Goal: Task Accomplishment & Management: Use online tool/utility

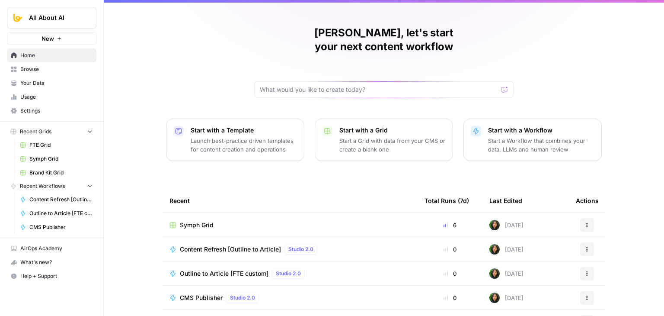
drag, startPoint x: 146, startPoint y: 83, endPoint x: 153, endPoint y: 144, distance: 61.3
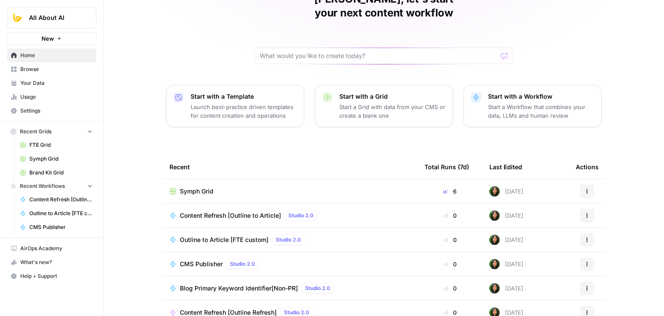
click at [142, 171] on div "Jo Antonette, let's start your next content workflow Start with a Template Laun…" at bounding box center [384, 156] width 560 height 411
click at [207, 211] on span "Content Refresh [Outline to Article]" at bounding box center [230, 215] width 101 height 9
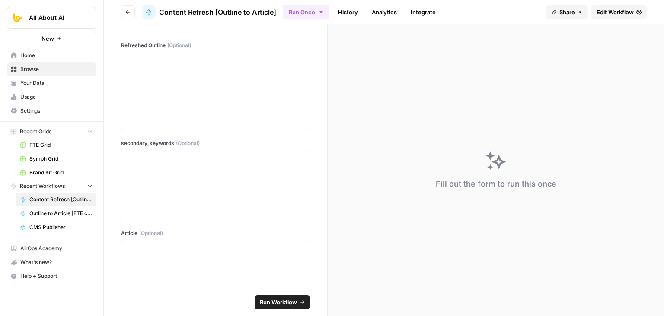
click at [602, 16] on span "Edit Workflow" at bounding box center [614, 12] width 37 height 9
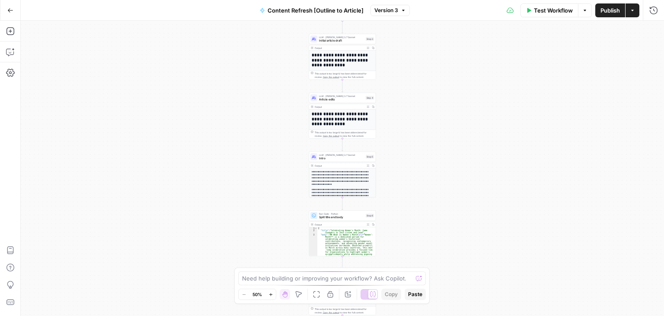
click at [240, 177] on div "Workflow Set Inputs Inputs Workflow Workflow Step 1 Output Expand Output Copy 1…" at bounding box center [342, 168] width 643 height 295
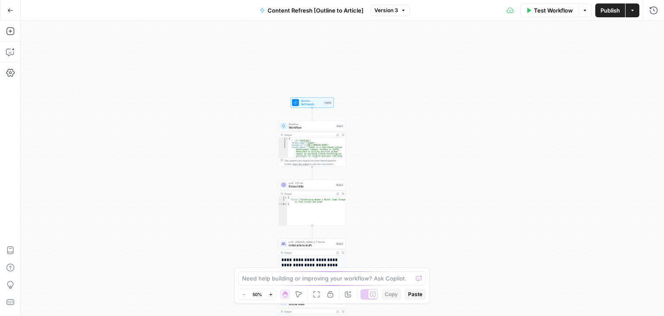
drag, startPoint x: 236, startPoint y: 51, endPoint x: 263, endPoint y: 140, distance: 92.2
click at [223, 184] on div "Workflow Set Inputs Inputs Workflow Workflow Step 1 Output Expand Output Copy 1…" at bounding box center [342, 168] width 643 height 295
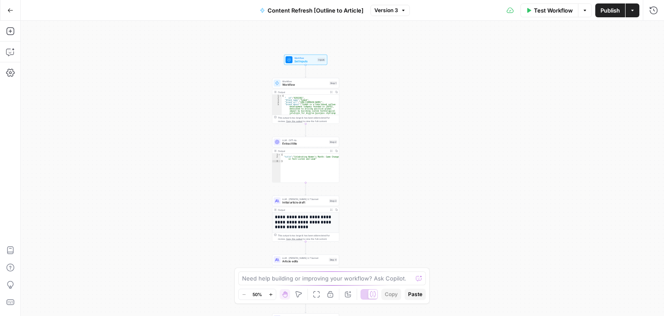
click at [394, 113] on div "Workflow Set Inputs Inputs Workflow Workflow Step 1 Output Expand Output Copy 1…" at bounding box center [342, 168] width 643 height 295
drag, startPoint x: 406, startPoint y: 55, endPoint x: 400, endPoint y: 67, distance: 13.0
click at [400, 67] on div "Workflow Set Inputs Inputs Workflow Workflow Step 1 Output Expand Output Copy 1…" at bounding box center [342, 168] width 643 height 295
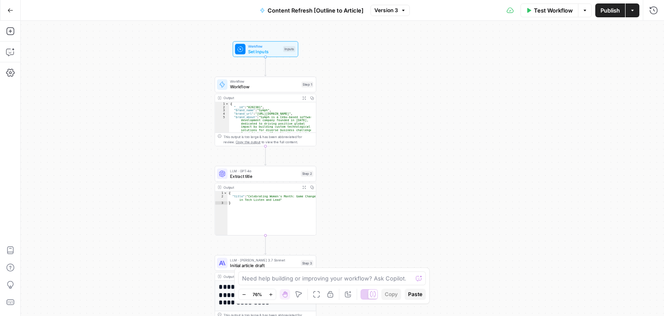
drag, startPoint x: 401, startPoint y: 168, endPoint x: 424, endPoint y: 64, distance: 107.3
click at [424, 66] on div "Workflow Set Inputs Inputs Workflow Workflow Step 1 Output Expand Output Copy 1…" at bounding box center [342, 168] width 643 height 295
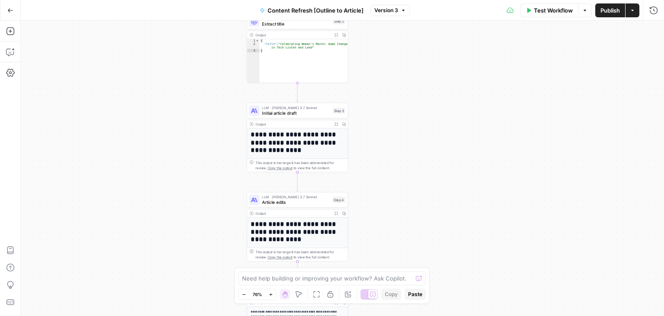
drag, startPoint x: 406, startPoint y: 170, endPoint x: 414, endPoint y: 78, distance: 91.9
click at [414, 77] on div "Workflow Set Inputs Inputs Workflow Workflow Step 1 Output Expand Output Copy 1…" at bounding box center [342, 168] width 643 height 295
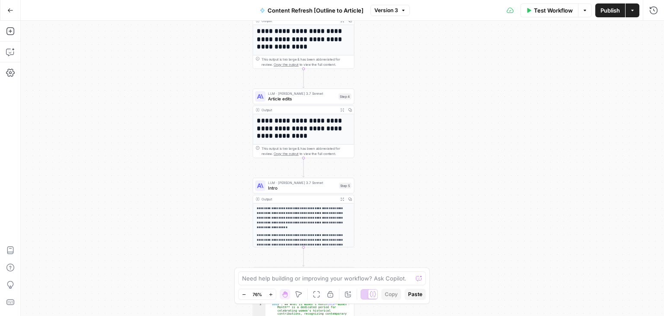
drag, startPoint x: 425, startPoint y: 188, endPoint x: 430, endPoint y: 131, distance: 57.3
click at [430, 131] on div "Workflow Set Inputs Inputs Workflow Workflow Step 1 Output Expand Output Copy 1…" at bounding box center [342, 168] width 643 height 295
drag, startPoint x: 427, startPoint y: 112, endPoint x: 428, endPoint y: 96, distance: 15.6
click at [428, 96] on div "Workflow Set Inputs Inputs Workflow Workflow Step 1 Output Expand Output Copy 1…" at bounding box center [342, 168] width 643 height 295
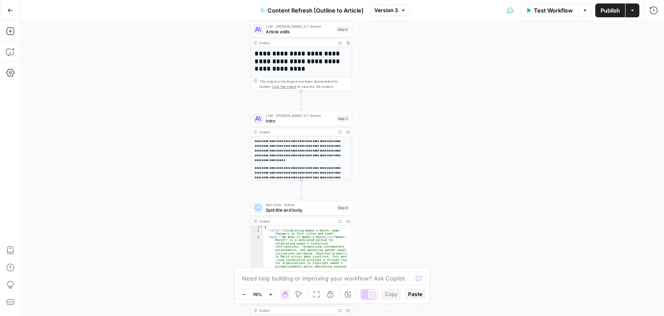
drag, startPoint x: 432, startPoint y: 151, endPoint x: 428, endPoint y: 88, distance: 63.2
click at [428, 84] on div "Workflow Set Inputs Inputs Workflow Workflow Step 1 Output Expand Output Copy 1…" at bounding box center [342, 168] width 643 height 295
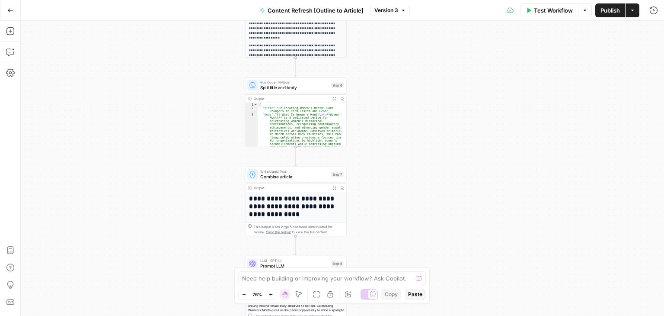
drag, startPoint x: 422, startPoint y: 130, endPoint x: 421, endPoint y: 87, distance: 43.2
click at [421, 75] on div "Workflow Set Inputs Inputs Workflow Workflow Step 1 Output Expand Output Copy 1…" at bounding box center [342, 168] width 643 height 295
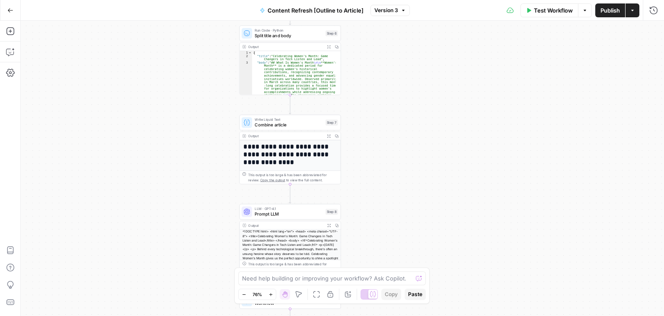
drag, startPoint x: 420, startPoint y: 111, endPoint x: 415, endPoint y: 99, distance: 13.4
click at [415, 66] on div "Workflow Set Inputs Inputs Workflow Workflow Step 1 Output Expand Output Copy 1…" at bounding box center [342, 168] width 643 height 295
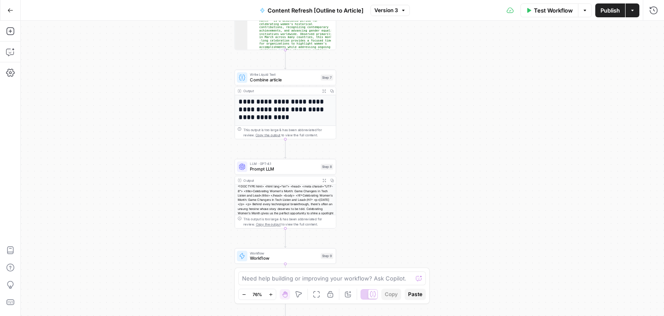
drag, startPoint x: 417, startPoint y: 102, endPoint x: 418, endPoint y: 76, distance: 26.4
click at [418, 66] on div "Workflow Set Inputs Inputs Workflow Workflow Step 1 Output Expand Output Copy 1…" at bounding box center [342, 168] width 643 height 295
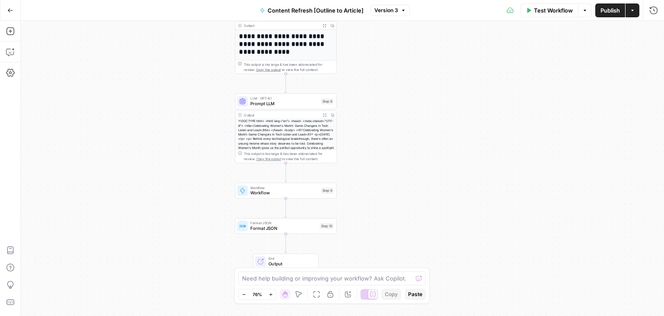
drag, startPoint x: 418, startPoint y: 95, endPoint x: 420, endPoint y: 60, distance: 35.1
click at [420, 64] on div "Workflow Set Inputs Inputs Workflow Workflow Step 1 Output Expand Output Copy 1…" at bounding box center [342, 168] width 643 height 295
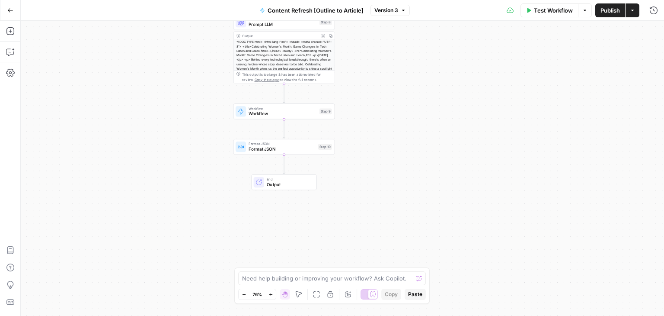
drag, startPoint x: 419, startPoint y: 127, endPoint x: 418, endPoint y: 106, distance: 21.2
click at [418, 106] on div "Workflow Set Inputs Inputs Workflow Workflow Step 1 Output Expand Output Copy 1…" at bounding box center [342, 168] width 643 height 295
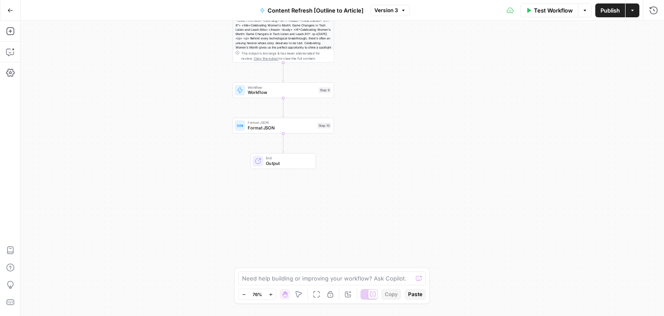
drag, startPoint x: 417, startPoint y: 97, endPoint x: 418, endPoint y: 188, distance: 90.8
click at [414, 178] on div "Workflow Set Inputs Inputs Workflow Workflow Step 1 Output Expand Output Copy 1…" at bounding box center [342, 168] width 643 height 295
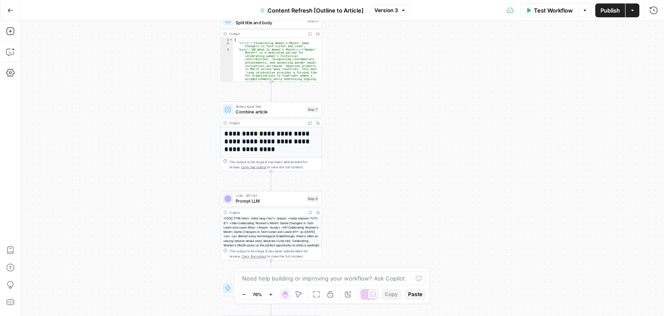
drag, startPoint x: 420, startPoint y: 97, endPoint x: 421, endPoint y: 164, distance: 67.0
click at [412, 188] on div "Workflow Set Inputs Inputs Workflow Workflow Step 1 Output Expand Output Copy 1…" at bounding box center [342, 168] width 643 height 295
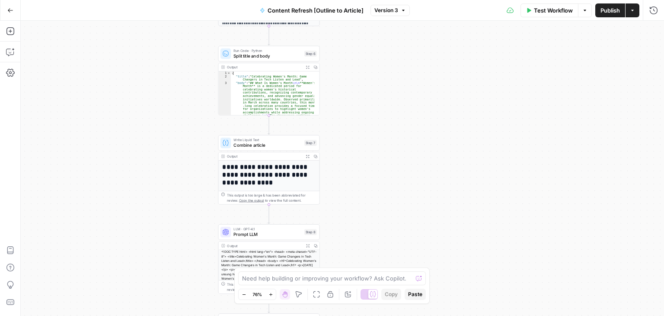
drag, startPoint x: 407, startPoint y: 101, endPoint x: 402, endPoint y: 198, distance: 96.5
click at [396, 211] on div "Workflow Set Inputs Inputs Workflow Workflow Step 1 Output Expand Output Copy 1…" at bounding box center [342, 168] width 643 height 295
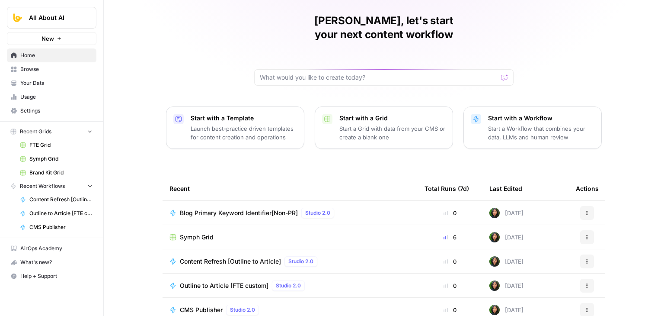
scroll to position [82, 0]
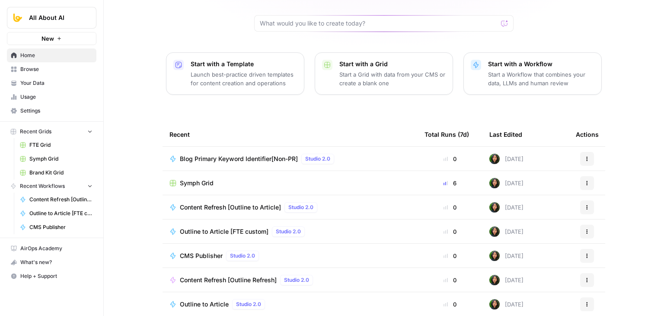
drag, startPoint x: 143, startPoint y: 105, endPoint x: 136, endPoint y: 172, distance: 67.8
click at [253, 275] on span "Content Refresh [Outline Refresh]" at bounding box center [228, 279] width 97 height 9
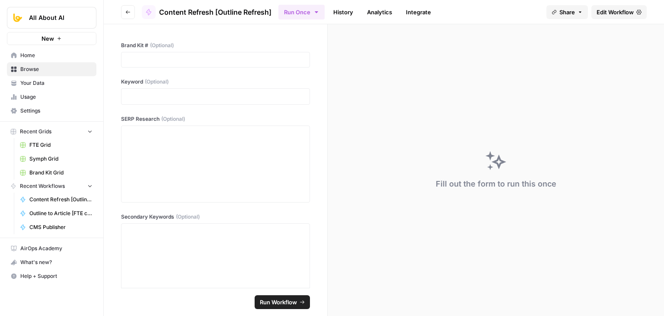
click at [619, 14] on span "Edit Workflow" at bounding box center [614, 12] width 37 height 9
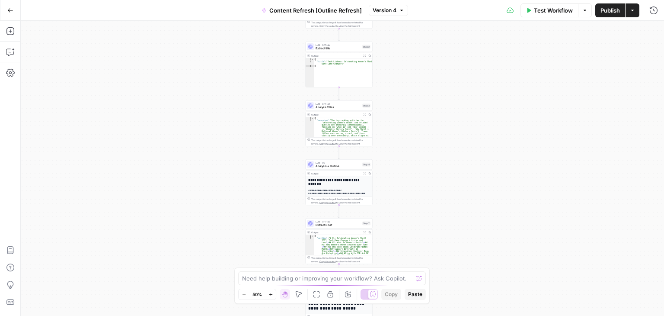
drag, startPoint x: 411, startPoint y: 67, endPoint x: 402, endPoint y: 132, distance: 66.0
click at [397, 120] on div "Workflow Set Inputs Inputs Workflow Workflow Step 1 Output Expand Output Copy 1…" at bounding box center [342, 168] width 643 height 295
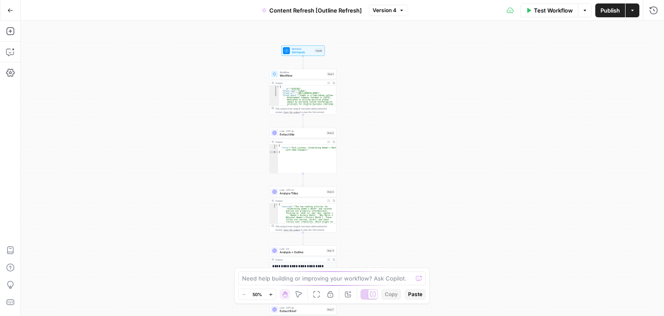
drag, startPoint x: 411, startPoint y: 158, endPoint x: 389, endPoint y: 202, distance: 50.1
click at [389, 202] on div "Workflow Set Inputs Inputs Workflow Workflow Step 1 Output Expand Output Copy 1…" at bounding box center [342, 168] width 643 height 295
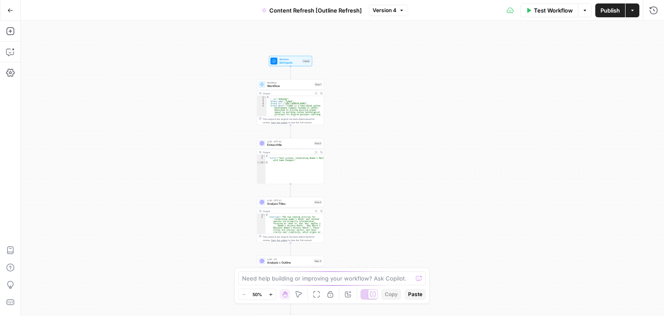
drag, startPoint x: 394, startPoint y: 128, endPoint x: 383, endPoint y: 90, distance: 39.7
click at [383, 91] on div "Workflow Set Inputs Inputs Workflow Workflow Step 1 Output Expand Output Copy 1…" at bounding box center [342, 168] width 643 height 295
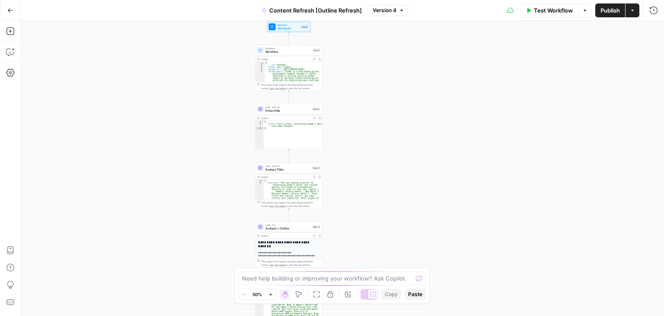
drag, startPoint x: 380, startPoint y: 153, endPoint x: 384, endPoint y: 97, distance: 55.5
click at [384, 99] on div "Workflow Set Inputs Inputs Workflow Workflow Step 1 Output Expand Output Copy 1…" at bounding box center [342, 168] width 643 height 295
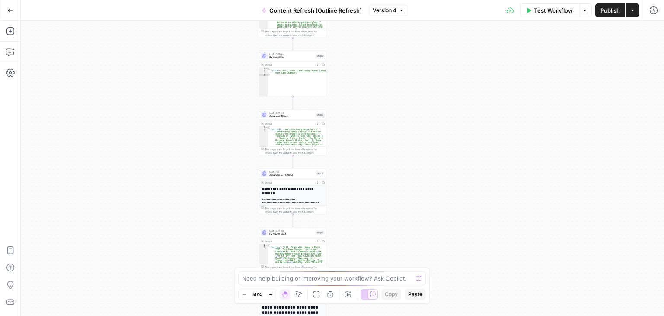
drag, startPoint x: 379, startPoint y: 126, endPoint x: 379, endPoint y: 112, distance: 13.8
click at [379, 113] on div "Workflow Set Inputs Inputs Workflow Workflow Step 1 Output Expand Output Copy 1…" at bounding box center [342, 168] width 643 height 295
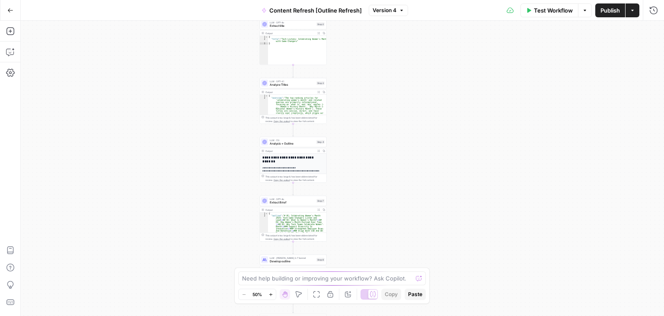
drag, startPoint x: 379, startPoint y: 92, endPoint x: 380, endPoint y: 142, distance: 50.1
click at [379, 142] on div "Workflow Set Inputs Inputs Workflow Workflow Step 1 Output Expand Output Copy 1…" at bounding box center [342, 168] width 643 height 295
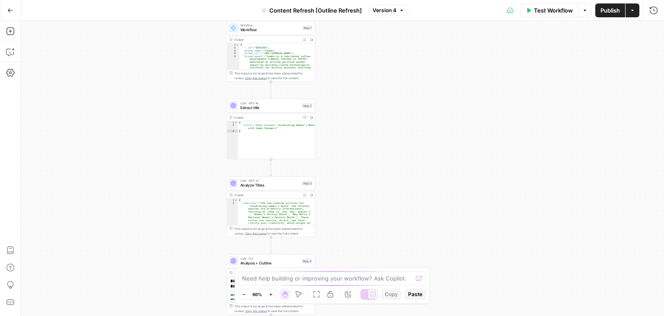
drag, startPoint x: 356, startPoint y: 92, endPoint x: 359, endPoint y: 137, distance: 45.9
click at [359, 137] on div "Workflow Set Inputs Inputs Workflow Workflow Step 1 Output Expand Output Copy 1…" at bounding box center [342, 168] width 643 height 295
drag, startPoint x: 374, startPoint y: 183, endPoint x: 388, endPoint y: 99, distance: 84.9
click at [377, 108] on div "Workflow Set Inputs Inputs Workflow Workflow Step 1 Output Expand Output Copy 1…" at bounding box center [342, 168] width 643 height 295
drag, startPoint x: 373, startPoint y: 115, endPoint x: 374, endPoint y: 171, distance: 56.2
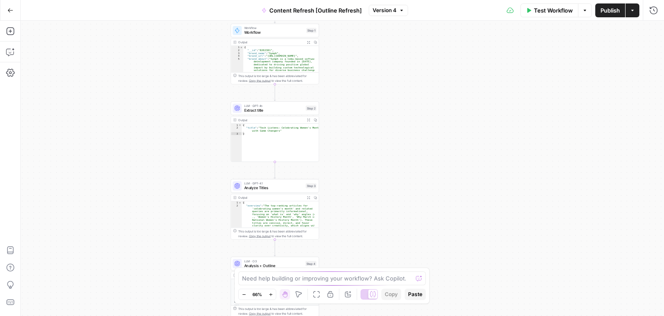
click at [374, 171] on div "Workflow Set Inputs Inputs Workflow Workflow Step 1 Output Expand Output Copy 1…" at bounding box center [342, 168] width 643 height 295
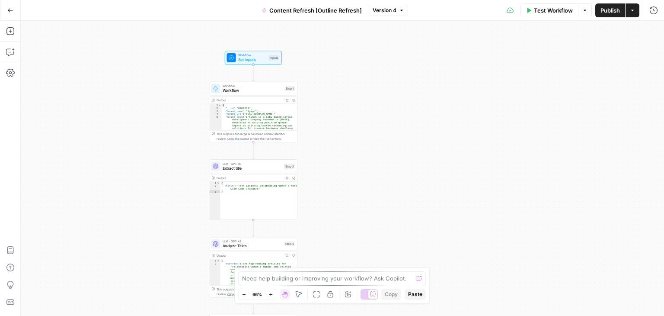
drag, startPoint x: 166, startPoint y: 118, endPoint x: 147, endPoint y: 169, distance: 55.0
click at [147, 169] on div "Workflow Set Inputs Inputs Workflow Workflow Step 1 Output Expand Output Copy 1…" at bounding box center [342, 168] width 643 height 295
click at [262, 173] on div "LLM · GPT-4o Extract title Step 2 Copy step Delete step Add Note Test Output Ex…" at bounding box center [253, 189] width 89 height 61
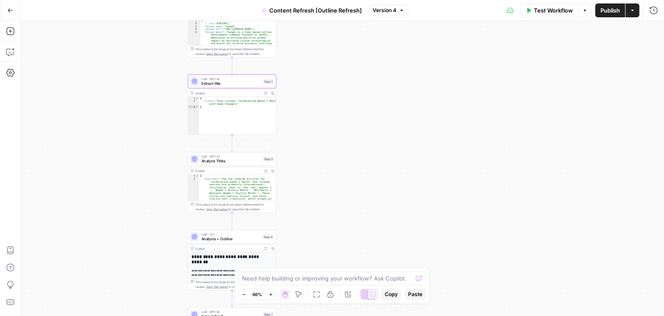
drag, startPoint x: 167, startPoint y: 182, endPoint x: 152, endPoint y: 80, distance: 103.6
click at [149, 83] on div "Workflow Set Inputs Inputs Workflow Workflow Step 1 Output Expand Output Copy 1…" at bounding box center [342, 168] width 643 height 295
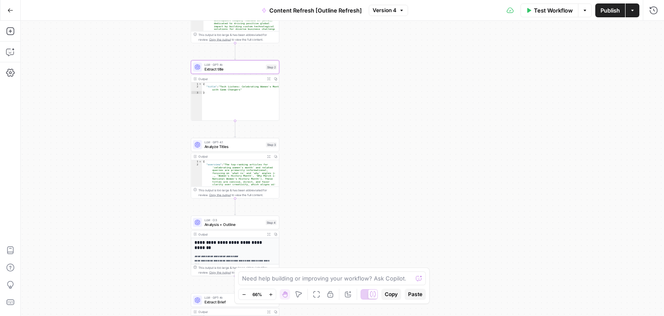
drag, startPoint x: 360, startPoint y: 155, endPoint x: 380, endPoint y: 113, distance: 46.4
click at [379, 115] on div "Workflow Set Inputs Inputs Workflow Workflow Step 1 Output Expand Output Copy 1…" at bounding box center [342, 168] width 643 height 295
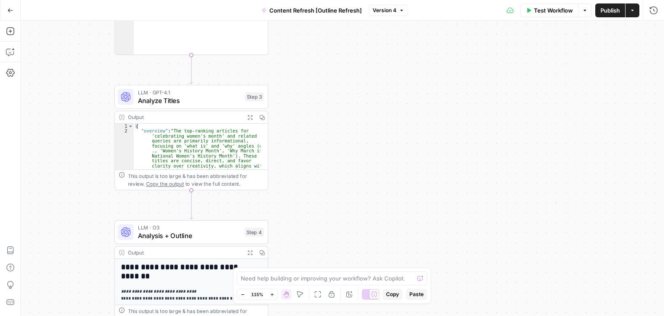
click at [199, 107] on div "LLM · GPT-4.1 Analyze Titles Step 3 Copy step Delete step Edit Note Test" at bounding box center [192, 97] width 154 height 24
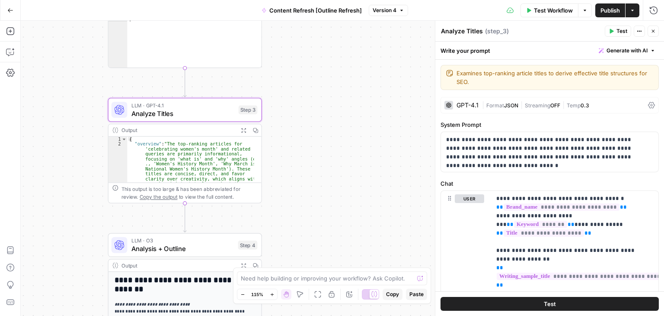
drag, startPoint x: 351, startPoint y: 97, endPoint x: 344, endPoint y: 110, distance: 14.5
click at [344, 110] on div "Workflow Set Inputs Inputs Workflow Workflow Step 1 Output Expand Output Copy 1…" at bounding box center [342, 168] width 643 height 295
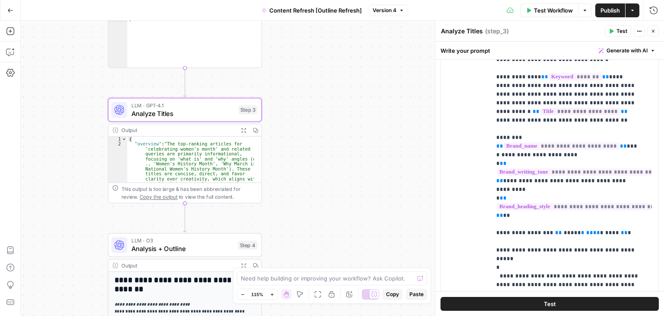
scroll to position [297, 0]
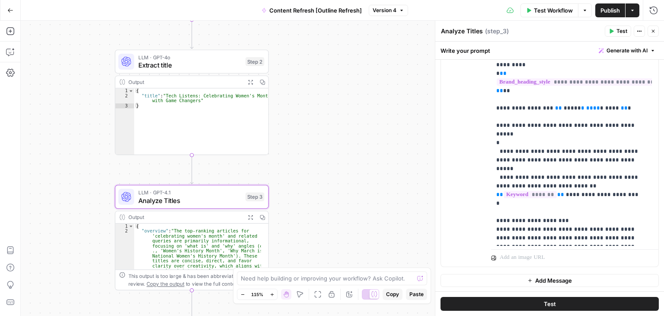
drag, startPoint x: 323, startPoint y: 149, endPoint x: 327, endPoint y: 201, distance: 52.4
click at [329, 200] on div "Workflow Set Inputs Inputs Workflow Workflow Step 1 Output Expand Output Copy 1…" at bounding box center [342, 168] width 643 height 295
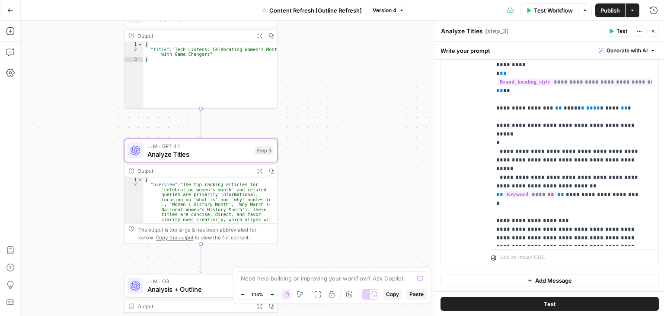
drag, startPoint x: 324, startPoint y: 177, endPoint x: 333, endPoint y: 130, distance: 47.6
click at [333, 130] on div "Workflow Set Inputs Inputs Workflow Workflow Step 1 Output Expand Output Copy 1…" at bounding box center [342, 168] width 643 height 295
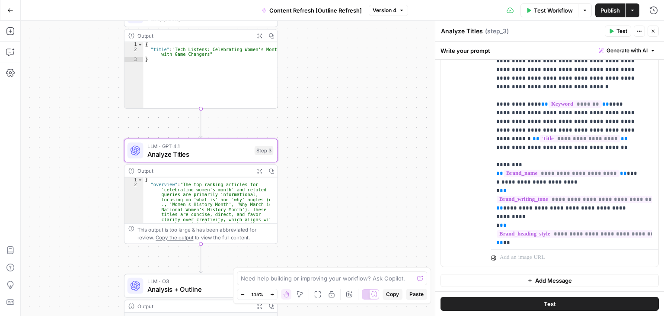
scroll to position [0, 0]
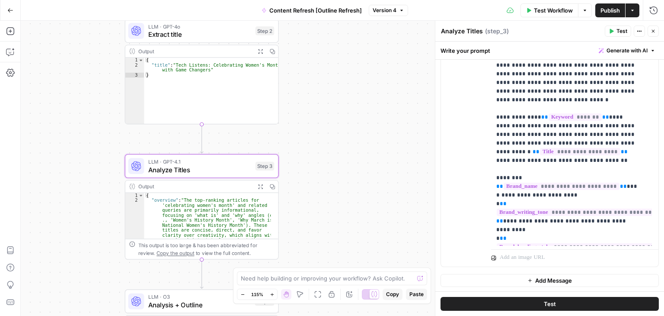
drag
click at [334, 134] on div "Workflow Set Inputs Inputs Workflow Workflow Step 1 Output Expand Output Copy 1…" at bounding box center [342, 168] width 643 height 295
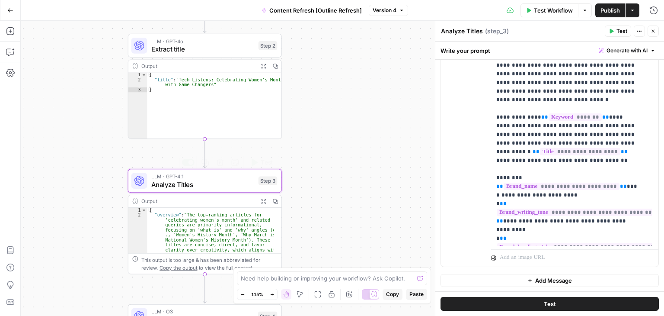
click at [222, 180] on span "Analyze Titles" at bounding box center [202, 184] width 103 height 10
click at [54, 89] on div "Workflow Set Inputs Inputs Workflow Workflow Step 1 Output Expand Output Copy 1…" at bounding box center [342, 168] width 643 height 295
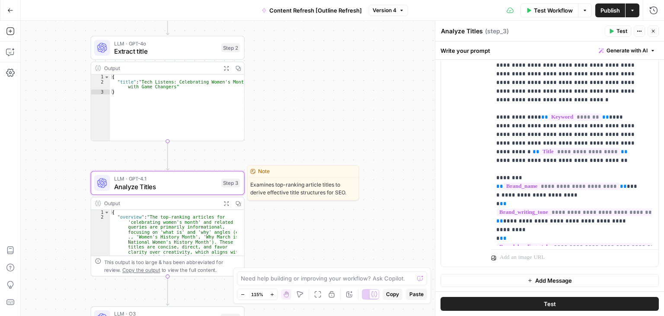
click at [169, 185] on span "Analyze Titles" at bounding box center [165, 186] width 103 height 10
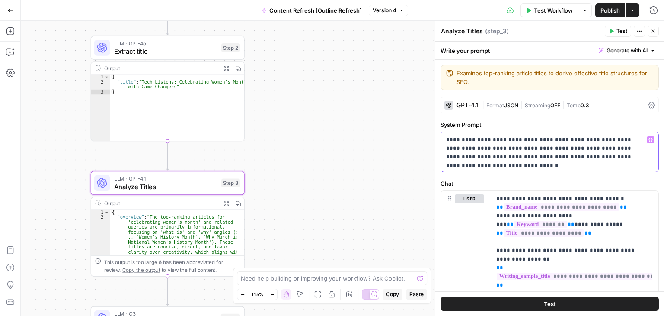
click at [520, 153] on p "**********" at bounding box center [546, 148] width 201 height 26
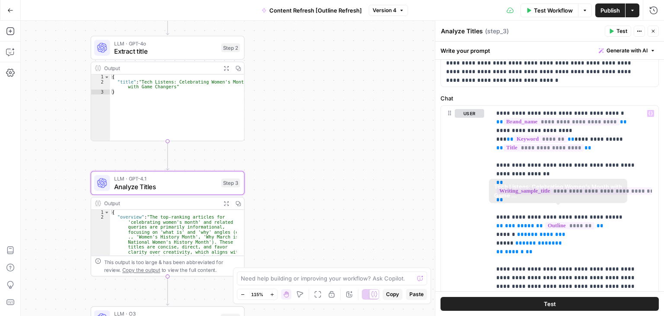
drag, startPoint x: 545, startPoint y: 198, endPoint x: 545, endPoint y: 227, distance: 29.4
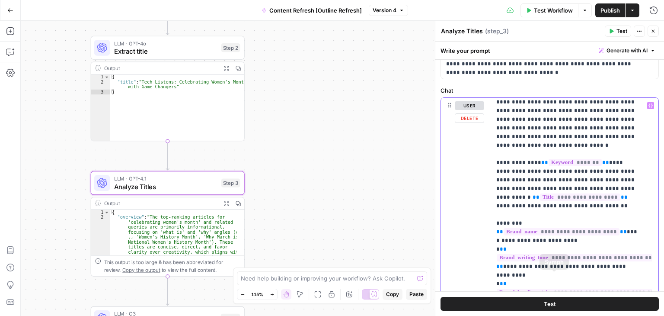
scroll to position [165, 0]
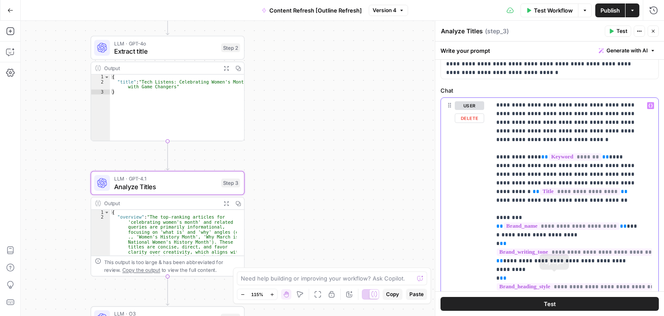
drag, startPoint x: 545, startPoint y: 211, endPoint x: 553, endPoint y: 297, distance: 85.6
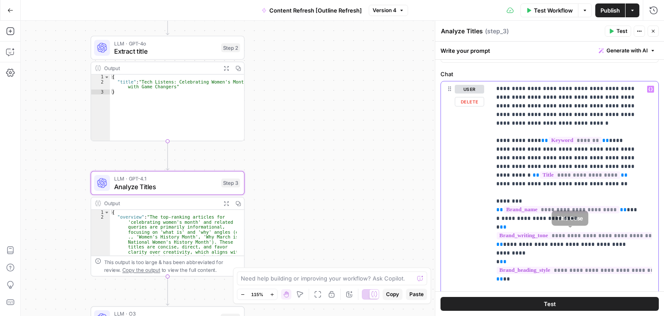
drag, startPoint x: 628, startPoint y: 198, endPoint x: 626, endPoint y: 241, distance: 43.2
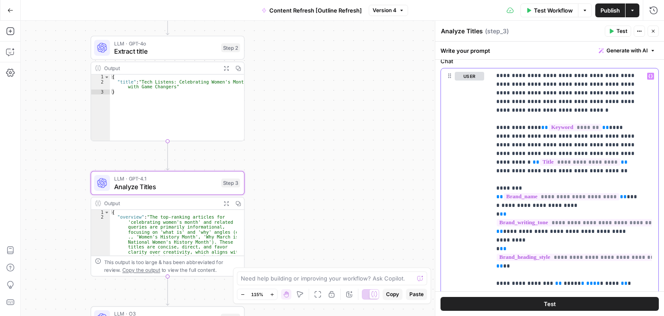
click at [610, 52] on span "Generate with AI" at bounding box center [626, 51] width 41 height 8
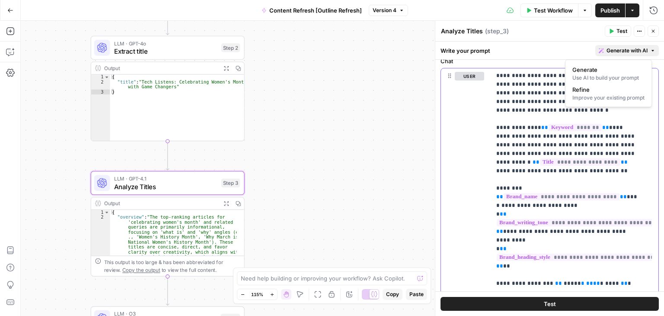
click at [534, 131] on p "**********" at bounding box center [568, 162] width 144 height 510
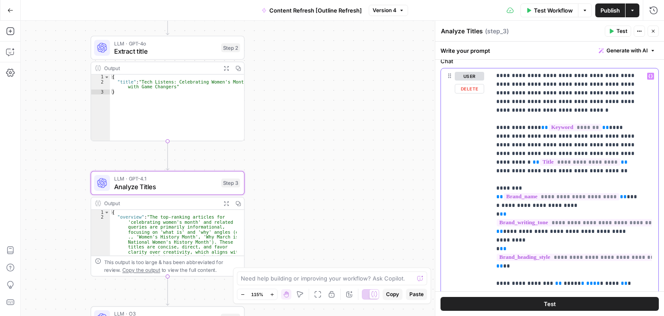
click at [512, 123] on p "**********" at bounding box center [568, 162] width 144 height 510
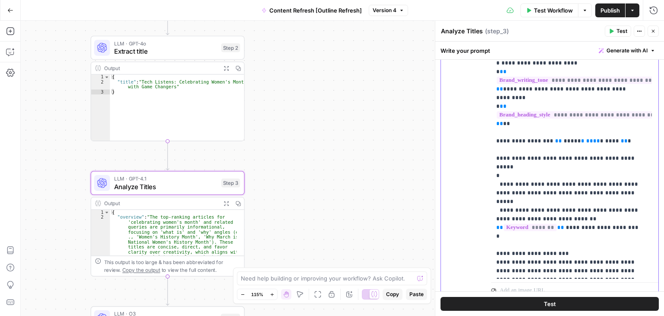
scroll to position [297, 0]
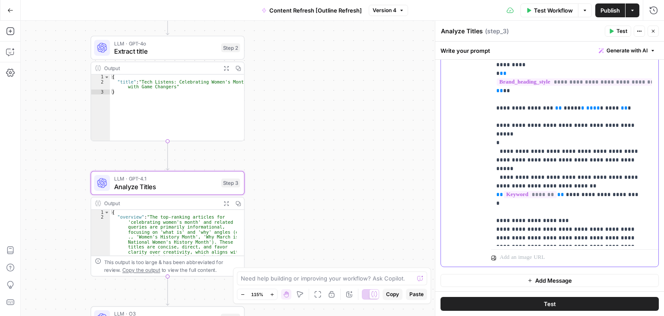
drag, startPoint x: 618, startPoint y: 130, endPoint x: 627, endPoint y: 206, distance: 76.2
drag, startPoint x: 306, startPoint y: 152, endPoint x: 332, endPoint y: 166, distance: 30.2
click at [332, 170] on div "Workflow Set Inputs Inputs Workflow Workflow Step 1 Output Expand Output Copy 1…" at bounding box center [342, 168] width 643 height 295
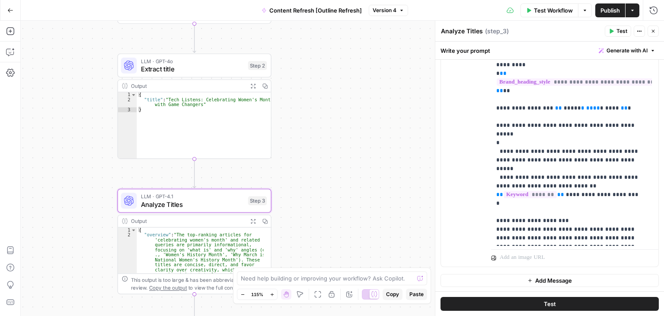
click at [199, 66] on span "Extract title" at bounding box center [192, 69] width 103 height 10
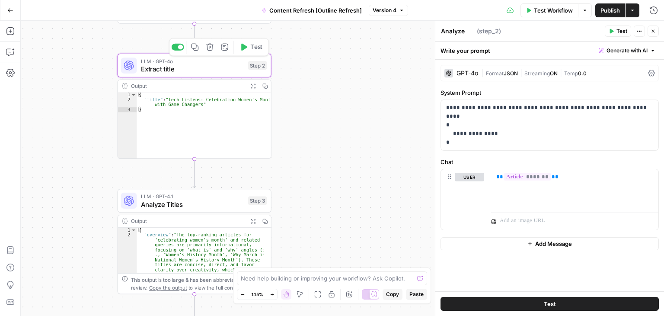
type textarea "Extract title"
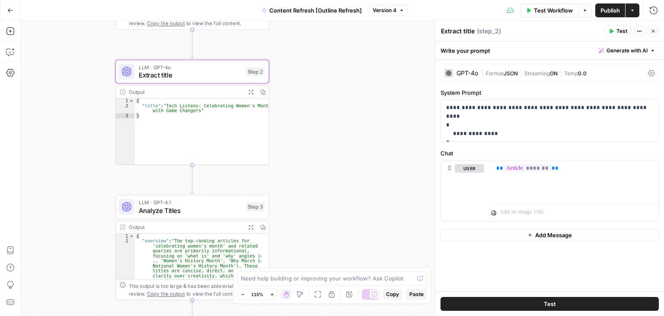
drag, startPoint x: 105, startPoint y: 104, endPoint x: 210, endPoint y: 111, distance: 105.7
click at [94, 127] on div "Workflow Set Inputs Inputs Workflow Workflow Step 1 Output Expand Output Copy 1…" at bounding box center [342, 168] width 643 height 295
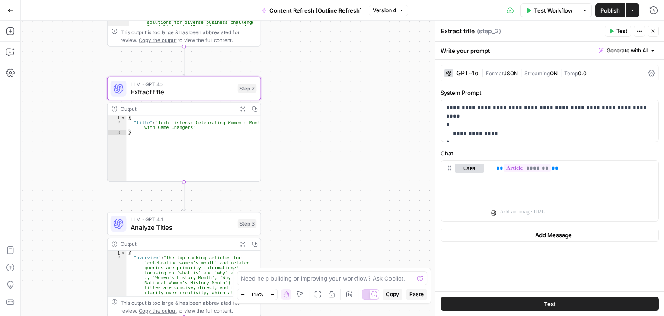
click at [632, 45] on button "Generate with AI" at bounding box center [627, 50] width 64 height 11
click at [612, 92] on span "Refine" at bounding box center [613, 89] width 69 height 9
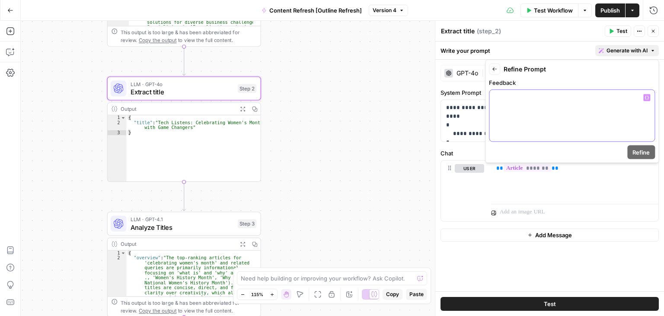
click at [536, 132] on div at bounding box center [571, 115] width 165 height 51
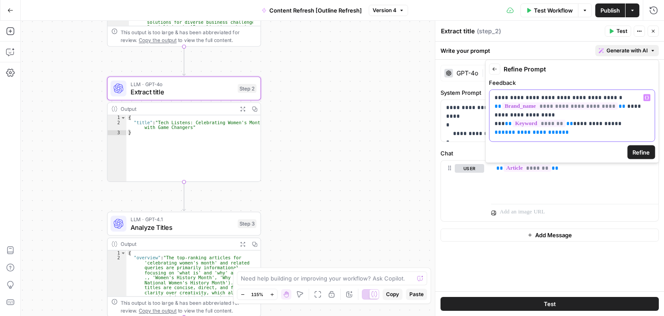
drag, startPoint x: 569, startPoint y: 127, endPoint x: 487, endPoint y: 120, distance: 82.8
click at [487, 120] on div "**********" at bounding box center [572, 111] width 174 height 103
drag, startPoint x: 557, startPoint y: 124, endPoint x: 493, endPoint y: 125, distance: 64.4
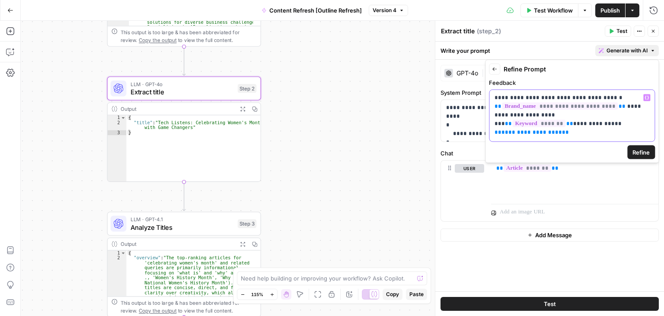
click at [493, 125] on div "**********" at bounding box center [571, 115] width 165 height 51
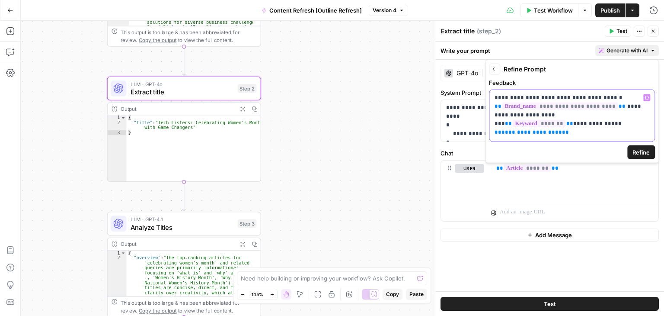
click at [512, 121] on span "**" at bounding box center [508, 124] width 7 height 6
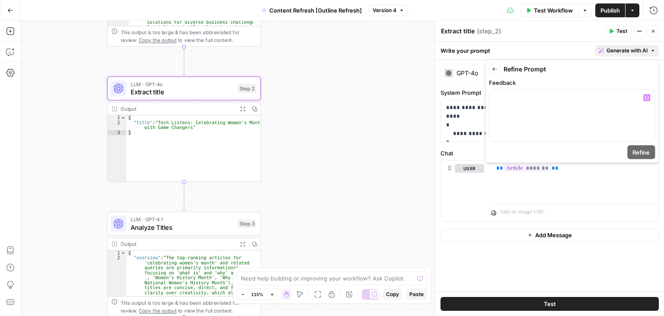
click at [657, 29] on button "Close" at bounding box center [652, 31] width 11 height 11
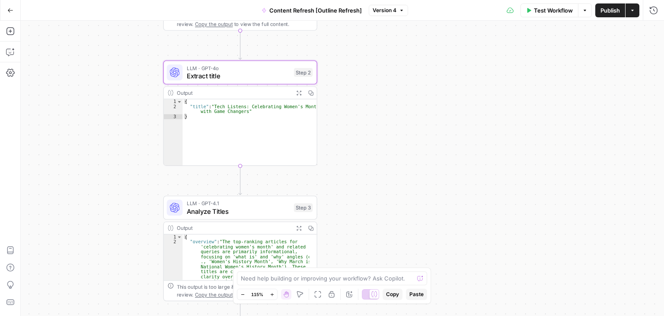
drag, startPoint x: 351, startPoint y: 119, endPoint x: 378, endPoint y: 171, distance: 59.2
click at [378, 171] on div "Workflow Set Inputs Inputs Workflow Workflow Step 1 Output Expand Output Copy 1…" at bounding box center [342, 168] width 643 height 295
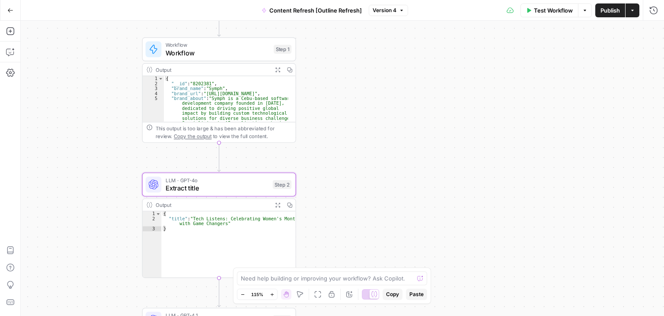
drag, startPoint x: 337, startPoint y: 137, endPoint x: 316, endPoint y: 163, distance: 32.6
click at [316, 163] on div "Workflow Set Inputs Inputs Workflow Workflow Step 1 Output Expand Output Copy 1…" at bounding box center [342, 168] width 643 height 295
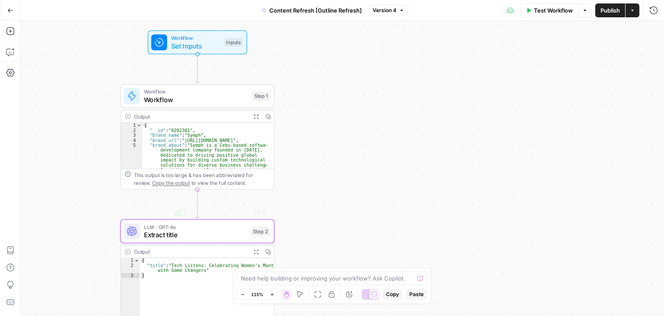
click at [187, 235] on span "Extract title" at bounding box center [195, 235] width 103 height 10
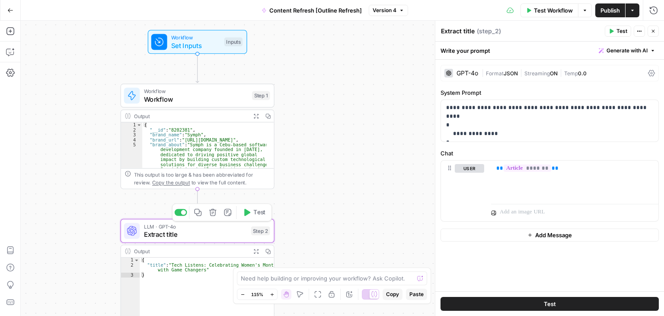
drag, startPoint x: 83, startPoint y: 215, endPoint x: 73, endPoint y: 99, distance: 115.9
click at [73, 98] on div "Workflow Set Inputs Inputs Workflow Workflow Step 1 Output Expand Output Copy 1…" at bounding box center [342, 168] width 643 height 295
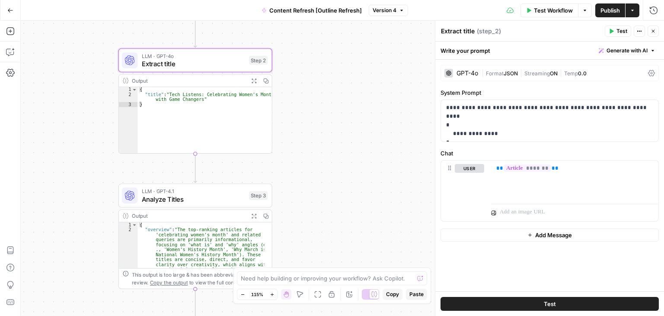
drag, startPoint x: 62, startPoint y: 156, endPoint x: 87, endPoint y: 96, distance: 65.3
click at [80, 75] on div "Workflow Set Inputs Inputs Workflow Workflow Step 1 Output Expand Output Copy 1…" at bounding box center [342, 168] width 643 height 295
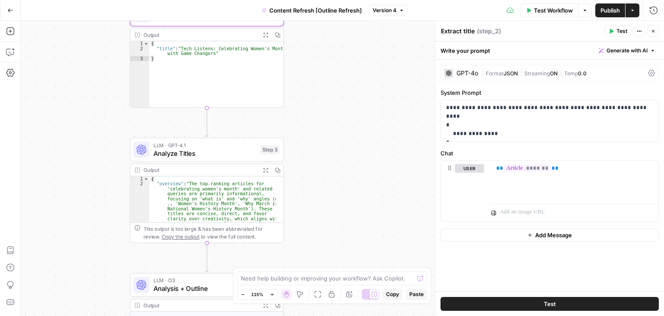
drag, startPoint x: 98, startPoint y: 167, endPoint x: 126, endPoint y: 62, distance: 108.6
click at [126, 62] on div "Workflow Set Inputs Inputs Workflow Workflow Step 1 Output Expand Output Copy 1…" at bounding box center [342, 168] width 643 height 295
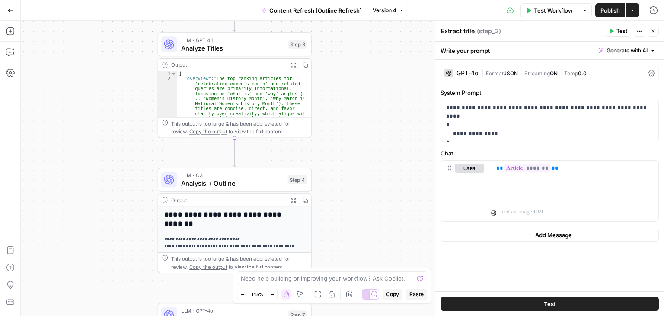
drag, startPoint x: 125, startPoint y: 164, endPoint x: 131, endPoint y: 103, distance: 61.6
click at [131, 104] on div "Workflow Set Inputs Inputs Workflow Workflow Step 1 Output Expand Output Copy 1…" at bounding box center [342, 168] width 643 height 295
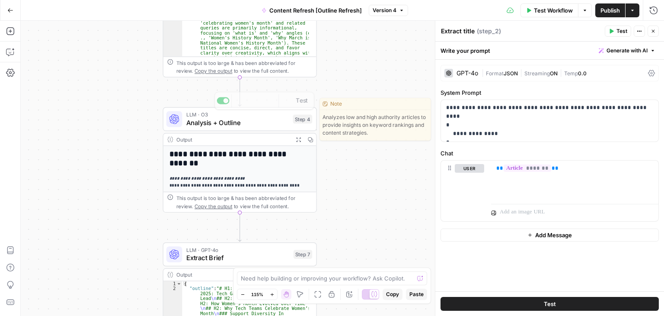
drag, startPoint x: 124, startPoint y: 176, endPoint x: 139, endPoint y: 67, distance: 109.5
click at [137, 78] on div "Workflow Set Inputs Inputs Workflow Workflow Step 1 Output Expand Output Copy 1…" at bounding box center [342, 168] width 643 height 295
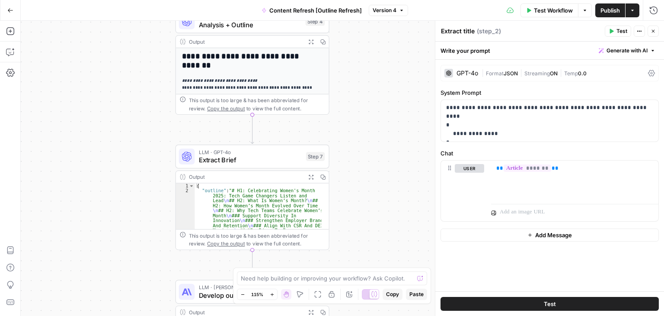
drag, startPoint x: 123, startPoint y: 167, endPoint x: 145, endPoint y: 69, distance: 100.6
click at [144, 72] on div "Workflow Set Inputs Inputs Workflow Workflow Step 1 Output Expand Output Copy 1…" at bounding box center [342, 168] width 643 height 295
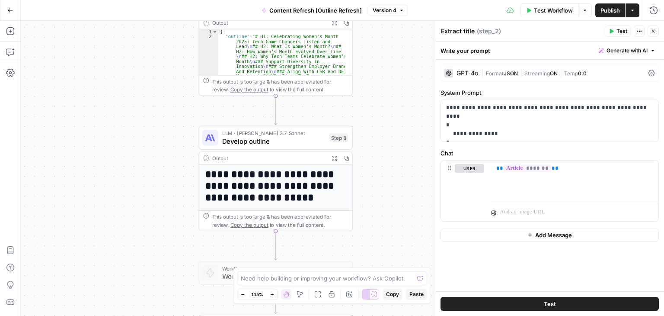
drag, startPoint x: 141, startPoint y: 130, endPoint x: 144, endPoint y: 40, distance: 90.4
click at [144, 44] on div "Workflow Set Inputs Inputs Workflow Workflow Step 1 Output Expand Output Copy 1…" at bounding box center [342, 168] width 643 height 295
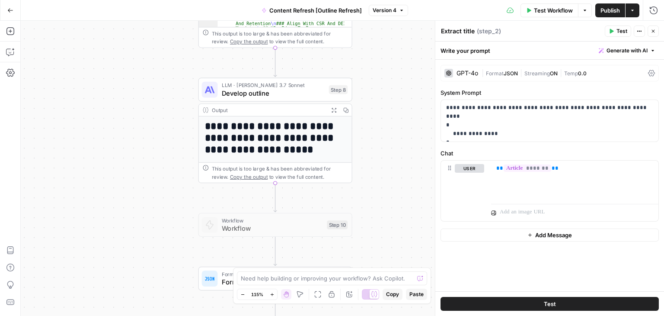
drag, startPoint x: 125, startPoint y: 144, endPoint x: 125, endPoint y: 75, distance: 69.6
click at [125, 75] on div "Workflow Set Inputs Inputs Workflow Workflow Step 1 Output Expand Output Copy 1…" at bounding box center [342, 168] width 643 height 295
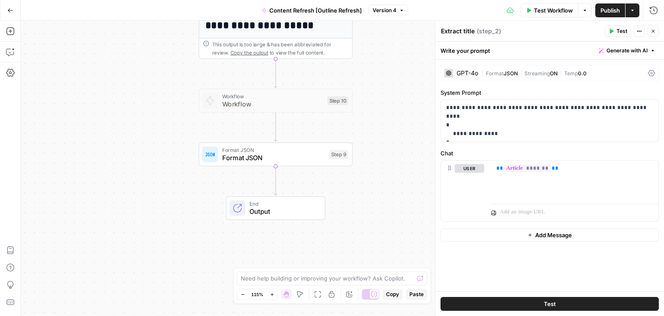
drag, startPoint x: 152, startPoint y: 185, endPoint x: 150, endPoint y: 93, distance: 92.5
click at [150, 93] on div "Workflow Set Inputs Inputs Workflow Workflow Step 1 Output Expand Output Copy 1…" at bounding box center [342, 168] width 643 height 295
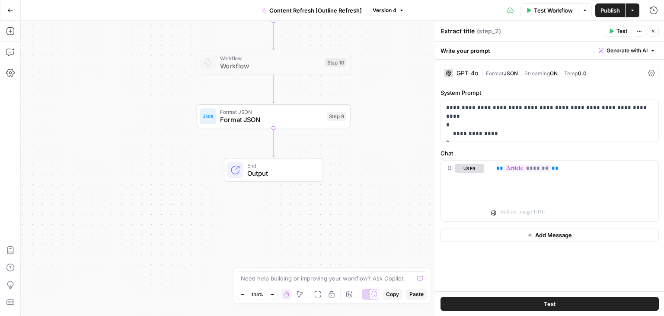
drag, startPoint x: 143, startPoint y: 122, endPoint x: 138, endPoint y: 216, distance: 94.3
click at [137, 220] on div "Workflow Set Inputs Inputs Workflow Workflow Step 1 Output Expand Output Copy 1…" at bounding box center [342, 168] width 643 height 295
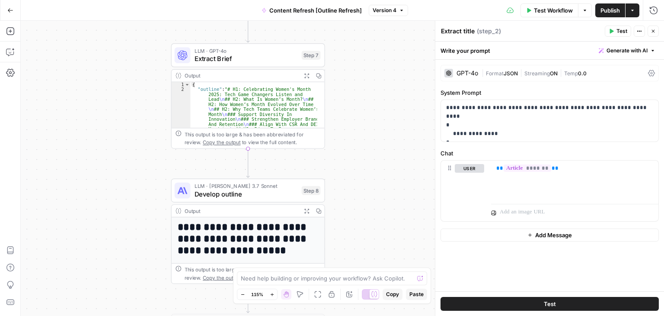
drag, startPoint x: 132, startPoint y: 145, endPoint x: 150, endPoint y: 121, distance: 29.7
click at [130, 195] on div "Workflow Set Inputs Inputs Workflow Workflow Step 1 Output Expand Output Copy 1…" at bounding box center [342, 168] width 643 height 295
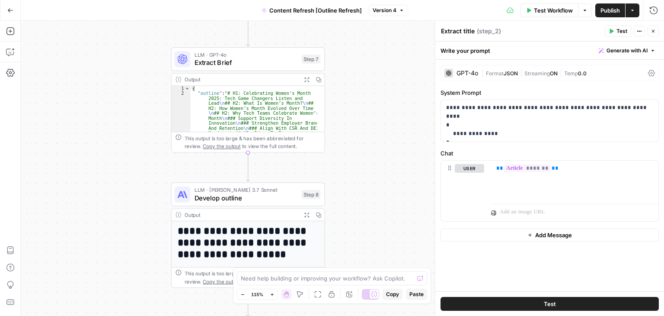
drag, startPoint x: 153, startPoint y: 83, endPoint x: 138, endPoint y: 175, distance: 93.2
click at [138, 175] on div "Workflow Set Inputs Inputs Workflow Workflow Step 1 Output Expand Output Copy 1…" at bounding box center [342, 168] width 643 height 295
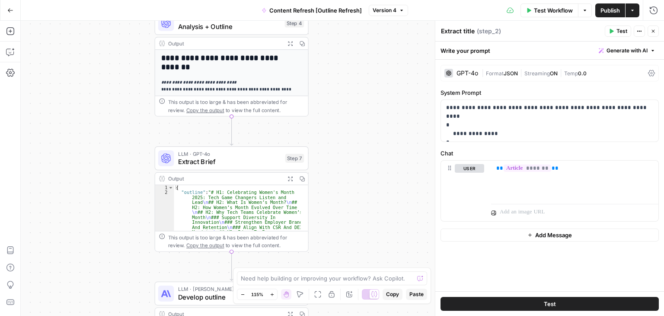
drag, startPoint x: 119, startPoint y: 66, endPoint x: 105, endPoint y: 165, distance: 100.1
click at [105, 168] on div "Workflow Set Inputs Inputs Workflow Workflow Step 1 Output Expand Output Copy 1…" at bounding box center [342, 168] width 643 height 295
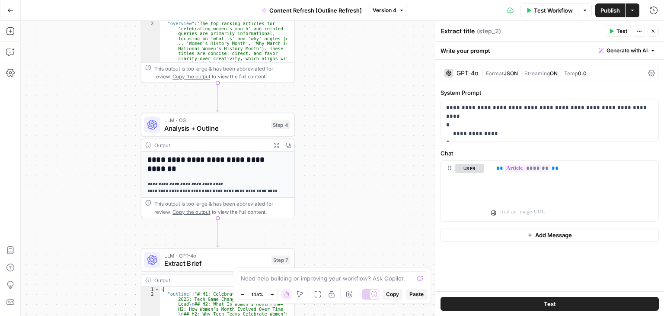
drag, startPoint x: 76, startPoint y: 140, endPoint x: 72, endPoint y: 130, distance: 10.9
click at [73, 135] on div "Workflow Set Inputs Inputs Workflow Workflow Step 1 Output Expand Output Copy 1…" at bounding box center [342, 168] width 643 height 295
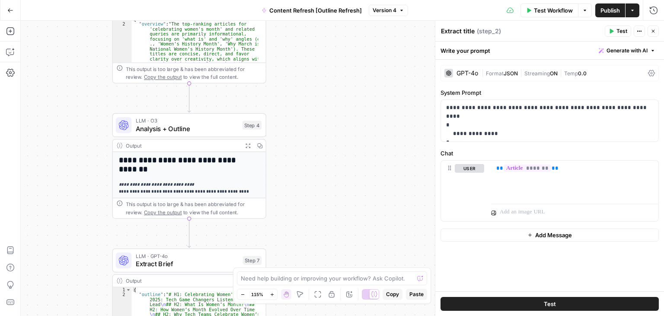
click at [170, 128] on span "Analysis + Outline" at bounding box center [187, 129] width 103 height 10
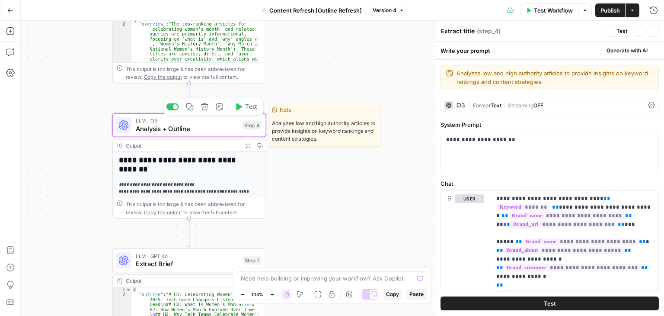
type textarea "Analysis + Outline"
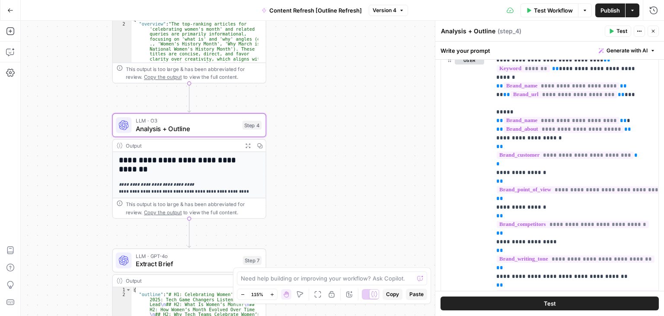
scroll to position [182, 0]
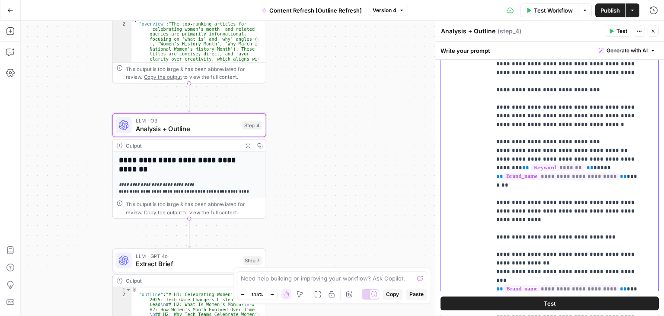
drag, startPoint x: 613, startPoint y: 134, endPoint x: 614, endPoint y: 236, distance: 102.4
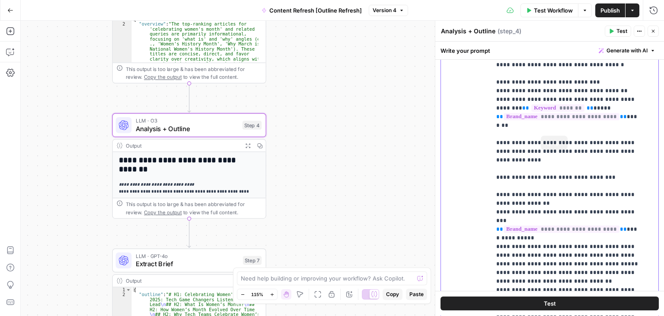
drag, startPoint x: 583, startPoint y: 118, endPoint x: 585, endPoint y: 185, distance: 67.0
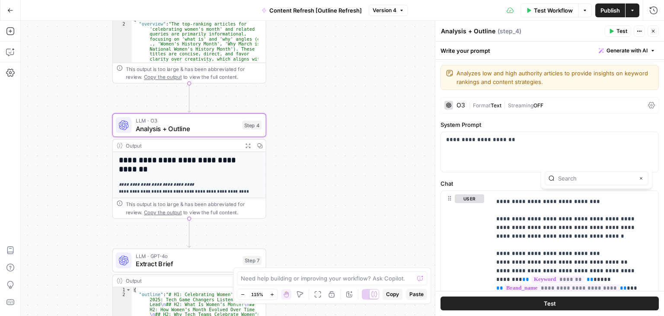
click at [341, 80] on div "Workflow Set Inputs Inputs Workflow Workflow Step 1 Output Expand Output Copy 1…" at bounding box center [342, 168] width 643 height 295
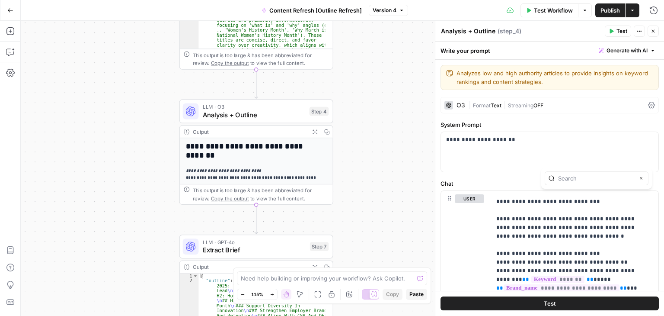
click at [406, 147] on div "Workflow Set Inputs Inputs Workflow Workflow Step 1 Output Expand Output Copy 1…" at bounding box center [342, 168] width 643 height 295
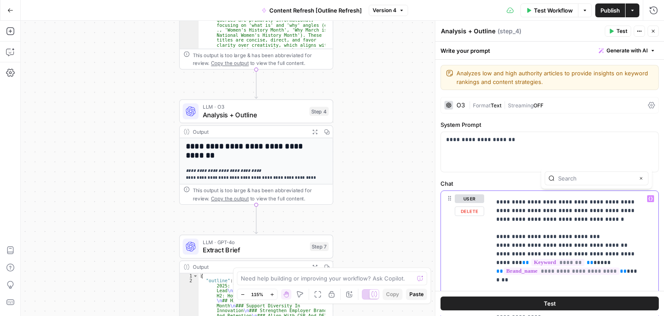
drag, startPoint x: 618, startPoint y: 210, endPoint x: 662, endPoint y: 191, distance: 48.1
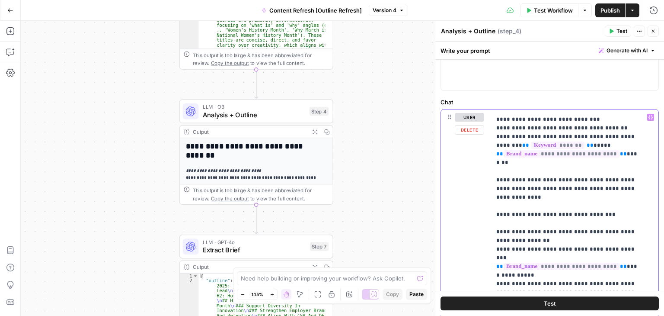
scroll to position [160, 0]
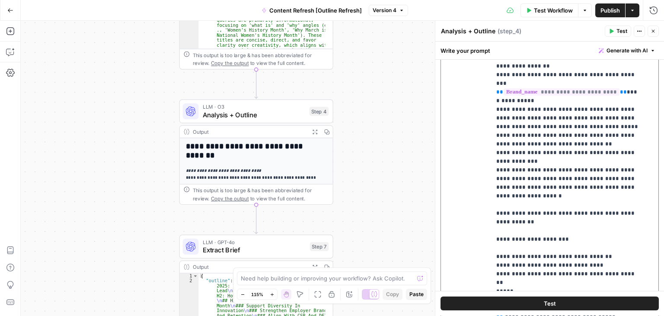
drag, startPoint x: 580, startPoint y: 152, endPoint x: 581, endPoint y: 236, distance: 84.3
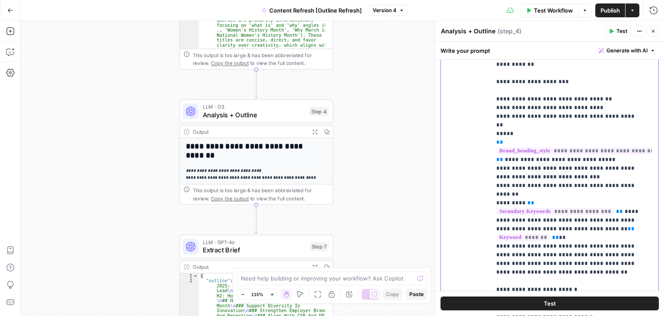
drag, startPoint x: 588, startPoint y: 150, endPoint x: 575, endPoint y: 223, distance: 73.3
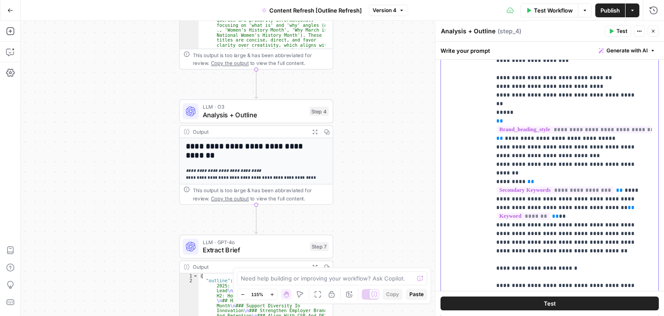
drag, startPoint x: 575, startPoint y: 156, endPoint x: 568, endPoint y: 214, distance: 57.9
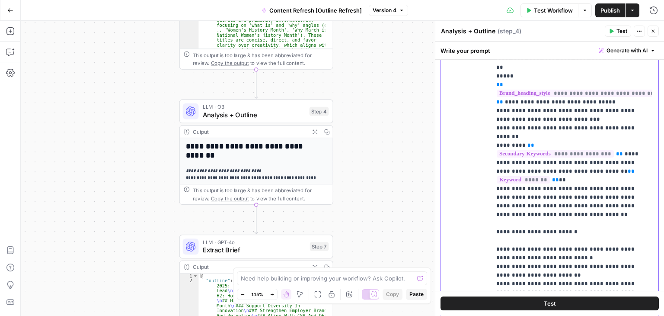
click at [543, 157] on p "**********" at bounding box center [568, 171] width 144 height 3034
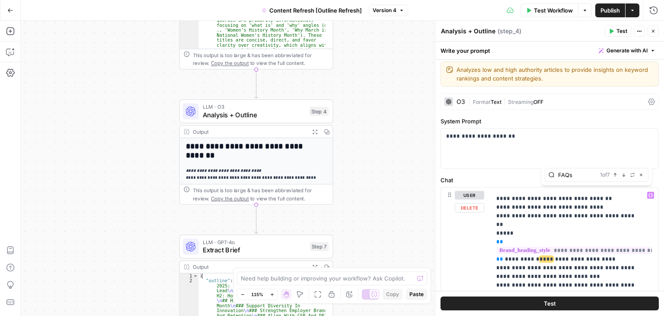
type input "FAQs"
click at [622, 176] on icon "button" at bounding box center [624, 174] width 4 height 4
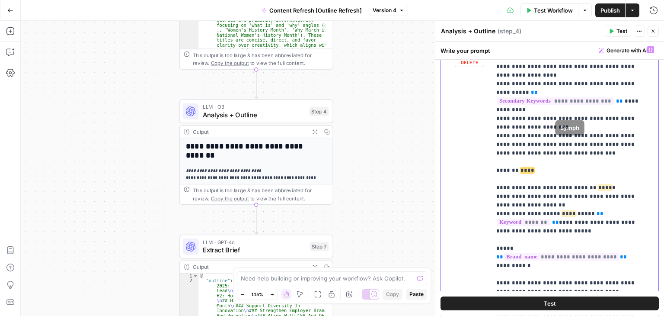
scroll to position [1695, 0]
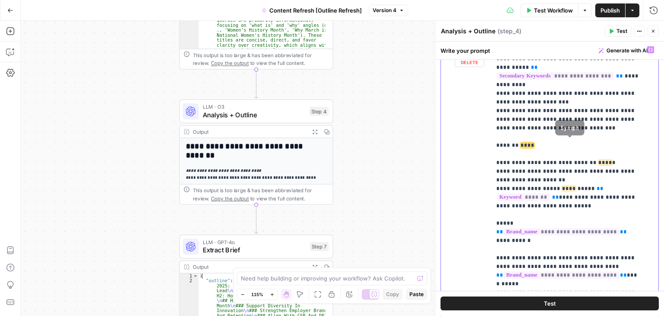
drag, startPoint x: 609, startPoint y: 115, endPoint x: 608, endPoint y: 150, distance: 35.0
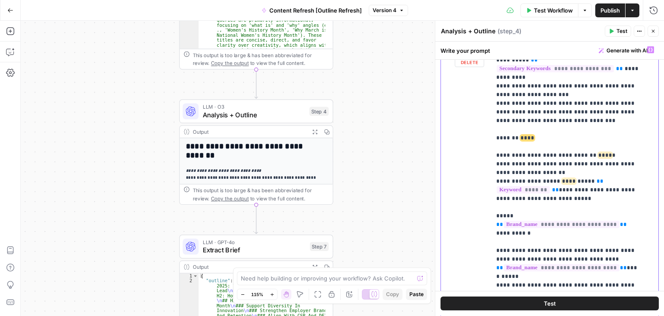
drag, startPoint x: 629, startPoint y: 163, endPoint x: 628, endPoint y: 184, distance: 21.7
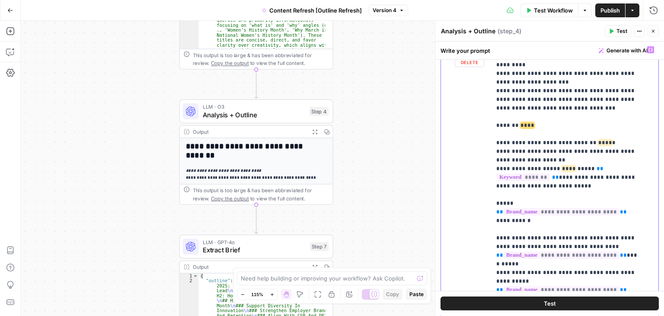
drag, startPoint x: 581, startPoint y: 172, endPoint x: 581, endPoint y: 196, distance: 24.2
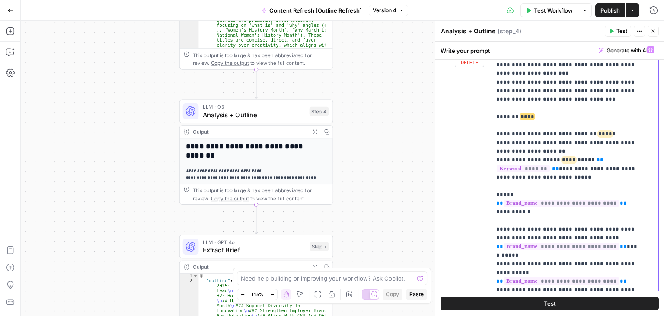
scroll to position [1740, 0]
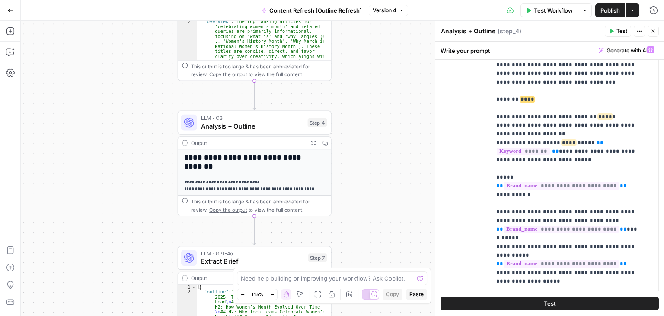
click at [369, 156] on div "Workflow Set Inputs Inputs Workflow Workflow Step 1 Output Expand Output Copy 1…" at bounding box center [342, 168] width 643 height 295
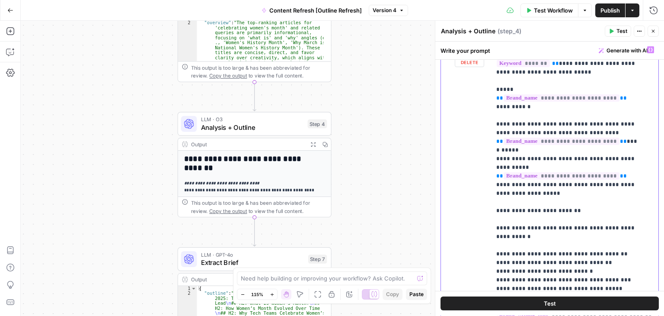
drag, startPoint x: 496, startPoint y: 154, endPoint x: 491, endPoint y: 218, distance: 63.7
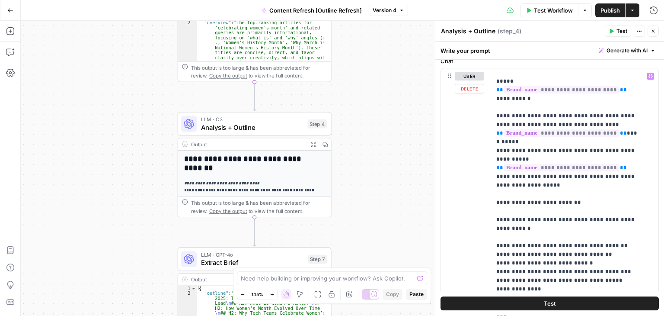
scroll to position [0, 0]
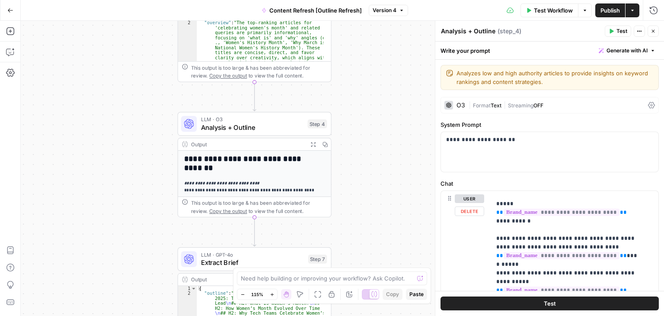
drag, startPoint x: 488, startPoint y: 263, endPoint x: 487, endPoint y: 163, distance: 100.3
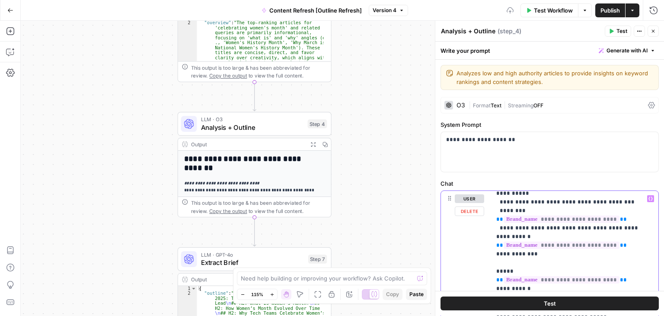
drag, startPoint x: 608, startPoint y: 254, endPoint x: 610, endPoint y: 291, distance: 37.2
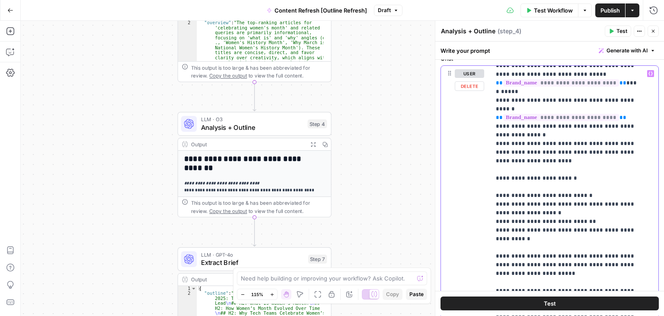
scroll to position [2401, 2]
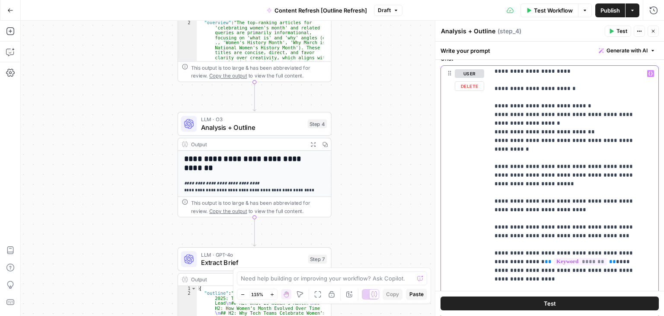
drag, startPoint x: 589, startPoint y: 137, endPoint x: 599, endPoint y: 209, distance: 72.5
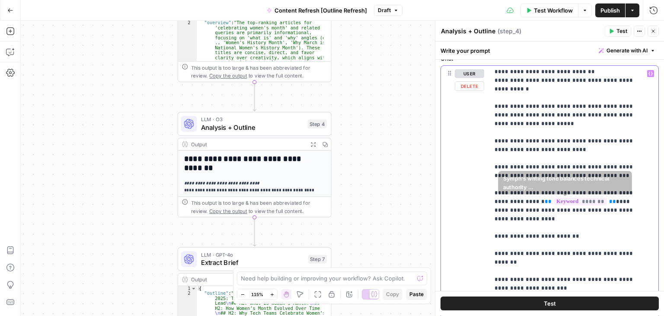
drag, startPoint x: 552, startPoint y: 159, endPoint x: 548, endPoint y: 213, distance: 53.7
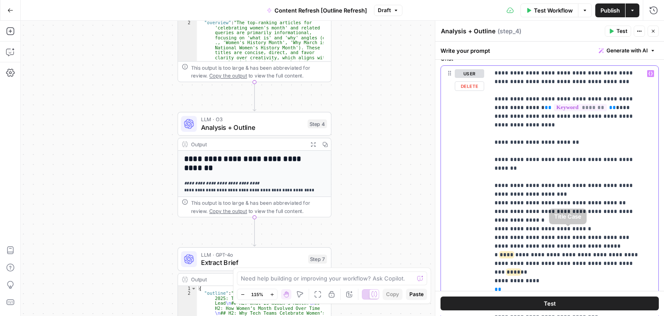
drag, startPoint x: 576, startPoint y: 212, endPoint x: 580, endPoint y: 274, distance: 61.6
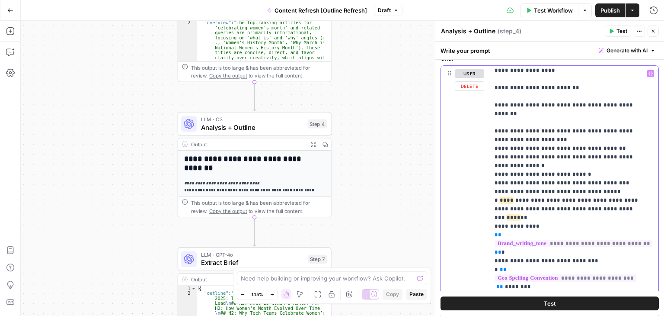
drag, startPoint x: 553, startPoint y: 194, endPoint x: 550, endPoint y: 246, distance: 52.0
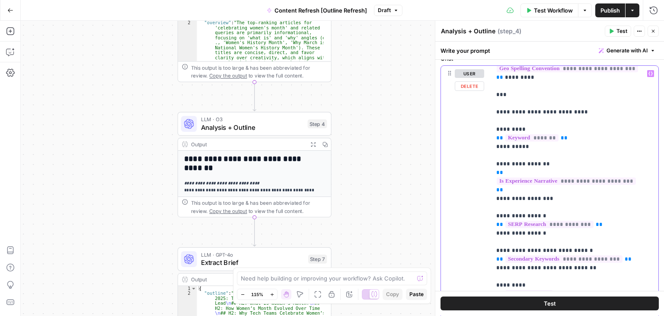
scroll to position [0, 0]
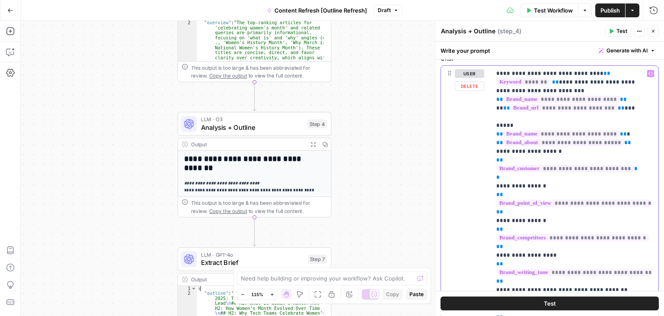
drag, startPoint x: 591, startPoint y: 258, endPoint x: 564, endPoint y: 118, distance: 142.7
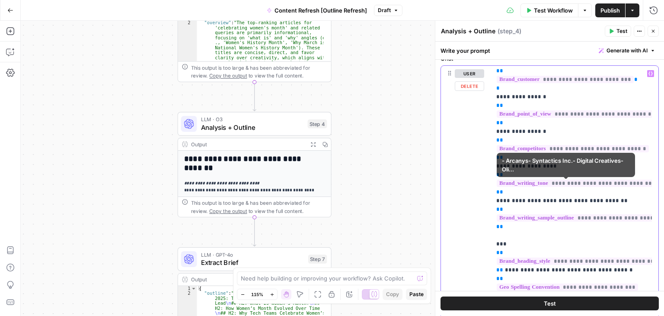
drag, startPoint x: 576, startPoint y: 160, endPoint x: 575, endPoint y: 210, distance: 50.2
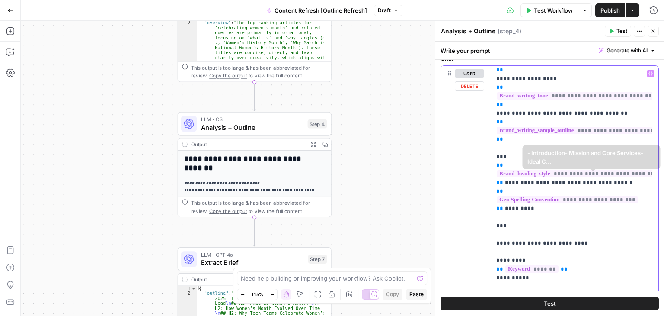
drag, startPoint x: 570, startPoint y: 172, endPoint x: 564, endPoint y: 229, distance: 57.0
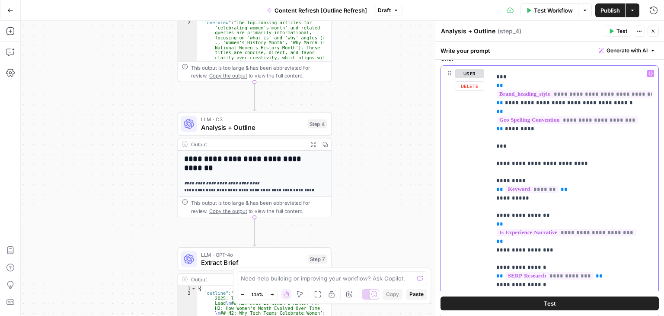
drag, startPoint x: 555, startPoint y: 186, endPoint x: 557, endPoint y: 240, distance: 53.6
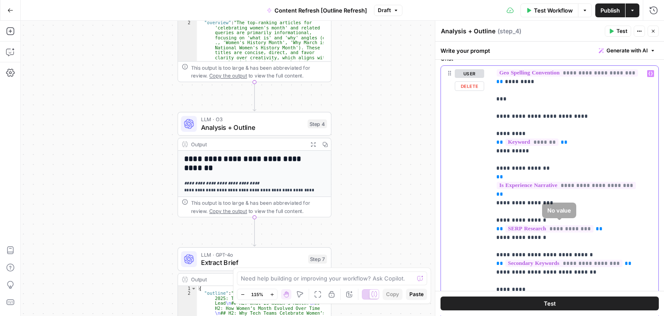
drag, startPoint x: 572, startPoint y: 187, endPoint x: 566, endPoint y: 233, distance: 45.8
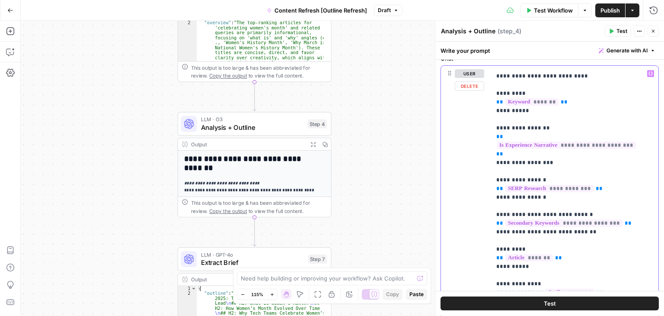
drag, startPoint x: 607, startPoint y: 208, endPoint x: 590, endPoint y: 246, distance: 41.8
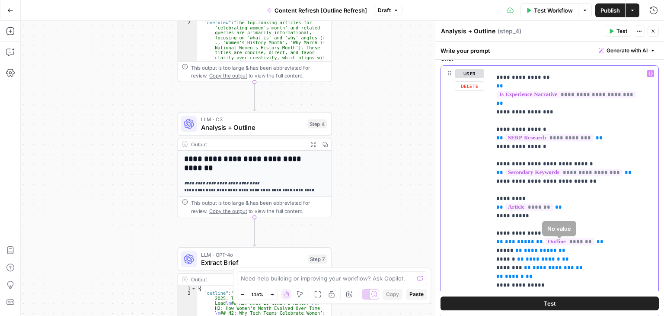
scroll to position [445, 0]
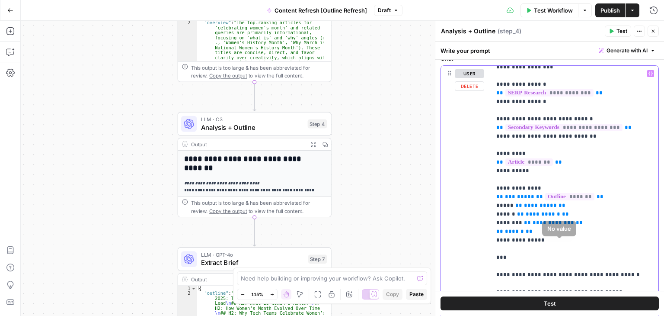
drag, startPoint x: 602, startPoint y: 211, endPoint x: 594, endPoint y: 272, distance: 61.4
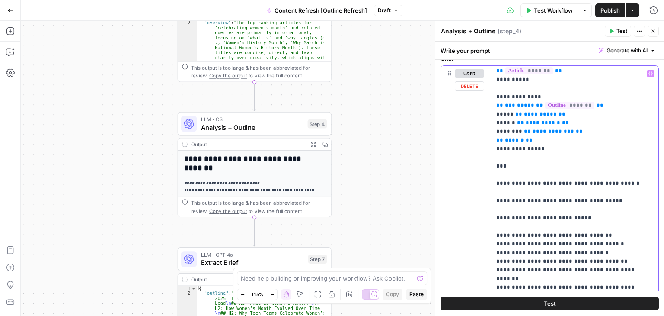
drag, startPoint x: 546, startPoint y: 190, endPoint x: 545, endPoint y: 226, distance: 35.9
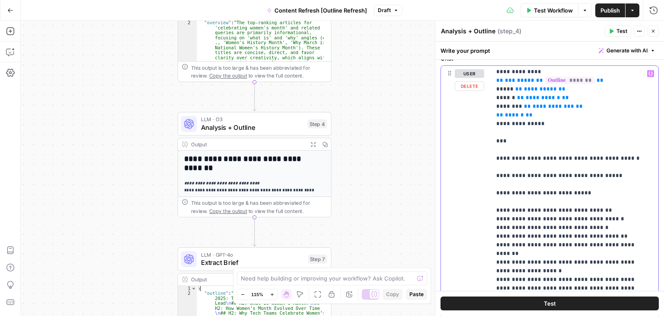
drag, startPoint x: 582, startPoint y: 201, endPoint x: 587, endPoint y: 230, distance: 29.8
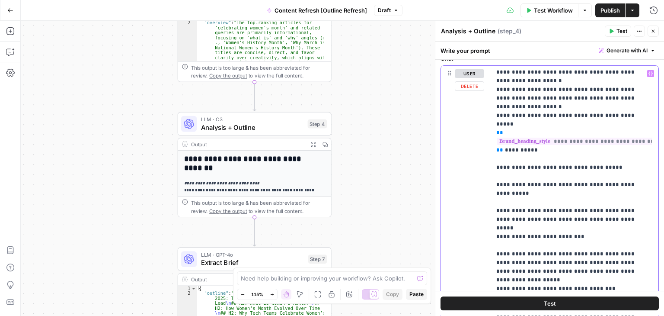
scroll to position [761, 0]
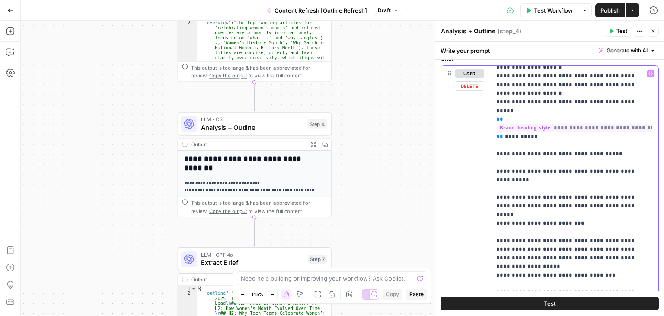
drag, startPoint x: 606, startPoint y: 216, endPoint x: 611, endPoint y: 251, distance: 35.3
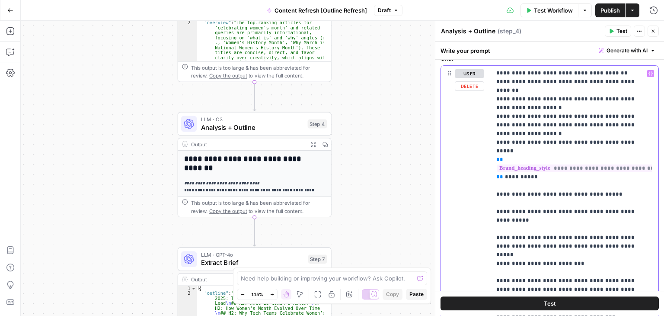
scroll to position [797, 0]
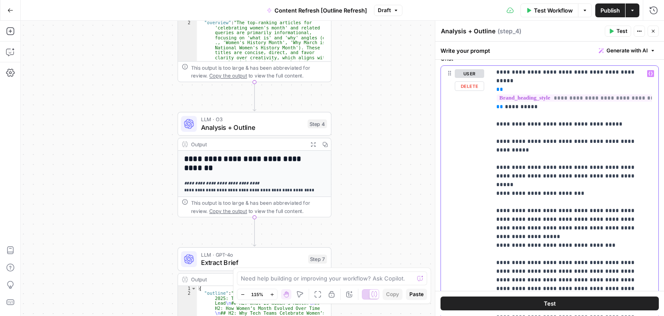
drag, startPoint x: 564, startPoint y: 194, endPoint x: 553, endPoint y: 257, distance: 63.5
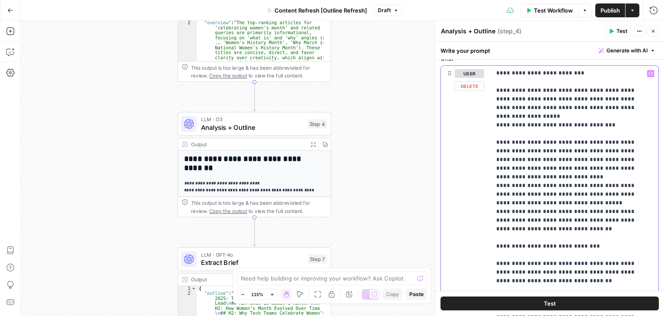
drag, startPoint x: 573, startPoint y: 205, endPoint x: 569, endPoint y: 260, distance: 55.0
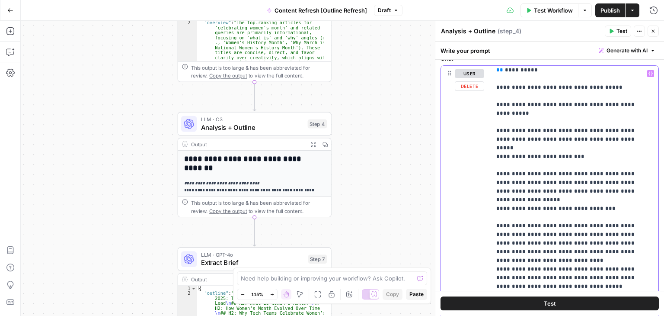
drag, startPoint x: 593, startPoint y: 203, endPoint x: 596, endPoint y: 173, distance: 29.5
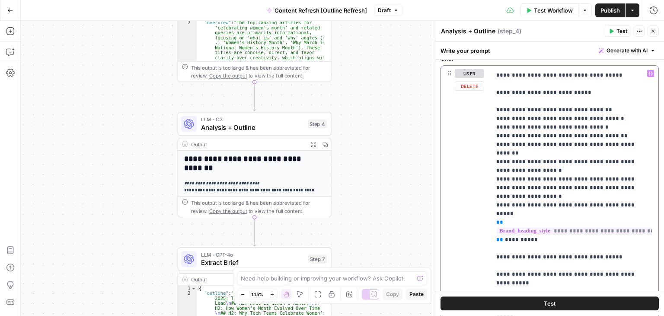
drag, startPoint x: 595, startPoint y: 173, endPoint x: 596, endPoint y: 159, distance: 13.9
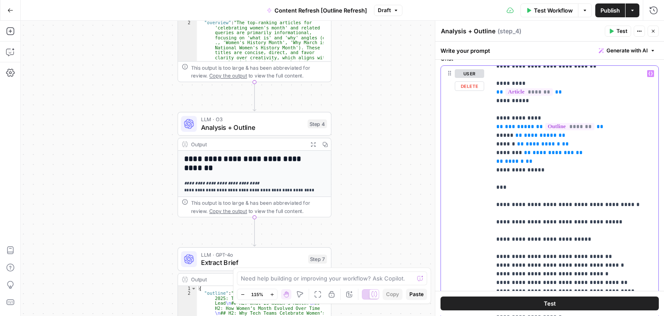
drag, startPoint x: 587, startPoint y: 199, endPoint x: 586, endPoint y: 193, distance: 6.5
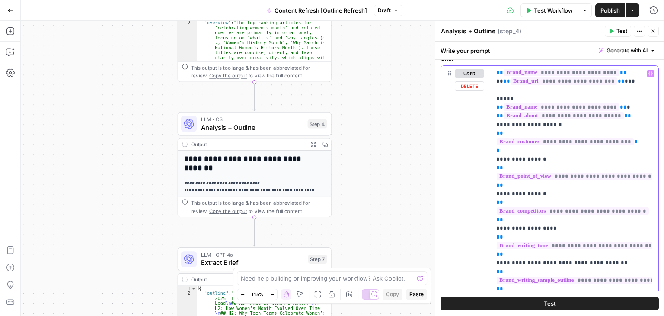
scroll to position [3, 0]
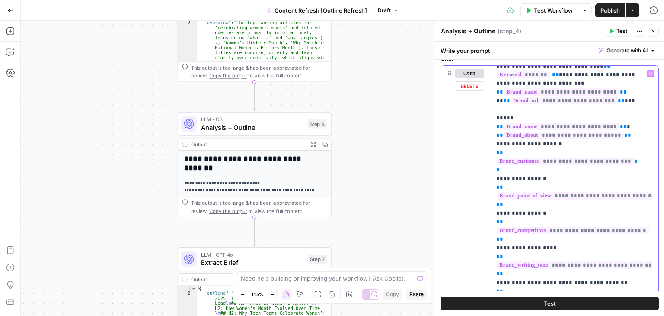
drag, startPoint x: 586, startPoint y: 206, endPoint x: 586, endPoint y: 175, distance: 31.1
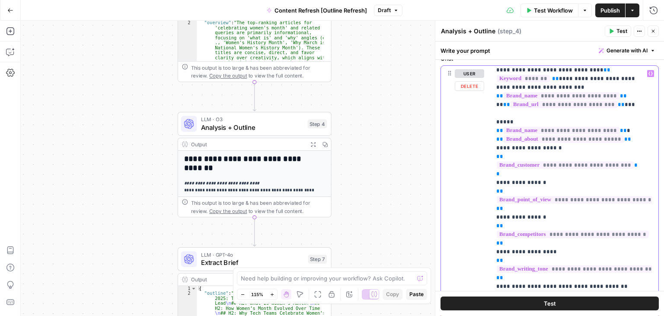
scroll to position [0, 0]
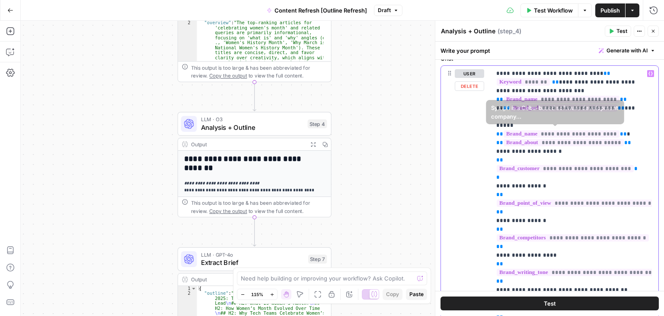
drag, startPoint x: 605, startPoint y: 191, endPoint x: 604, endPoint y: 129, distance: 61.8
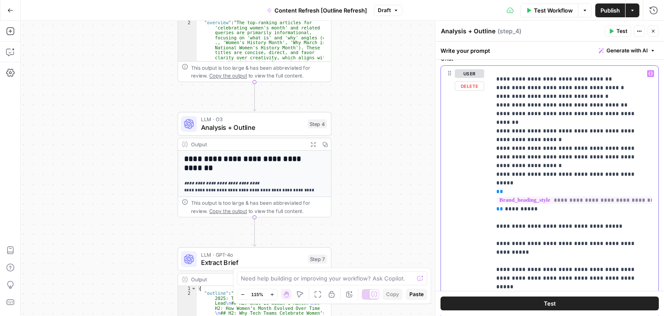
drag, startPoint x: 641, startPoint y: 101, endPoint x: 629, endPoint y: 184, distance: 83.7
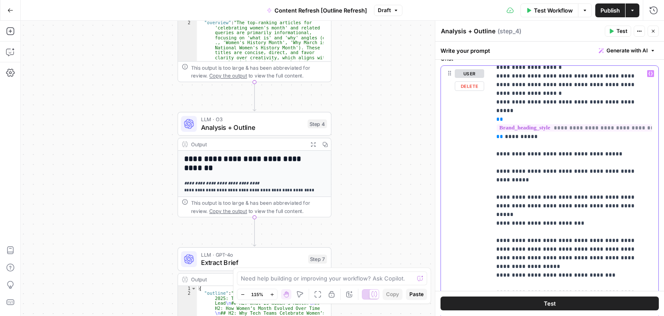
scroll to position [802, 0]
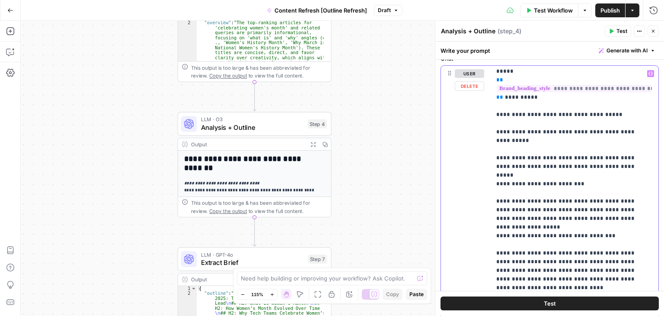
drag, startPoint x: 577, startPoint y: 194, endPoint x: 577, endPoint y: 234, distance: 40.2
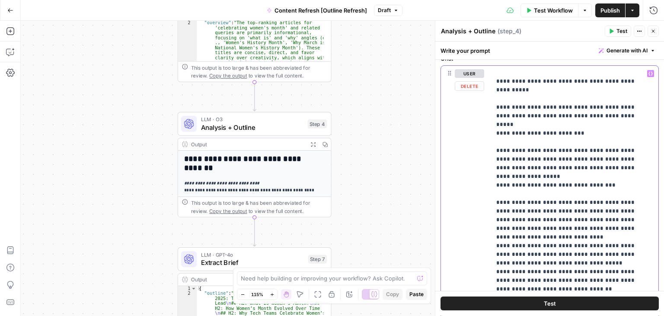
drag, startPoint x: 568, startPoint y: 196, endPoint x: 569, endPoint y: 230, distance: 34.6
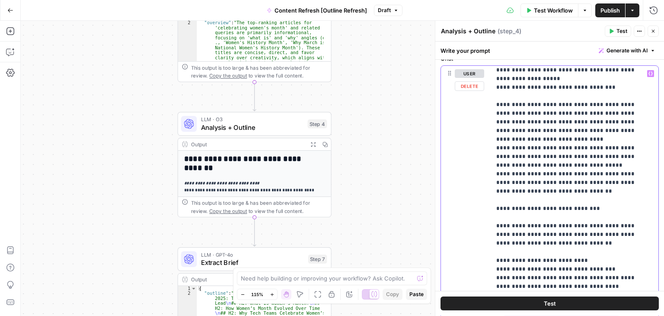
scroll to position [965, 0]
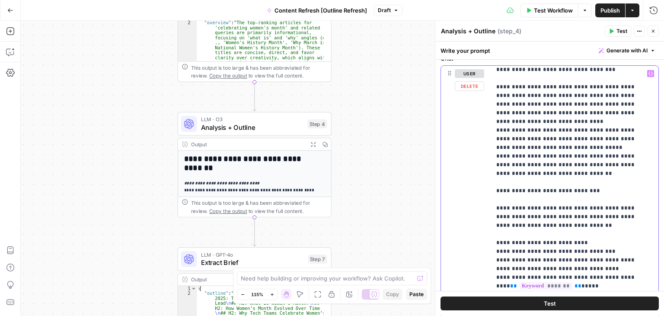
drag, startPoint x: 577, startPoint y: 185, endPoint x: 575, endPoint y: 218, distance: 33.4
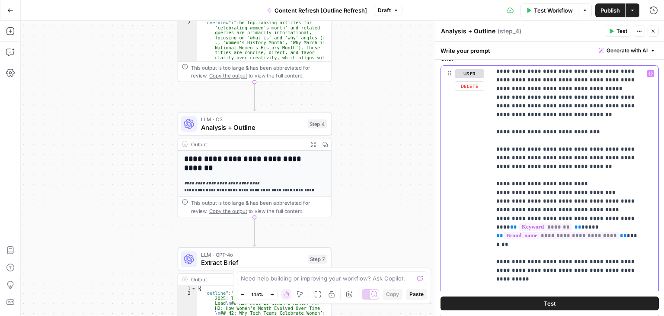
drag, startPoint x: 572, startPoint y: 161, endPoint x: 576, endPoint y: 186, distance: 25.3
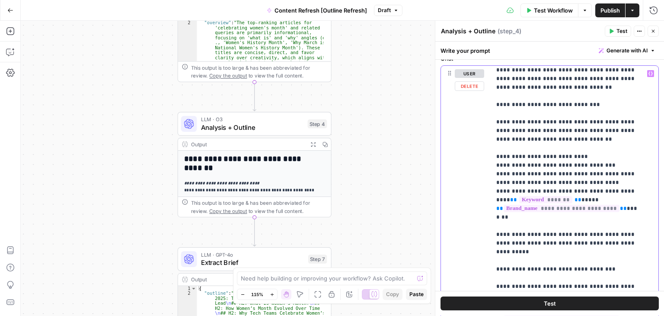
drag, startPoint x: 538, startPoint y: 191, endPoint x: 543, endPoint y: 204, distance: 14.2
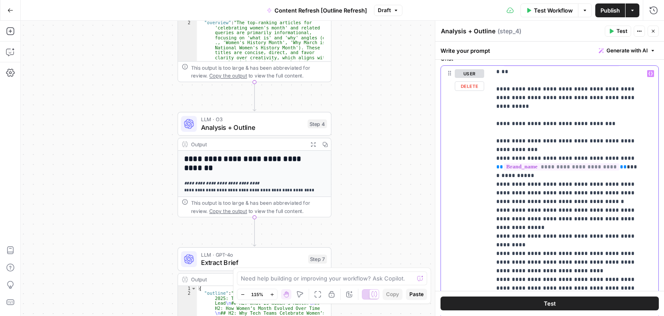
drag, startPoint x: 548, startPoint y: 164, endPoint x: 547, endPoint y: 219, distance: 54.5
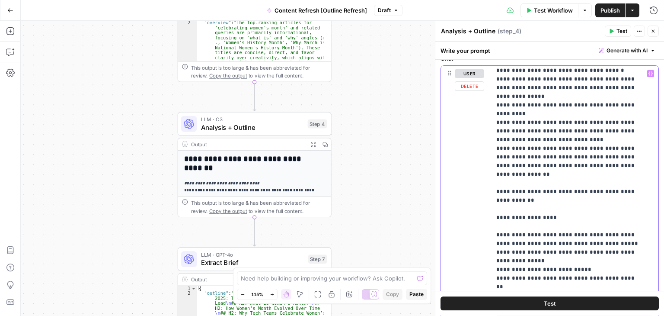
drag, startPoint x: 558, startPoint y: 143, endPoint x: 558, endPoint y: 185, distance: 41.5
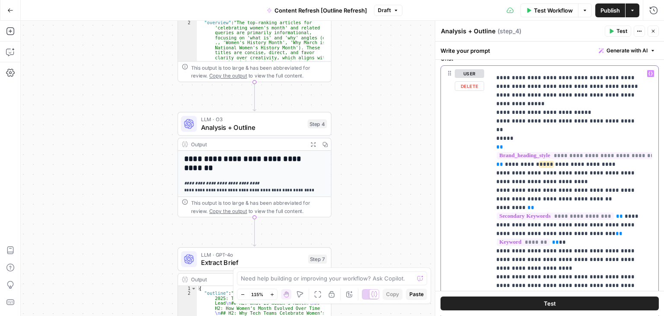
drag, startPoint x: 529, startPoint y: 141, endPoint x: 535, endPoint y: 199, distance: 58.6
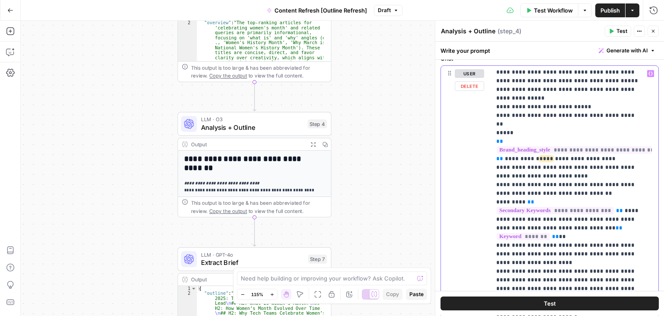
drag, startPoint x: 556, startPoint y: 227, endPoint x: 549, endPoint y: 195, distance: 32.7
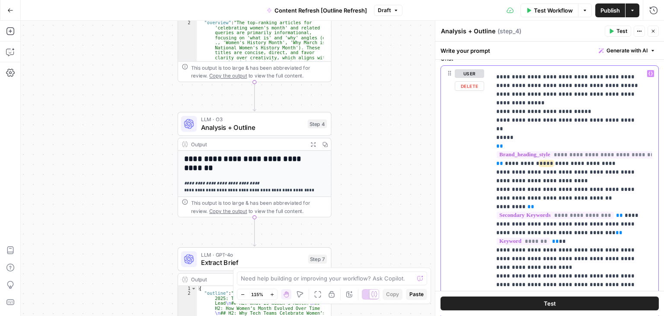
type input "C"
type input "_question"
click at [625, 54] on icon "button" at bounding box center [624, 56] width 4 height 4
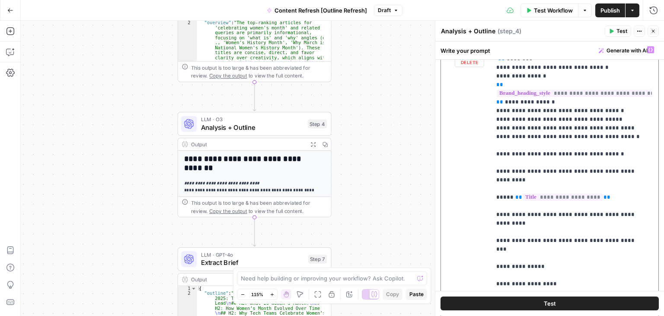
drag, startPoint x: 582, startPoint y: 166, endPoint x: 584, endPoint y: 128, distance: 38.9
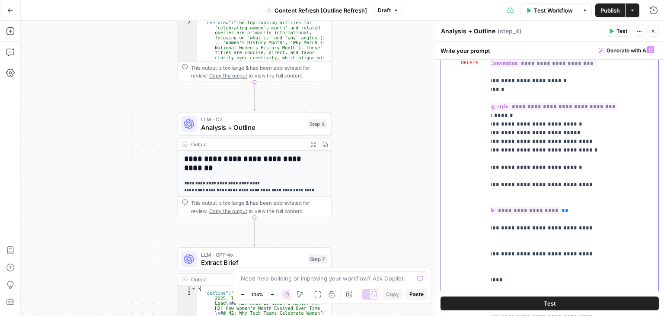
scroll to position [2787, 45]
drag, startPoint x: 574, startPoint y: 146, endPoint x: 627, endPoint y: 151, distance: 53.4
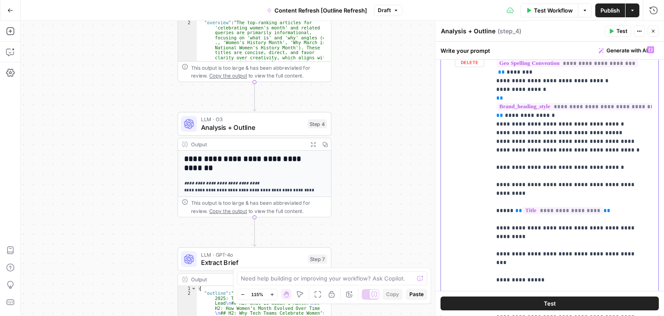
drag, startPoint x: 635, startPoint y: 190, endPoint x: 626, endPoint y: 197, distance: 11.1
drag, startPoint x: 546, startPoint y: 206, endPoint x: 517, endPoint y: 203, distance: 28.7
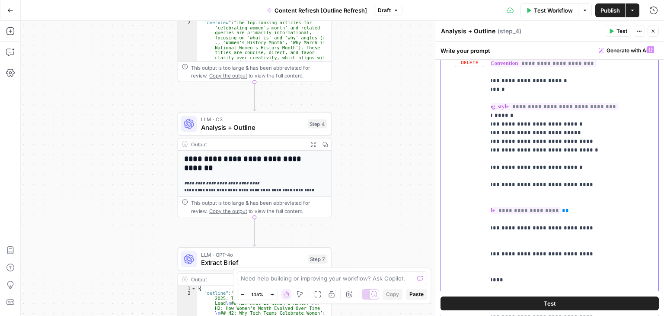
scroll to position [2787, 45]
drag, startPoint x: 494, startPoint y: 156, endPoint x: 596, endPoint y: 159, distance: 102.5
click at [596, 159] on div "**********" at bounding box center [571, 218] width 161 height 352
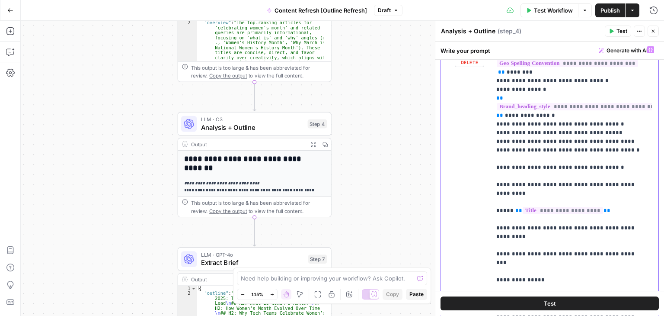
drag, startPoint x: 514, startPoint y: 159, endPoint x: 503, endPoint y: 159, distance: 11.3
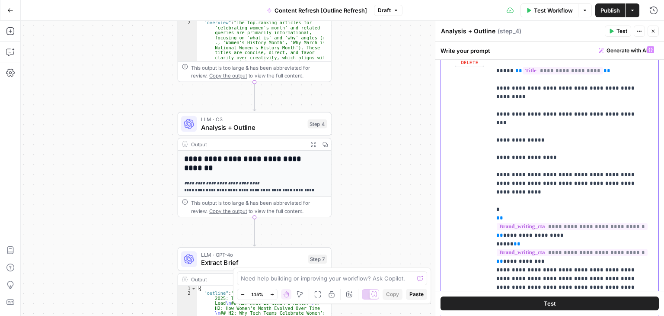
drag, startPoint x: 563, startPoint y: 166, endPoint x: 570, endPoint y: 219, distance: 53.2
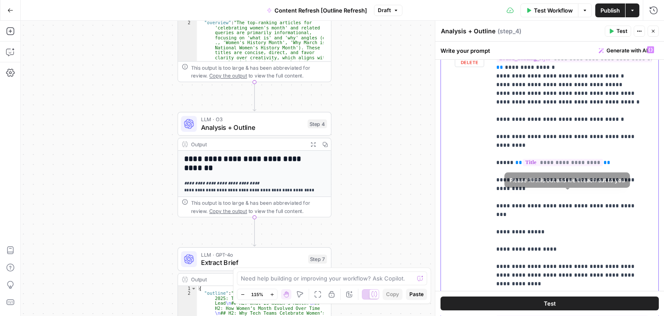
drag, startPoint x: 570, startPoint y: 230, endPoint x: 569, endPoint y: 165, distance: 64.4
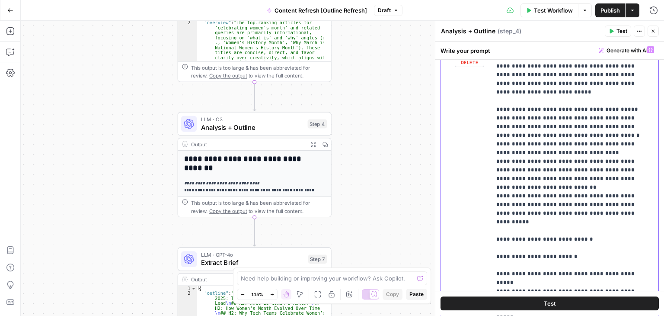
drag, startPoint x: 591, startPoint y: 147, endPoint x: 584, endPoint y: 230, distance: 84.2
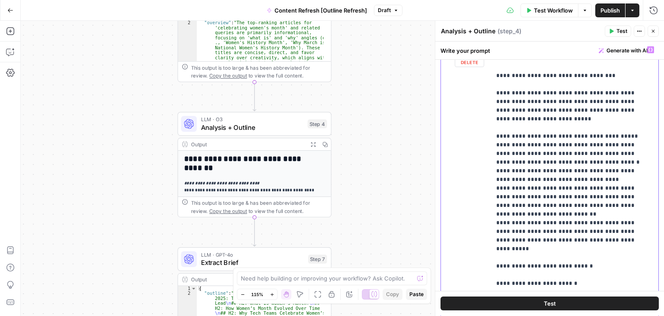
scroll to position [3295, 0]
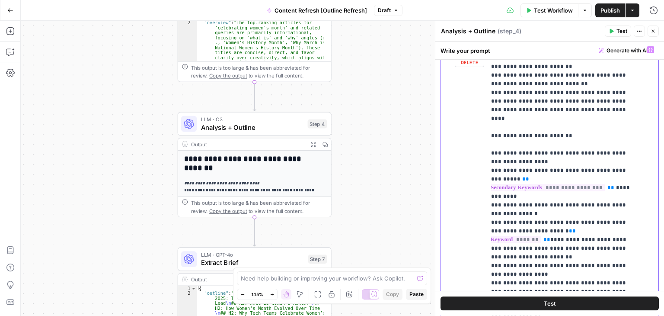
drag, startPoint x: 541, startPoint y: 240, endPoint x: 554, endPoint y: 106, distance: 135.0
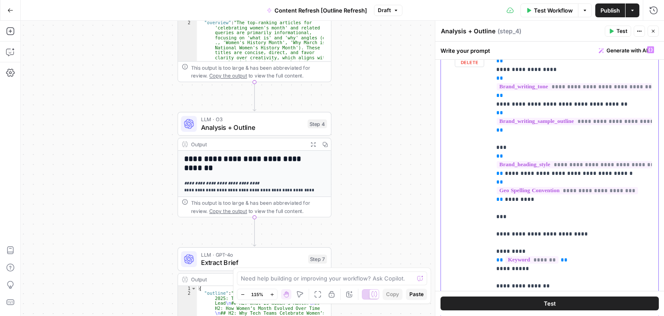
scroll to position [0, 0]
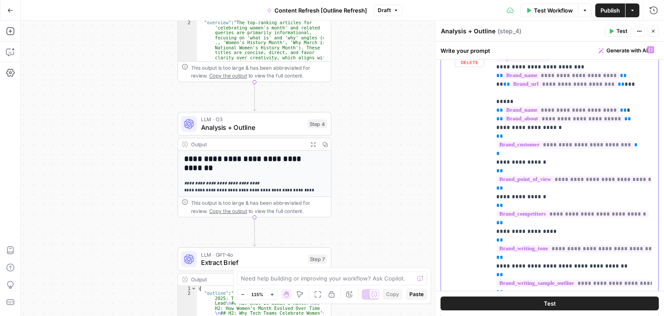
drag, startPoint x: 528, startPoint y: 108, endPoint x: 523, endPoint y: 74, distance: 34.0
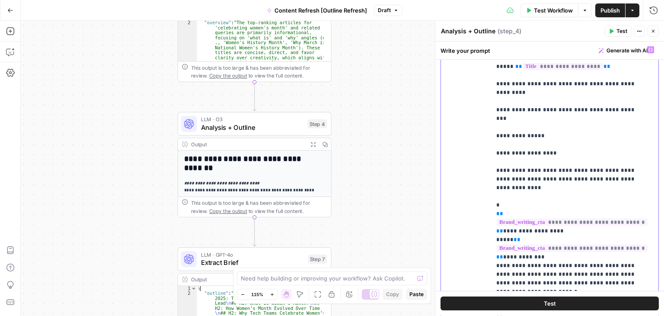
scroll to position [3534, 0]
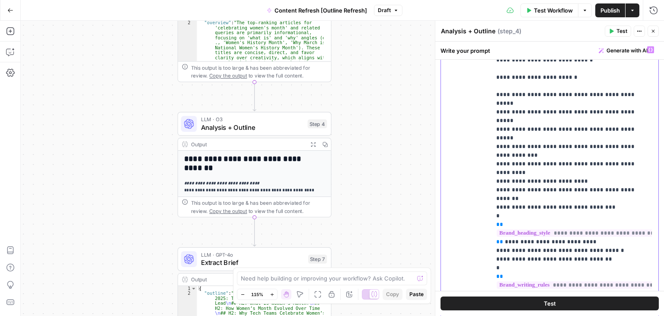
drag, startPoint x: 641, startPoint y: 82, endPoint x: 633, endPoint y: 329, distance: 247.8
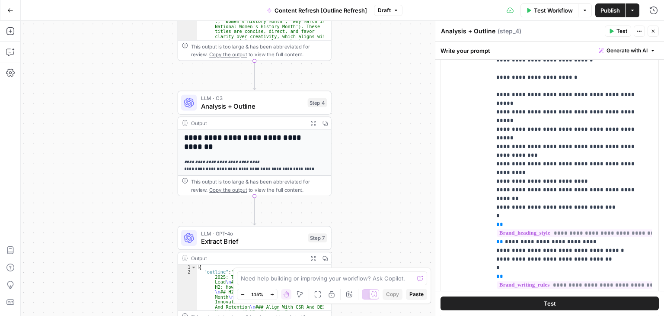
drag, startPoint x: 388, startPoint y: 127, endPoint x: 390, endPoint y: 89, distance: 37.2
click at [390, 89] on div "Workflow Set Inputs Inputs Workflow Workflow Step 1 Output Expand Output Copy 1…" at bounding box center [342, 168] width 643 height 295
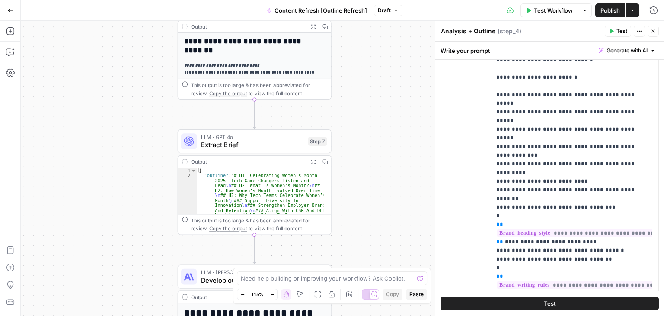
drag, startPoint x: 365, startPoint y: 102, endPoint x: 339, endPoint y: 116, distance: 29.0
click at [365, 102] on div "Workflow Set Inputs Inputs Workflow Workflow Step 1 Output Expand Output Copy 1…" at bounding box center [342, 168] width 643 height 295
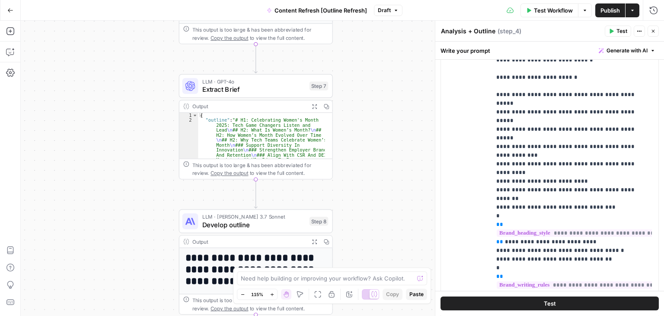
drag, startPoint x: 104, startPoint y: 198, endPoint x: 105, endPoint y: 147, distance: 50.6
click at [105, 147] on div "Workflow Set Inputs Inputs Workflow Workflow Step 1 Output Expand Output Copy 1…" at bounding box center [342, 168] width 643 height 295
click at [234, 222] on span "Develop outline" at bounding box center [253, 225] width 103 height 10
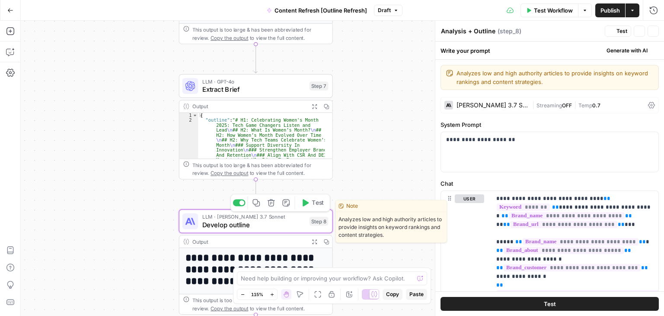
type textarea "Develop outline"
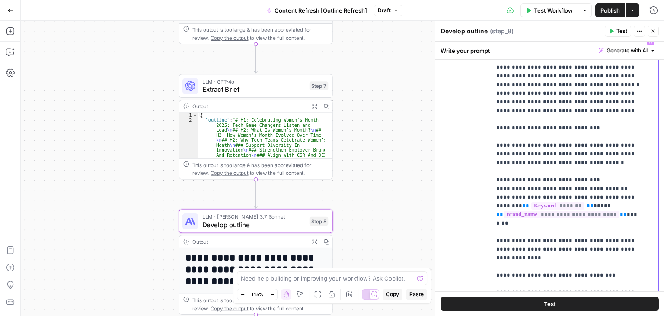
scroll to position [956, 0]
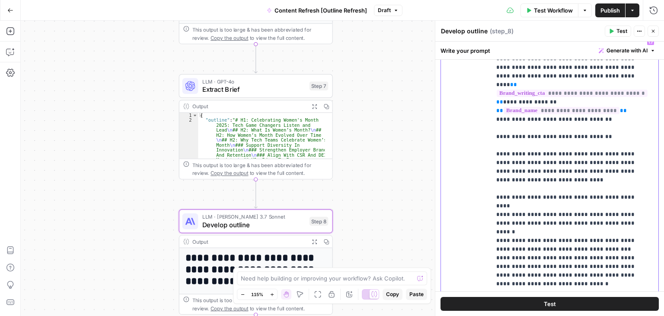
scroll to position [2695, 0]
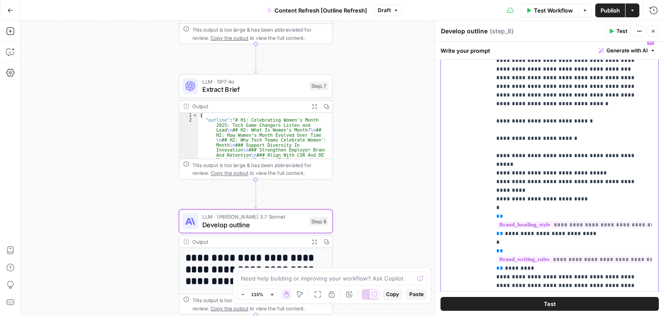
drag, startPoint x: 614, startPoint y: 255, endPoint x: 607, endPoint y: 322, distance: 67.4
drag, startPoint x: 560, startPoint y: 201, endPoint x: 498, endPoint y: 232, distance: 69.2
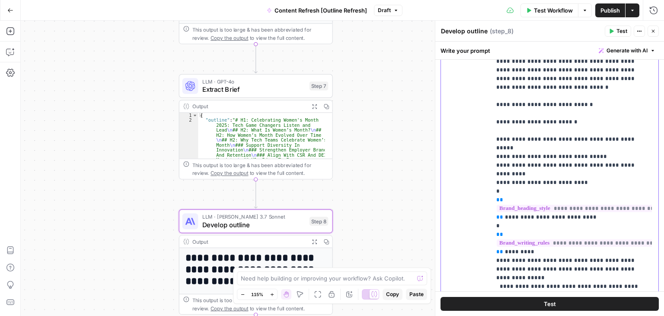
drag, startPoint x: 524, startPoint y: 190, endPoint x: 519, endPoint y: 223, distance: 33.2
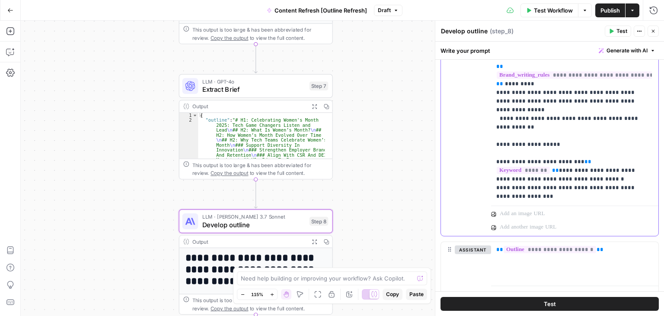
drag, startPoint x: 541, startPoint y: 161, endPoint x: 522, endPoint y: 241, distance: 82.2
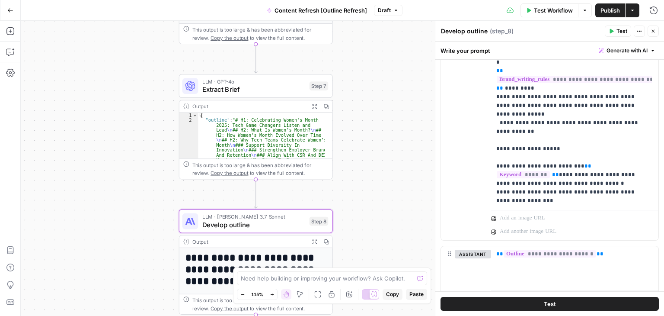
drag, startPoint x: 577, startPoint y: 260, endPoint x: 547, endPoint y: 191, distance: 74.7
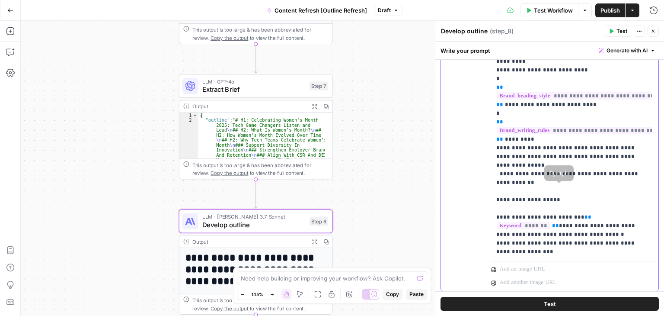
scroll to position [296, 0]
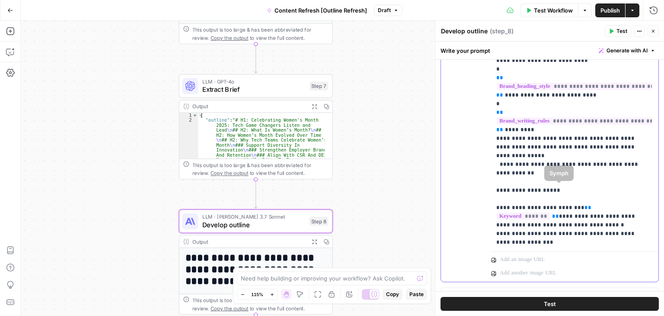
drag, startPoint x: 503, startPoint y: 199, endPoint x: 500, endPoint y: 221, distance: 21.8
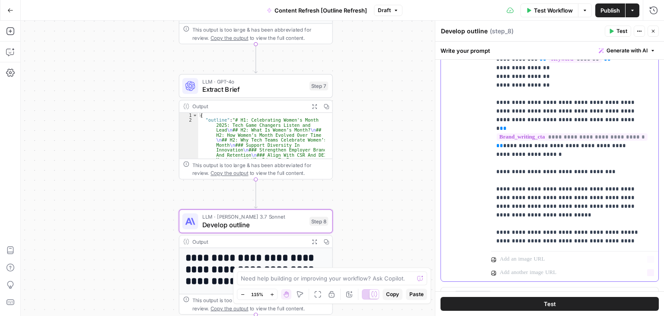
scroll to position [3534, 0]
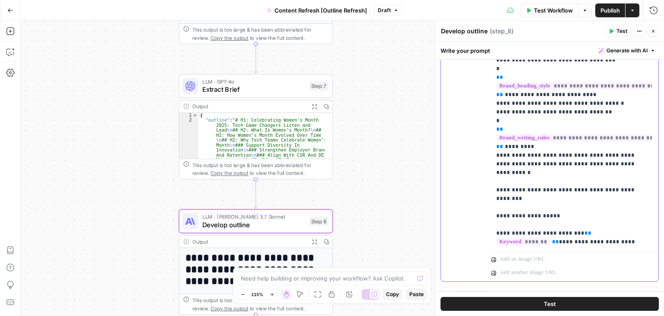
drag, startPoint x: 583, startPoint y: 164, endPoint x: 544, endPoint y: 293, distance: 135.0
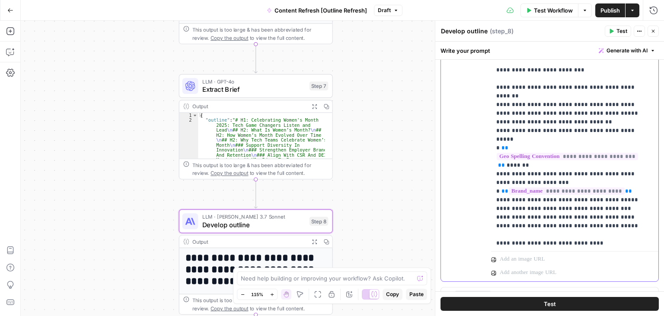
scroll to position [2695, 0]
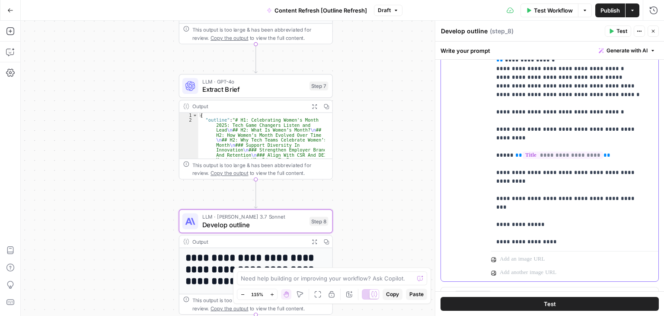
scroll to position [3534, 0]
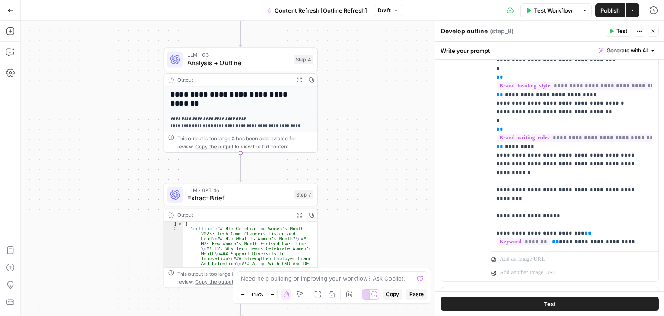
drag, startPoint x: 142, startPoint y: 74, endPoint x: 189, endPoint y: 90, distance: 49.5
click at [127, 189] on div "Workflow Set Inputs Inputs Workflow Workflow Step 1 Output Expand Output Copy 1…" at bounding box center [342, 168] width 643 height 295
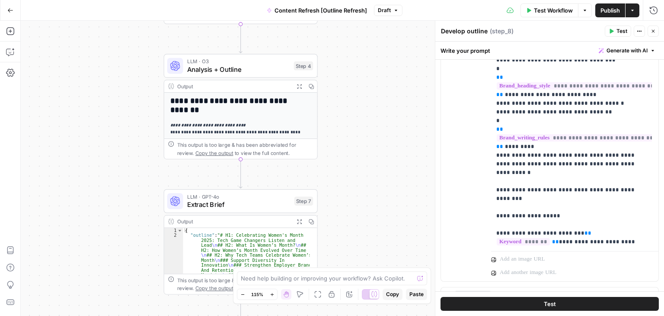
click at [206, 66] on span "Analysis + Outline" at bounding box center [238, 69] width 103 height 10
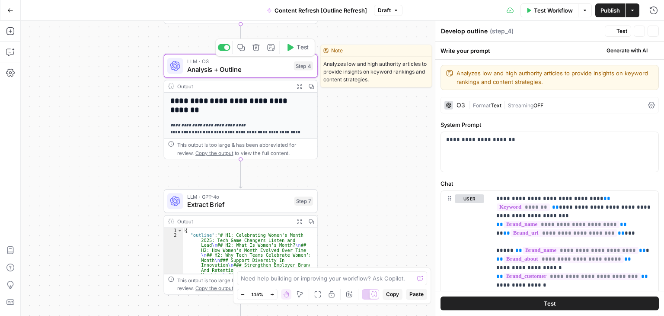
type textarea "Analysis + Outline"
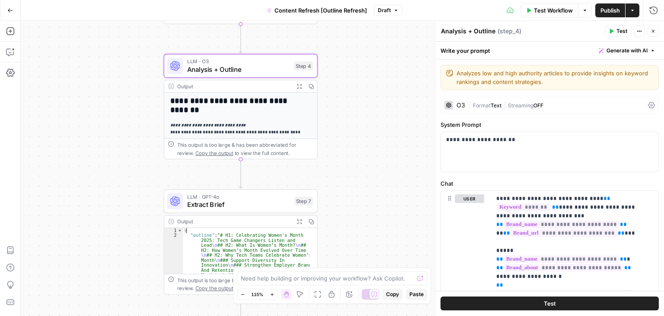
scroll to position [99, 0]
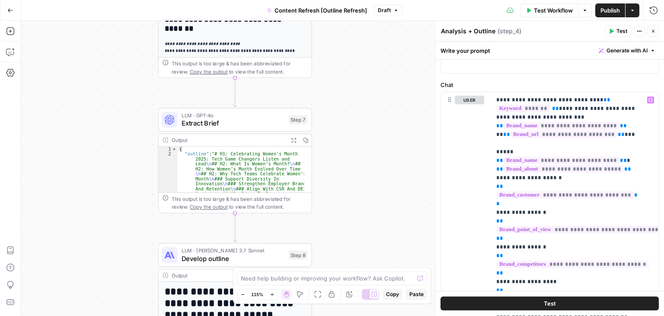
drag, startPoint x: 374, startPoint y: 174, endPoint x: 369, endPoint y: 138, distance: 36.2
click at [369, 138] on div "Workflow Set Inputs Inputs Workflow Workflow Step 1 Output Expand Output Copy 1…" at bounding box center [342, 168] width 643 height 295
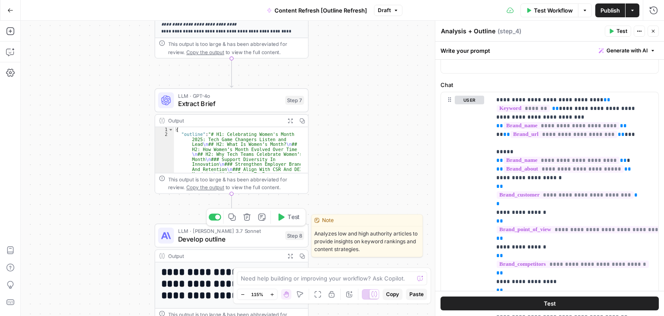
click at [247, 231] on span "LLM · Claude 3.7 Sonnet" at bounding box center [229, 231] width 103 height 8
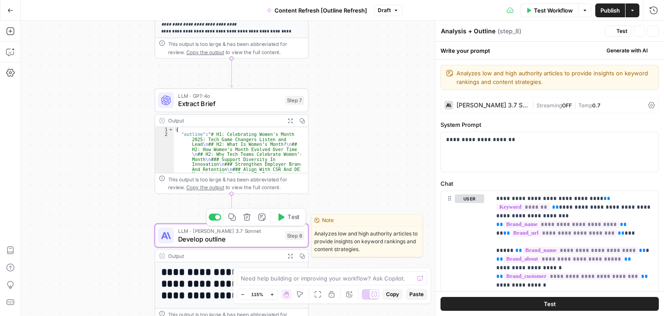
type textarea "Develop outline"
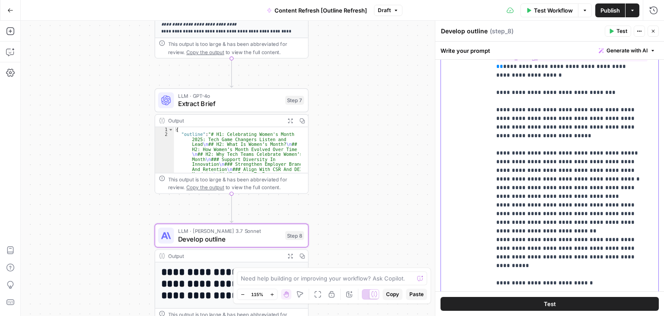
scroll to position [3534, 0]
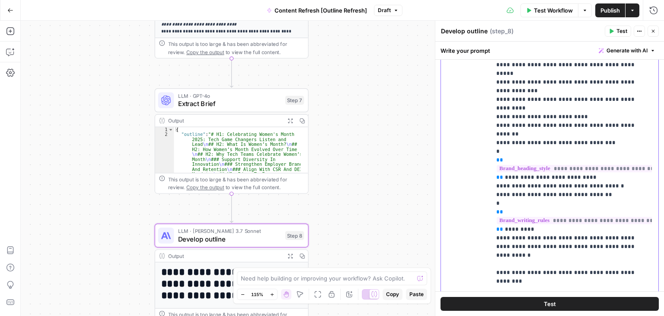
drag, startPoint x: 623, startPoint y: 137, endPoint x: 610, endPoint y: 312, distance: 175.9
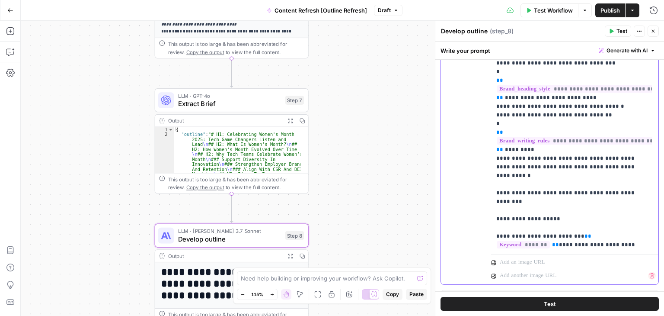
scroll to position [756, 0]
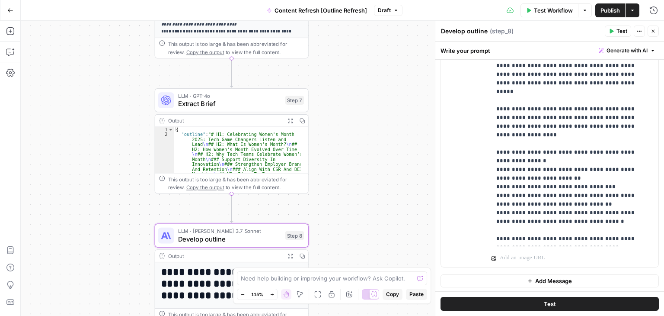
drag, startPoint x: 550, startPoint y: 110, endPoint x: 492, endPoint y: 245, distance: 146.8
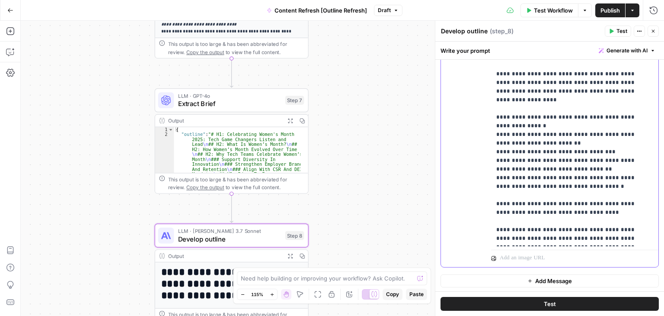
drag, startPoint x: 517, startPoint y: 201, endPoint x: 502, endPoint y: 239, distance: 40.9
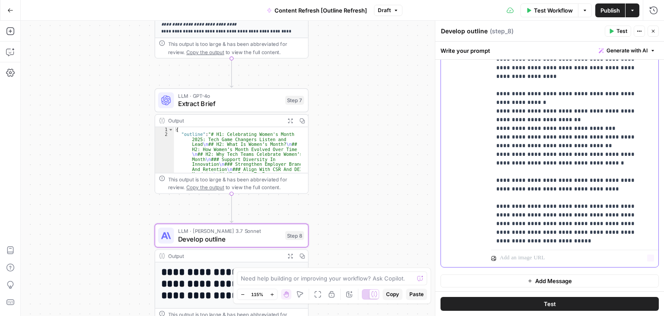
scroll to position [182, 0]
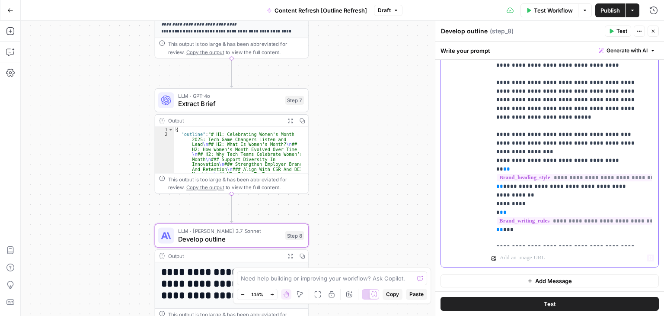
drag, startPoint x: 529, startPoint y: 157, endPoint x: 509, endPoint y: 276, distance: 120.7
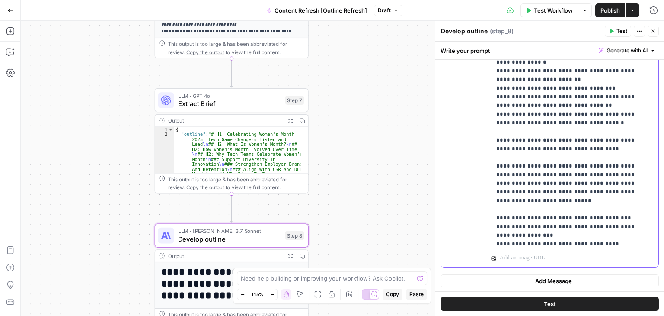
scroll to position [85, 0]
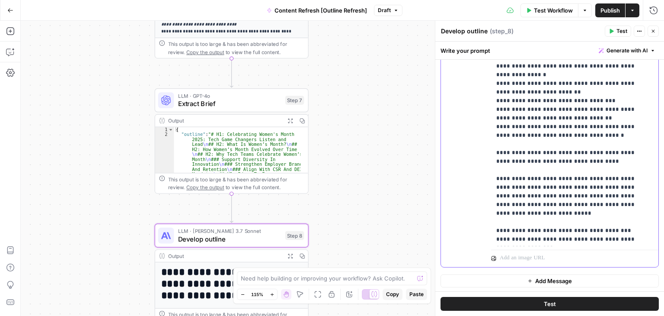
drag, startPoint x: 528, startPoint y: 225, endPoint x: 524, endPoint y: 197, distance: 28.4
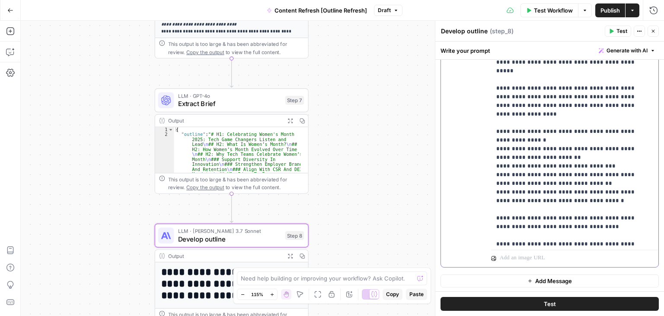
scroll to position [0, 0]
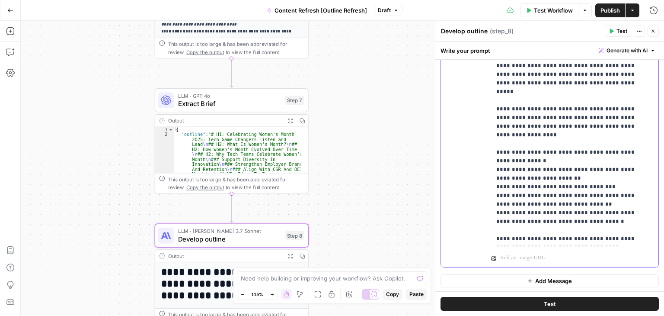
drag, startPoint x: 536, startPoint y: 164, endPoint x: 532, endPoint y: 125, distance: 39.1
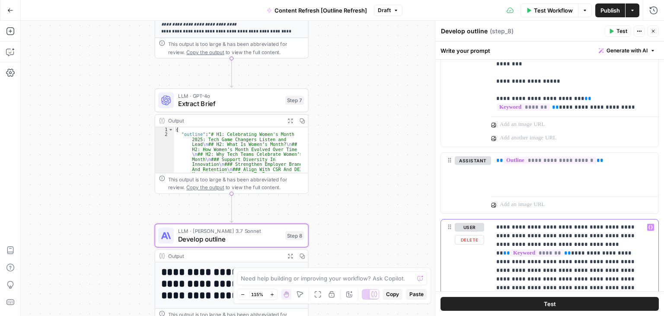
scroll to position [203, 0]
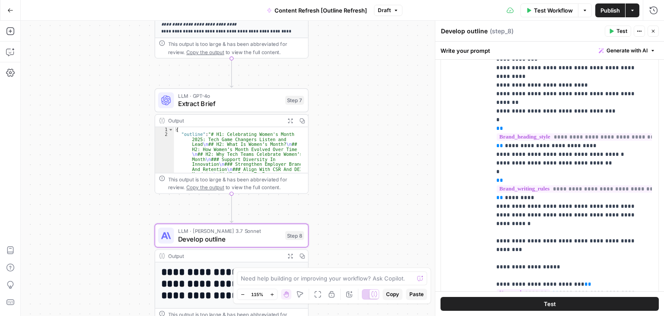
drag, startPoint x: 542, startPoint y: 218, endPoint x: 530, endPoint y: 102, distance: 116.9
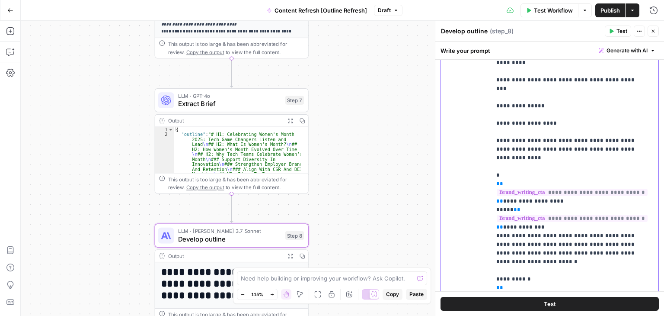
drag, startPoint x: 532, startPoint y: 167, endPoint x: 511, endPoint y: 52, distance: 116.8
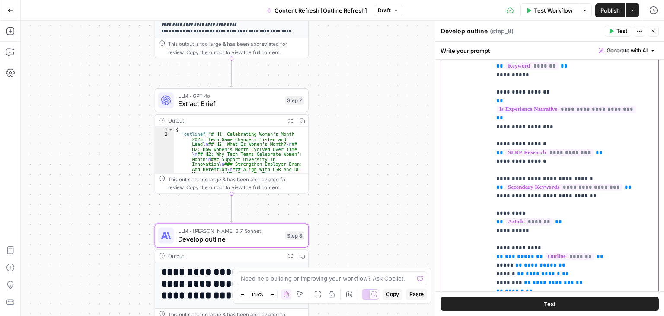
scroll to position [0, 0]
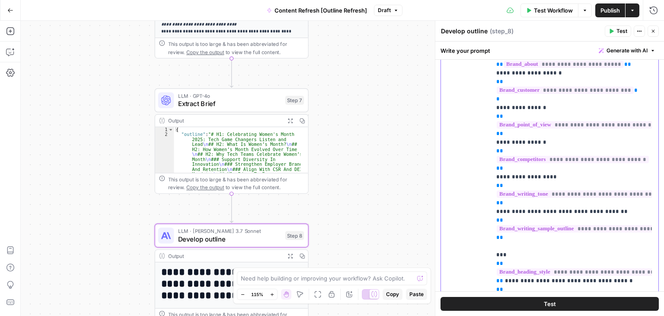
drag, startPoint x: 548, startPoint y: 235, endPoint x: 475, endPoint y: 54, distance: 194.3
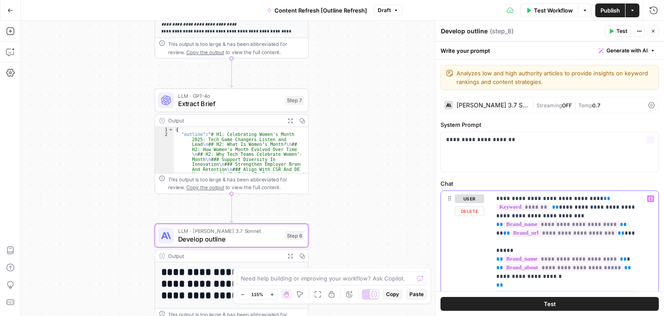
drag, startPoint x: 572, startPoint y: 210, endPoint x: 539, endPoint y: 67, distance: 145.9
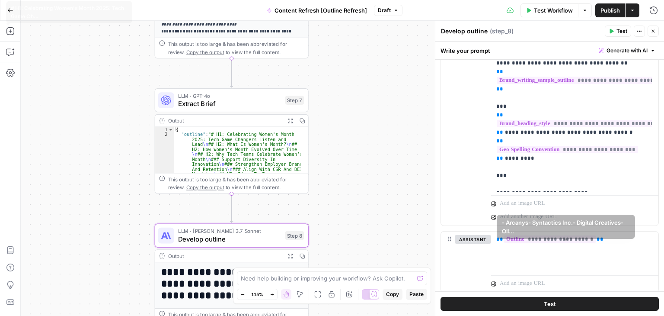
drag, startPoint x: 537, startPoint y: 152, endPoint x: 534, endPoint y: 262, distance: 109.8
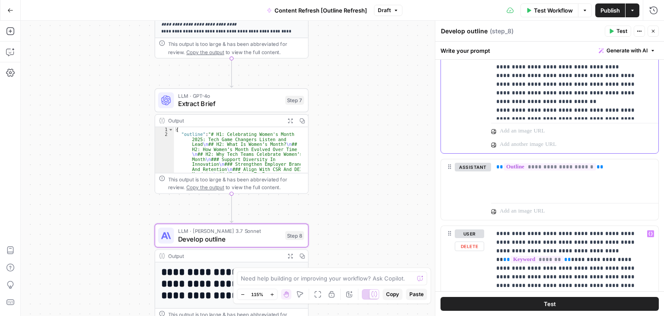
scroll to position [3534, 0]
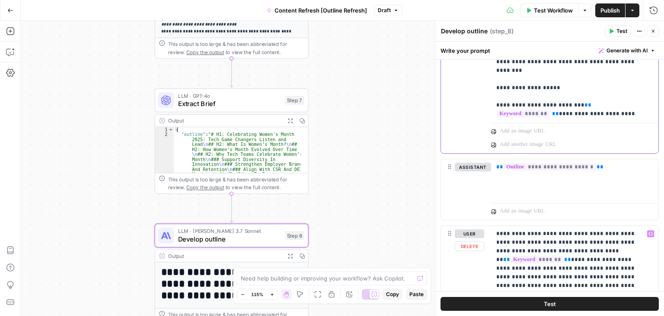
drag, startPoint x: 565, startPoint y: 75, endPoint x: 535, endPoint y: 253, distance: 180.6
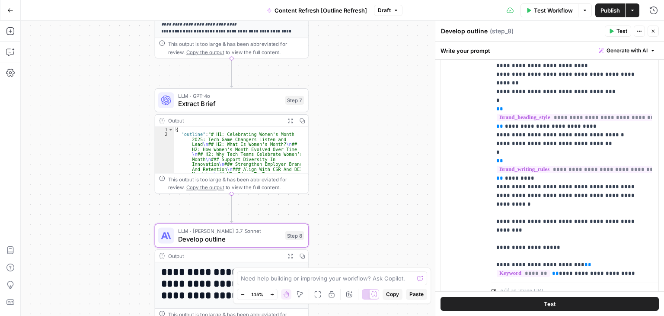
drag, startPoint x: 472, startPoint y: 162, endPoint x: 473, endPoint y: 118, distance: 43.7
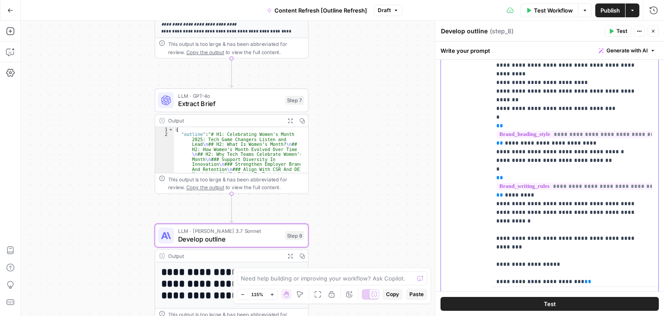
drag, startPoint x: 543, startPoint y: 118, endPoint x: 542, endPoint y: 109, distance: 8.7
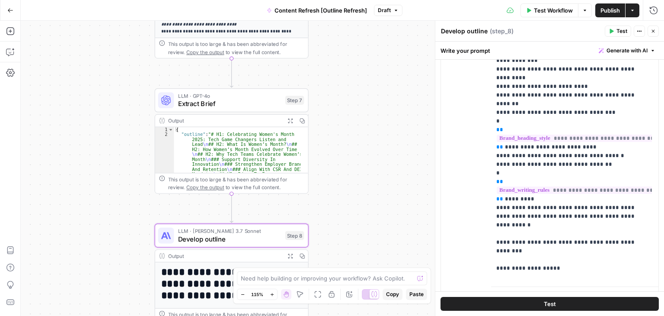
drag, startPoint x: 338, startPoint y: 120, endPoint x: 358, endPoint y: 136, distance: 25.2
click at [349, 145] on div "Workflow Set Inputs Inputs Workflow Workflow Step 1 Output Expand Output Copy 1…" at bounding box center [342, 168] width 643 height 295
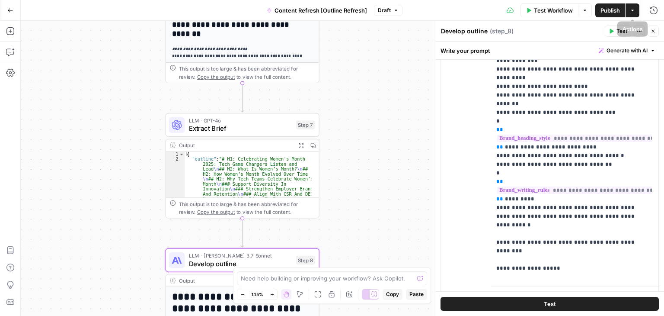
click at [654, 37] on header "Develop outline Develop outline ( step_8 ) Test Actions Close" at bounding box center [549, 31] width 229 height 21
click at [654, 34] on button "Close" at bounding box center [652, 31] width 11 height 11
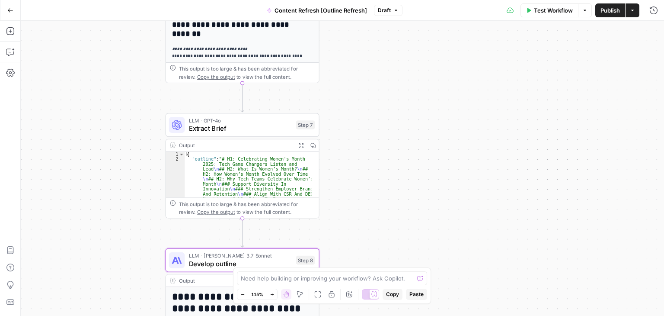
drag, startPoint x: 609, startPoint y: 9, endPoint x: 590, endPoint y: 35, distance: 31.8
click at [609, 9] on span "Publish" at bounding box center [609, 10] width 19 height 9
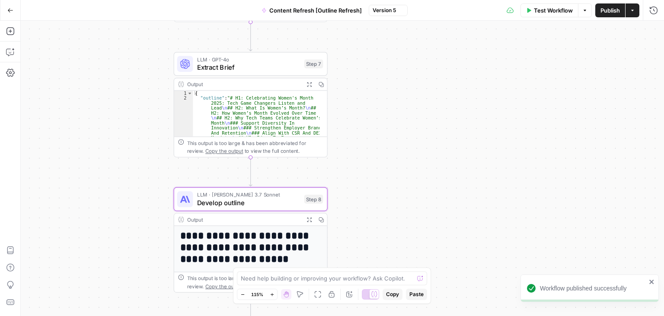
drag, startPoint x: 420, startPoint y: 141, endPoint x: 426, endPoint y: 50, distance: 91.4
click at [426, 51] on div "Workflow Set Inputs Inputs Workflow Workflow Step 1 Output Expand Output Copy 1…" at bounding box center [342, 168] width 643 height 295
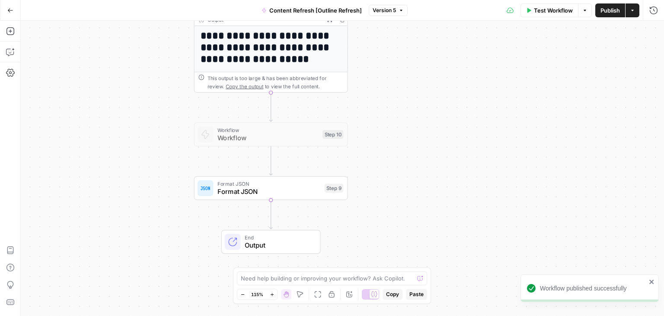
drag, startPoint x: 422, startPoint y: 116, endPoint x: 431, endPoint y: 47, distance: 69.3
click at [431, 47] on div "Workflow Set Inputs Inputs Workflow Workflow Step 1 Output Expand Output Copy 1…" at bounding box center [342, 168] width 643 height 295
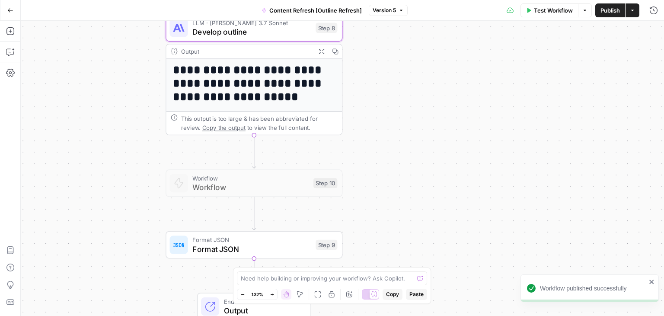
drag, startPoint x: 434, startPoint y: 67, endPoint x: 446, endPoint y: 130, distance: 64.3
click at [446, 130] on div "Workflow Set Inputs Inputs Workflow Workflow Step 1 Output Expand Output Copy 1…" at bounding box center [342, 168] width 643 height 295
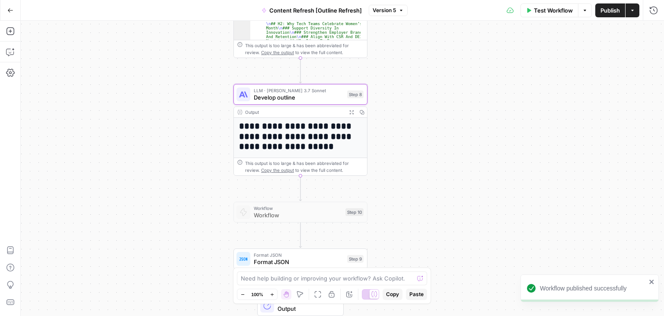
drag, startPoint x: 449, startPoint y: 73, endPoint x: 446, endPoint y: 101, distance: 27.8
click at [446, 101] on div "Workflow Set Inputs Inputs Workflow Workflow Step 1 Output Expand Output Copy 1…" at bounding box center [342, 168] width 643 height 295
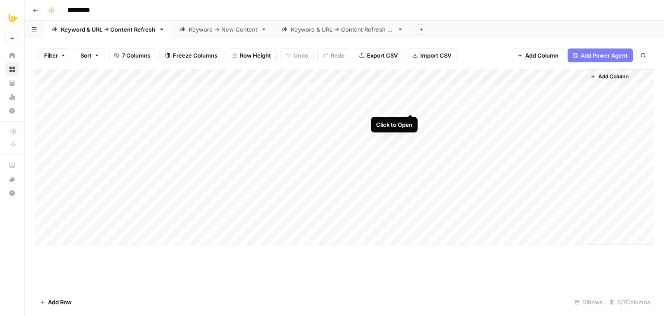
click at [411, 103] on div "Add Column" at bounding box center [344, 156] width 619 height 175
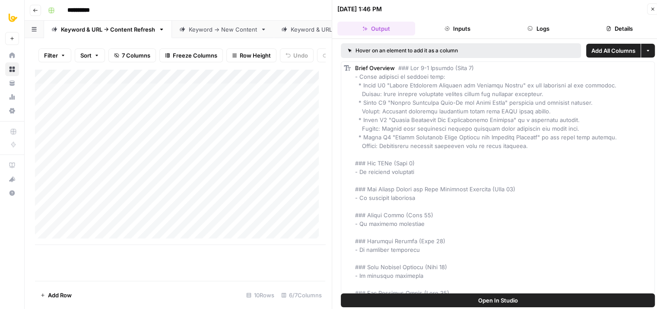
click at [652, 10] on icon "button" at bounding box center [653, 8] width 5 height 5
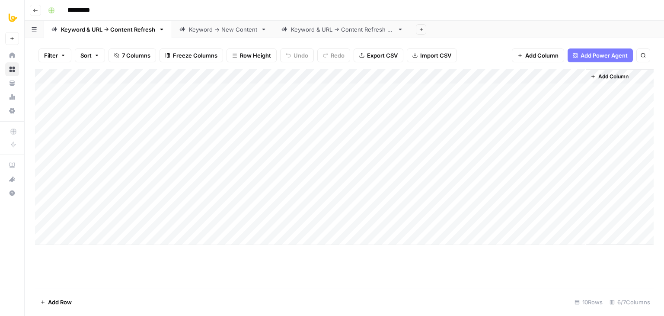
click at [322, 30] on div "Keyword & URL -> Content Refresh V2" at bounding box center [342, 29] width 103 height 9
click at [358, 77] on div "Add Column" at bounding box center [344, 134] width 619 height 131
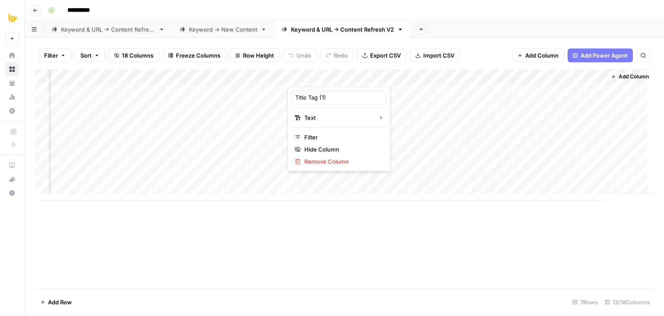
click at [443, 231] on div "Add Column" at bounding box center [344, 178] width 619 height 218
click at [356, 102] on div "Add Column" at bounding box center [344, 134] width 619 height 131
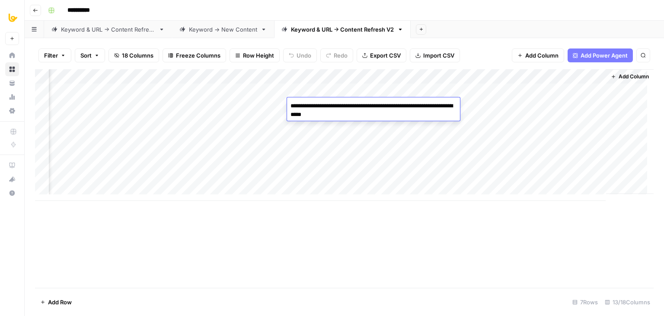
click at [341, 104] on textarea "**********" at bounding box center [373, 110] width 173 height 21
click at [481, 227] on div "Add Column" at bounding box center [344, 178] width 619 height 218
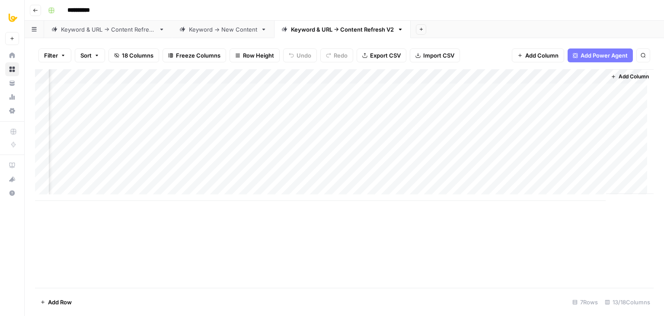
click at [481, 105] on div "Add Column" at bounding box center [344, 134] width 619 height 131
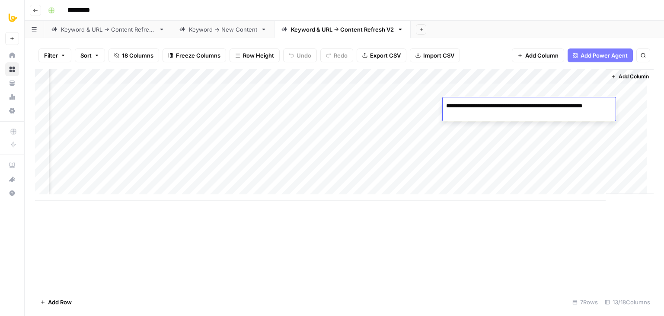
click at [482, 241] on div "Add Column" at bounding box center [344, 178] width 619 height 218
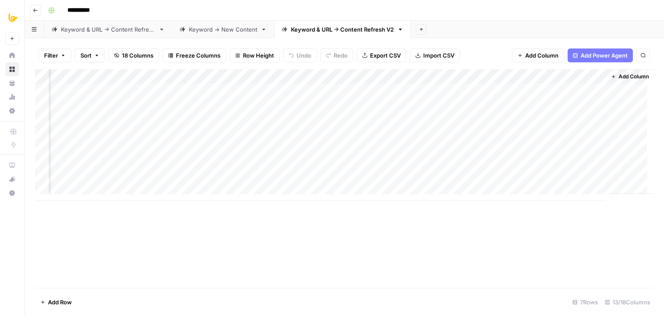
click at [512, 75] on div "Add Column" at bounding box center [344, 134] width 619 height 131
click at [474, 158] on span "Remove Column" at bounding box center [498, 161] width 76 height 9
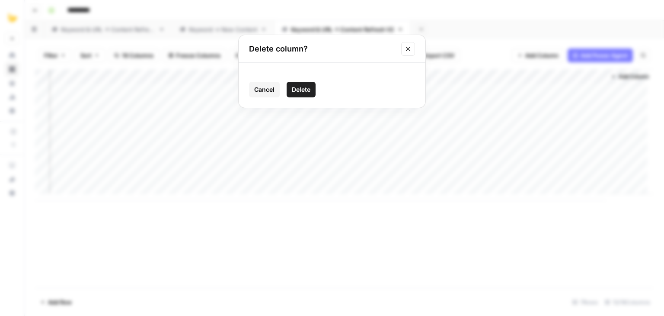
click at [304, 93] on span "Delete" at bounding box center [301, 89] width 19 height 9
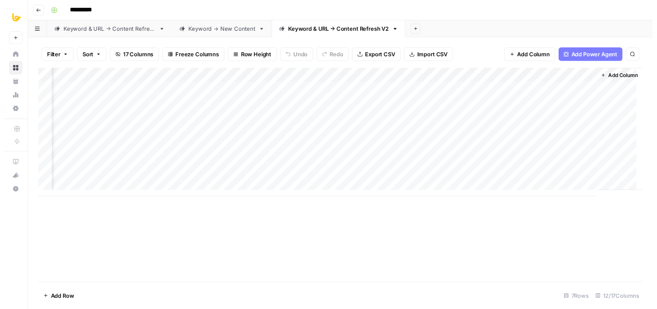
scroll to position [0, 385]
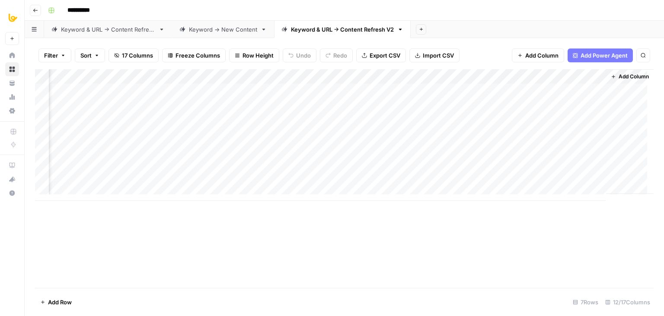
click at [403, 75] on div "Add Column" at bounding box center [344, 134] width 619 height 131
drag, startPoint x: 408, startPoint y: 94, endPoint x: 395, endPoint y: 96, distance: 13.9
click at [395, 96] on input "Title Tag (1)" at bounding box center [417, 97] width 88 height 9
type input "Title Tag"
click at [397, 104] on div "Add Column" at bounding box center [344, 134] width 619 height 131
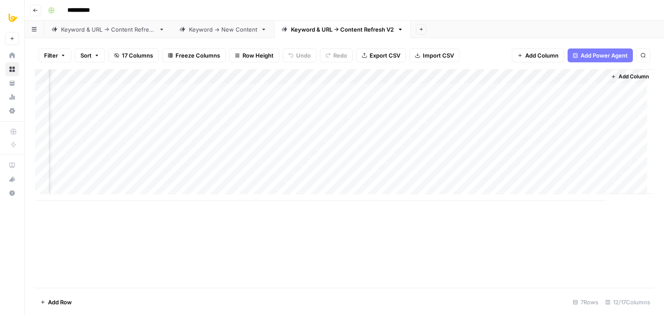
click at [397, 104] on div "Add Column" at bounding box center [344, 134] width 619 height 131
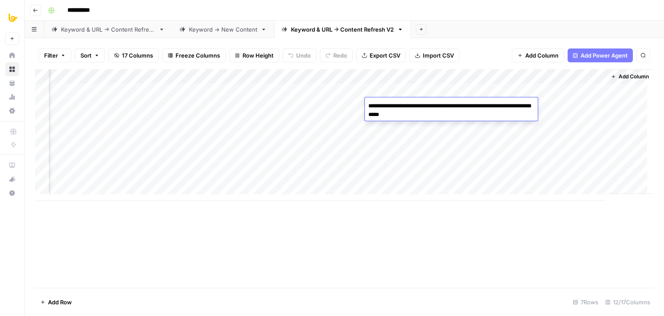
click at [452, 244] on div "Add Column" at bounding box center [344, 178] width 619 height 218
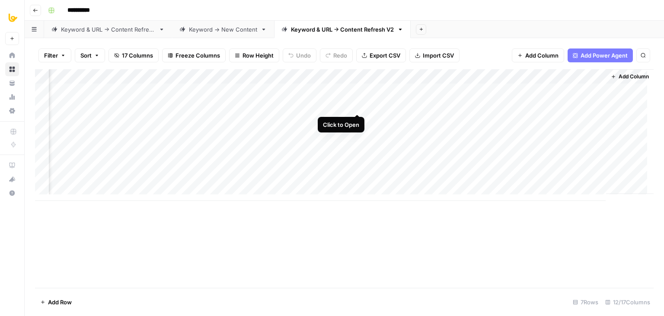
click at [356, 102] on div "Add Column" at bounding box center [344, 134] width 619 height 131
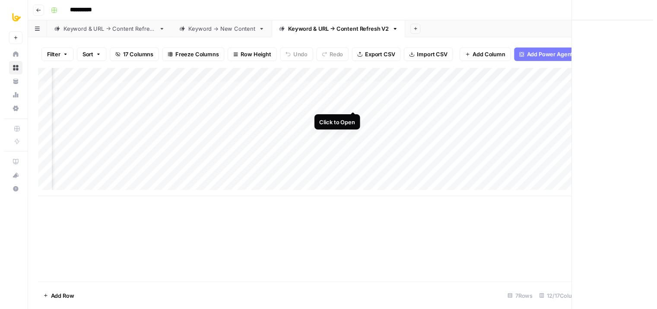
scroll to position [0, 381]
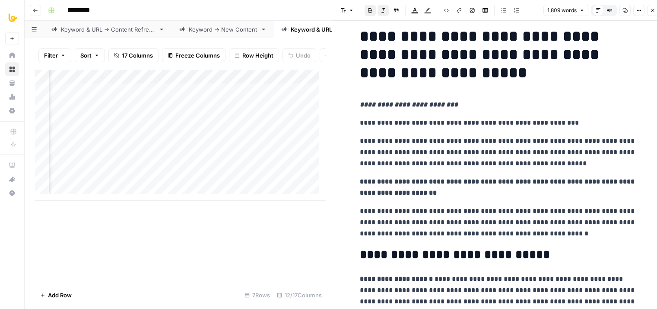
drag, startPoint x: 476, startPoint y: 113, endPoint x: 478, endPoint y: 160, distance: 47.6
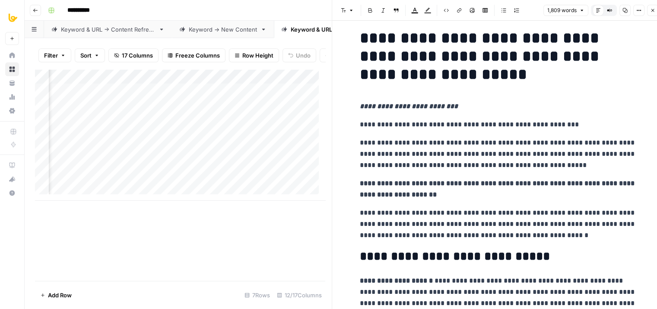
scroll to position [0, 0]
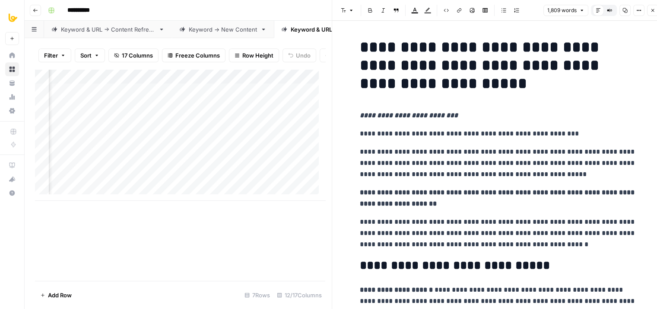
drag, startPoint x: 460, startPoint y: 212, endPoint x: 464, endPoint y: 135, distance: 77.0
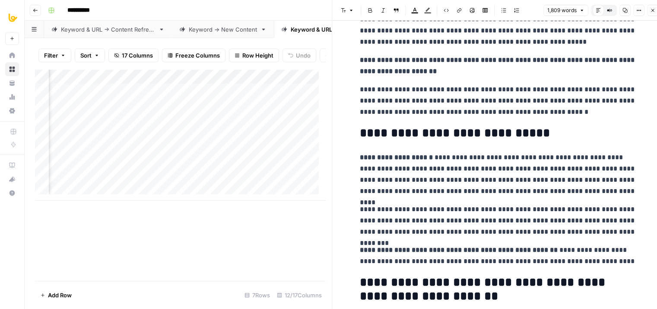
drag, startPoint x: 381, startPoint y: 144, endPoint x: 378, endPoint y: 236, distance: 91.7
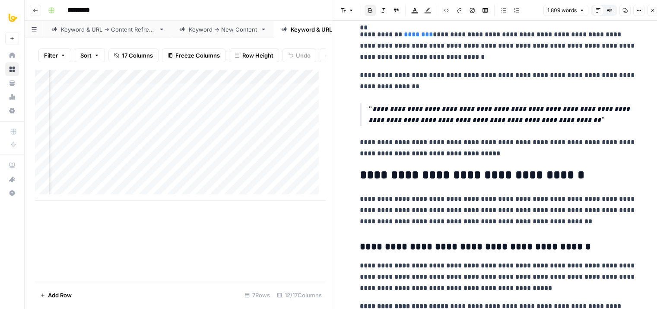
drag, startPoint x: 420, startPoint y: 133, endPoint x: 436, endPoint y: 262, distance: 130.6
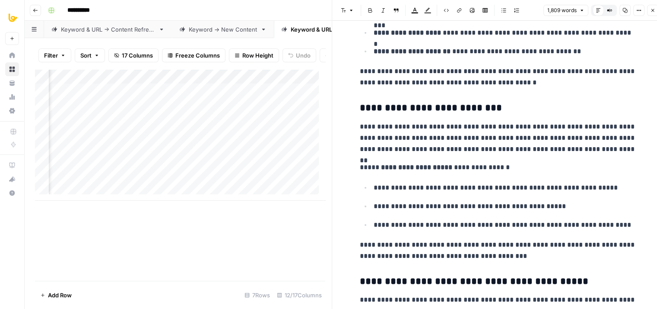
drag, startPoint x: 444, startPoint y: 166, endPoint x: 453, endPoint y: 251, distance: 85.2
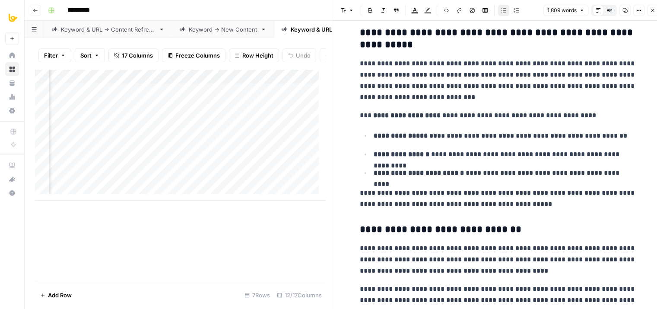
drag, startPoint x: 440, startPoint y: 145, endPoint x: 458, endPoint y: 289, distance: 145.1
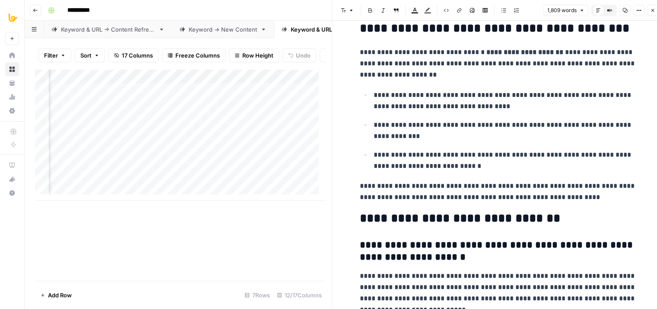
drag, startPoint x: 491, startPoint y: 121, endPoint x: 512, endPoint y: 260, distance: 140.8
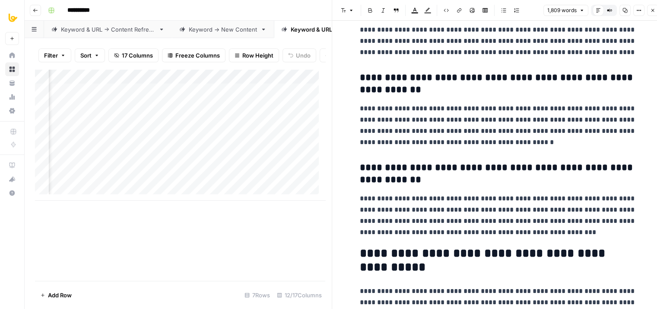
drag, startPoint x: 492, startPoint y: 180, endPoint x: 495, endPoint y: 308, distance: 127.6
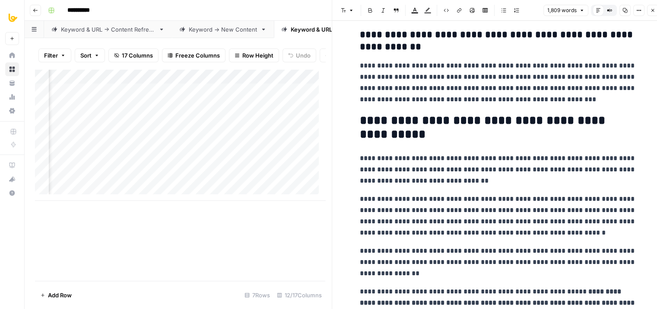
drag, startPoint x: 468, startPoint y: 184, endPoint x: 476, endPoint y: 234, distance: 50.5
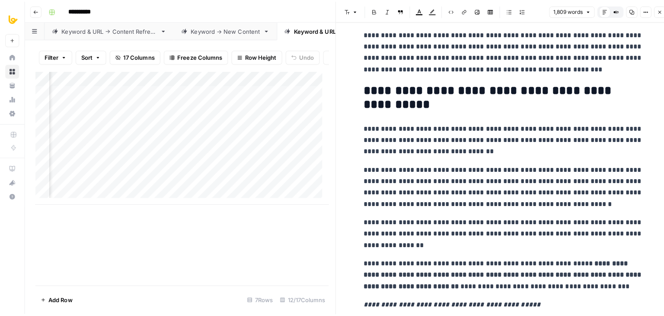
scroll to position [3051, 0]
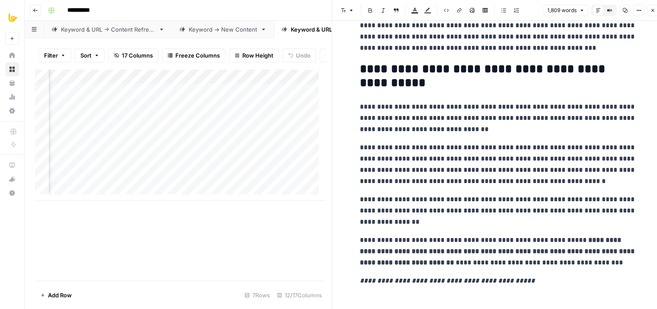
drag, startPoint x: 470, startPoint y: 169, endPoint x: 469, endPoint y: 215, distance: 46.3
click at [651, 10] on icon "button" at bounding box center [653, 10] width 5 height 5
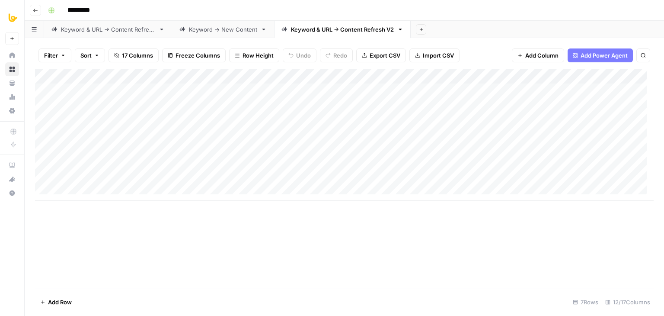
click at [189, 73] on div "Add Column" at bounding box center [344, 134] width 619 height 131
click at [384, 239] on div "Add Column" at bounding box center [344, 178] width 619 height 218
click at [188, 118] on div "Add Column" at bounding box center [344, 134] width 619 height 131
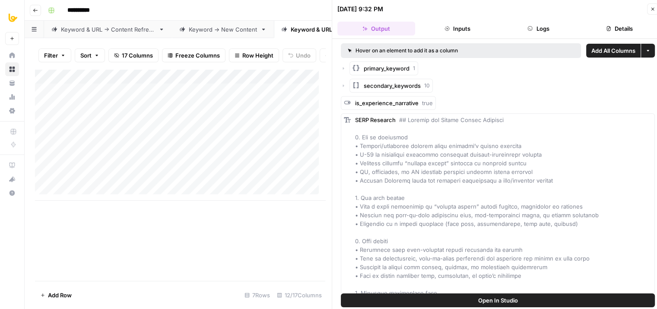
click at [618, 26] on button "Details" at bounding box center [620, 29] width 78 height 14
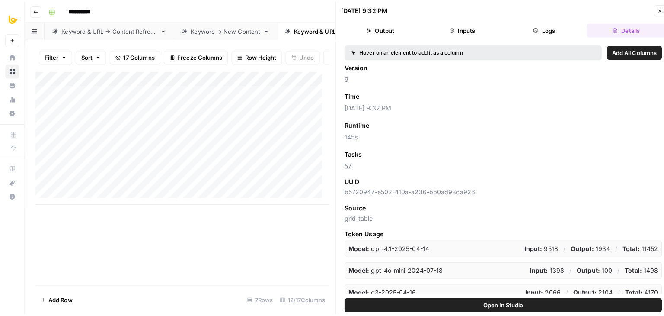
scroll to position [35, 0]
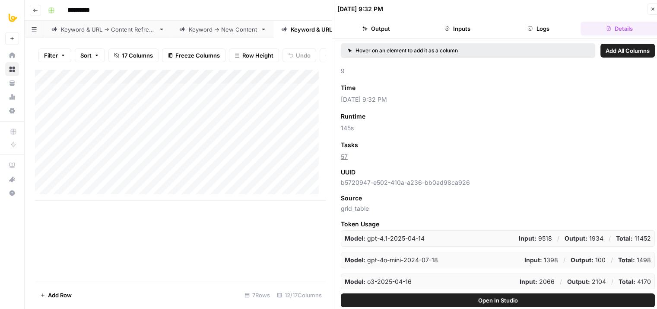
click at [654, 11] on icon "button" at bounding box center [653, 8] width 5 height 5
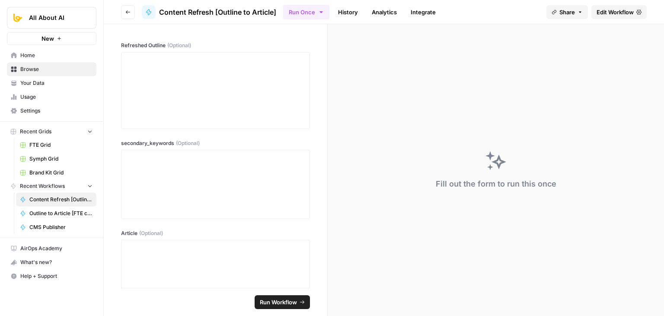
click at [603, 2] on header "Go back Content Refresh [Outline to Article] Run Once History Analytics Integra…" at bounding box center [384, 12] width 560 height 24
click at [614, 12] on span "Edit Workflow" at bounding box center [614, 12] width 37 height 9
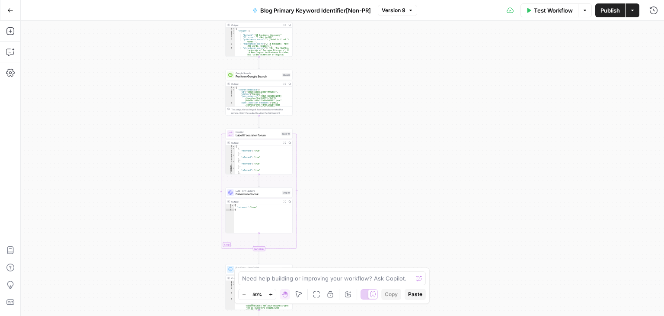
drag, startPoint x: 234, startPoint y: 110, endPoint x: 150, endPoint y: 204, distance: 126.1
click at [150, 204] on div "true false true false Workflow Set Inputs Inputs Workflow Workflow Step 31 Outp…" at bounding box center [342, 168] width 643 height 295
drag, startPoint x: 144, startPoint y: 101, endPoint x: 136, endPoint y: 107, distance: 10.1
click at [133, 176] on div "true false true false Workflow Set Inputs Inputs Workflow Workflow Step 31 Outp…" at bounding box center [342, 168] width 643 height 295
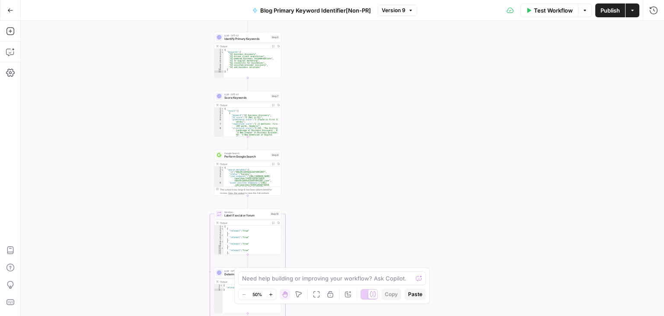
drag, startPoint x: 129, startPoint y: 122, endPoint x: 130, endPoint y: 82, distance: 40.2
click at [128, 151] on div "true false true false Workflow Set Inputs Inputs Workflow Workflow Step 31 Outp…" at bounding box center [342, 168] width 643 height 295
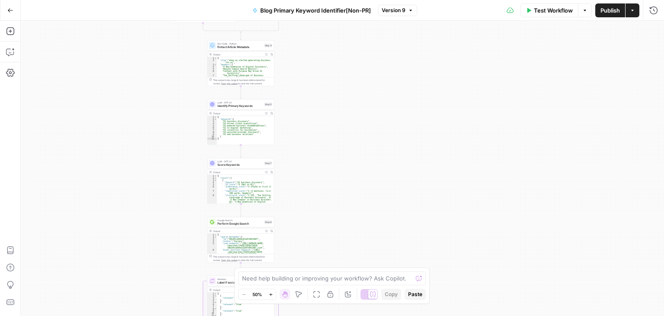
click at [128, 166] on div "true false true false Workflow Set Inputs Inputs Workflow Workflow Step 31 Outp…" at bounding box center [342, 168] width 643 height 295
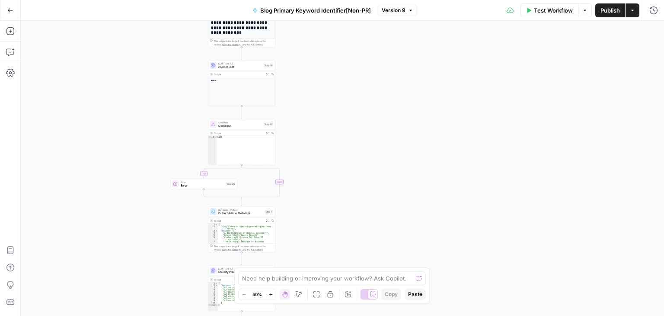
click at [124, 177] on div "true false true false Workflow Set Inputs Inputs Workflow Workflow Step 31 Outp…" at bounding box center [342, 168] width 643 height 295
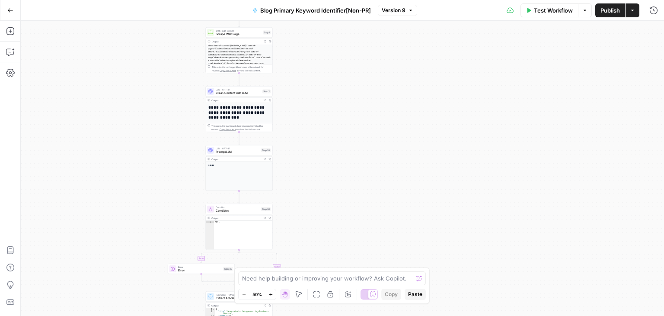
click at [109, 182] on div "true false true false Workflow Set Inputs Inputs Workflow Workflow Step 31 Outp…" at bounding box center [342, 168] width 643 height 295
click at [114, 166] on div "true false true false Workflow Set Inputs Inputs Workflow Workflow Step 31 Outp…" at bounding box center [342, 168] width 643 height 295
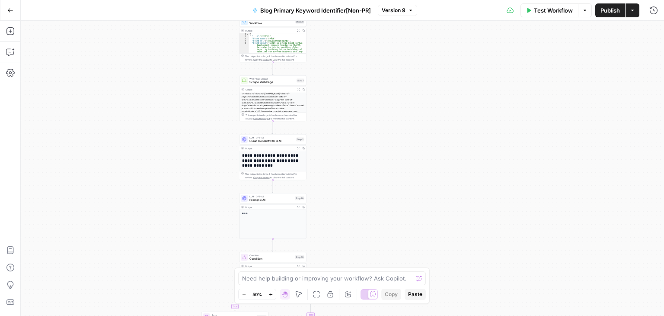
drag, startPoint x: 103, startPoint y: 108, endPoint x: 130, endPoint y: 67, distance: 48.8
click at [130, 67] on div "true false true false Workflow Set Inputs Inputs Workflow Workflow Step 31 Outp…" at bounding box center [342, 168] width 643 height 295
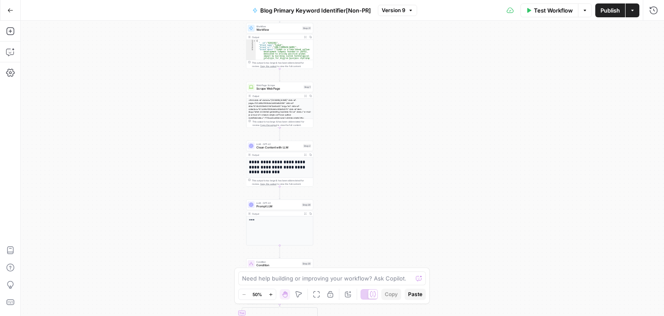
click at [360, 99] on div "true false true false Workflow Set Inputs Inputs Workflow Workflow Step 31 Outp…" at bounding box center [342, 168] width 643 height 295
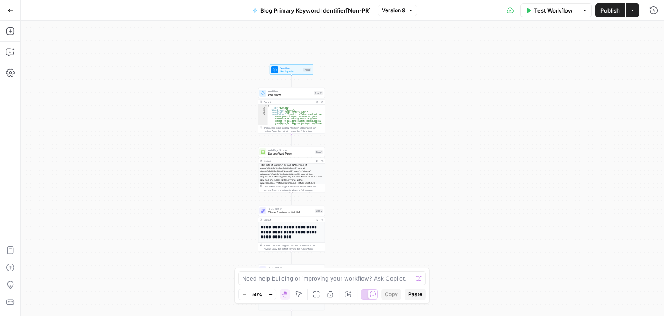
click at [372, 148] on div "true false true false Workflow Set Inputs Inputs Workflow Workflow Step 31 Outp…" at bounding box center [342, 168] width 643 height 295
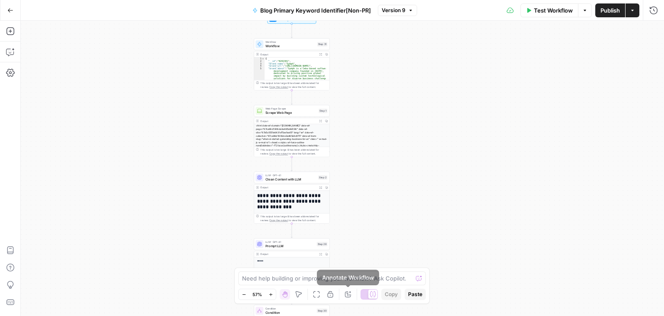
click at [344, 293] on icon "button" at bounding box center [347, 293] width 7 height 7
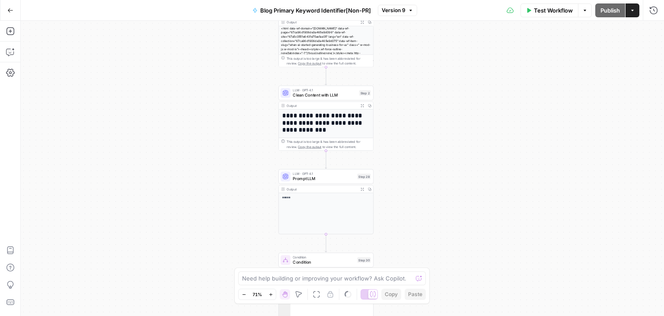
click at [330, 180] on span "Prompt LLM" at bounding box center [324, 178] width 62 height 6
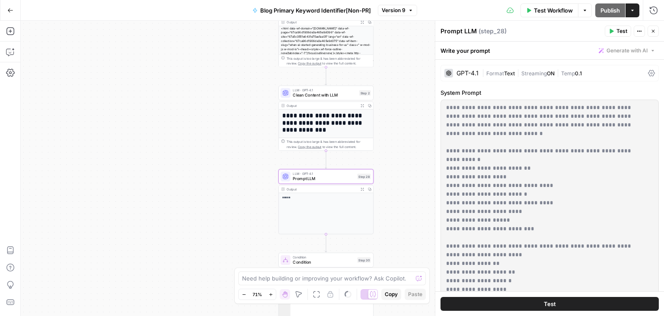
click at [330, 180] on span "Prompt LLM" at bounding box center [324, 178] width 62 height 6
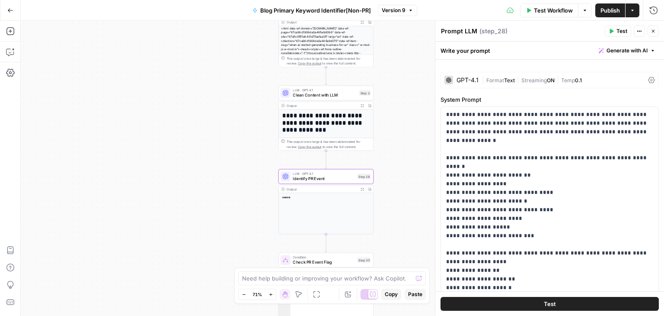
type textarea "Identify PR Event"
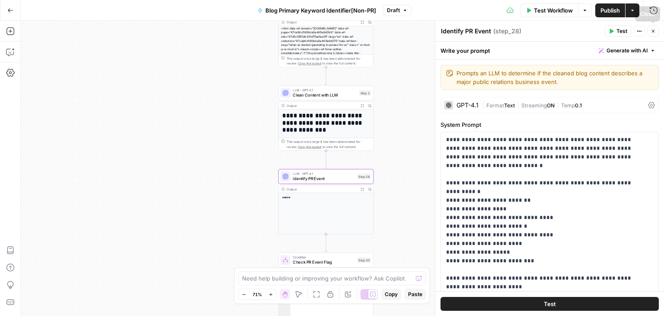
click at [654, 31] on icon "button" at bounding box center [653, 31] width 5 height 5
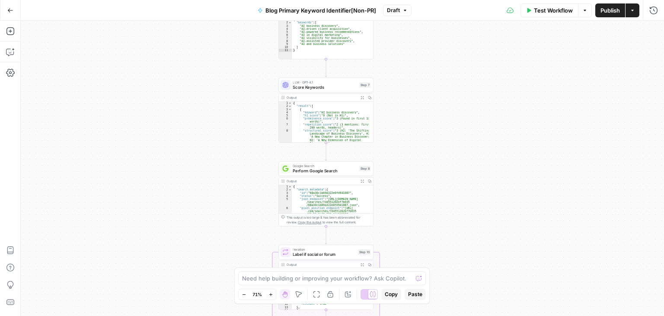
click at [465, 79] on div "true true false false Workflow Set Inputs Inputs Workflow Retrieve Brand Kit Da…" at bounding box center [342, 168] width 643 height 295
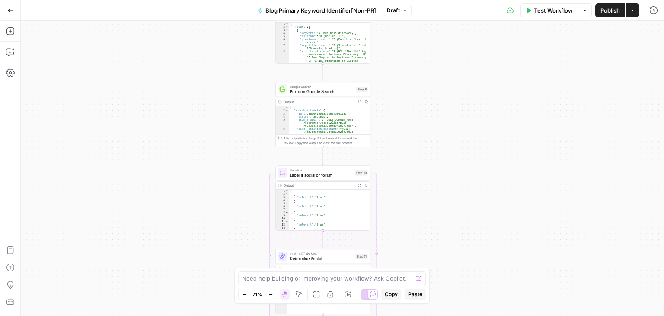
drag, startPoint x: 453, startPoint y: 225, endPoint x: 437, endPoint y: 58, distance: 167.6
click at [437, 62] on div "true true false false Workflow Set Inputs Inputs Workflow Retrieve Brand Kit Da…" at bounding box center [342, 168] width 643 height 295
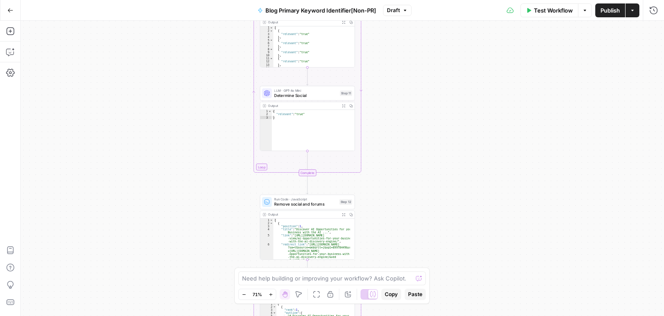
click at [450, 238] on div "true true false false Workflow Set Inputs Inputs Workflow Retrieve Brand Kit Da…" at bounding box center [342, 168] width 643 height 295
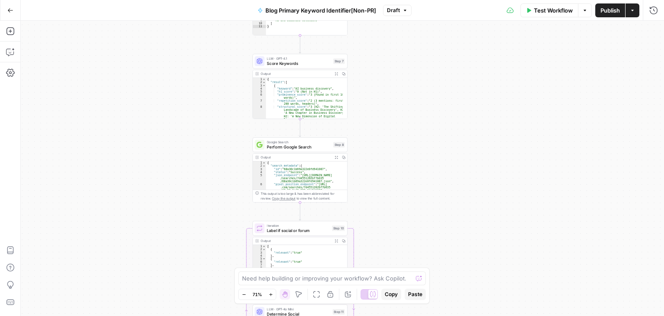
drag, startPoint x: 431, startPoint y: 175, endPoint x: 448, endPoint y: 91, distance: 86.6
click at [428, 206] on div "true true false false Workflow Set Inputs Inputs Workflow Retrieve Brand Kit Da…" at bounding box center [342, 168] width 643 height 295
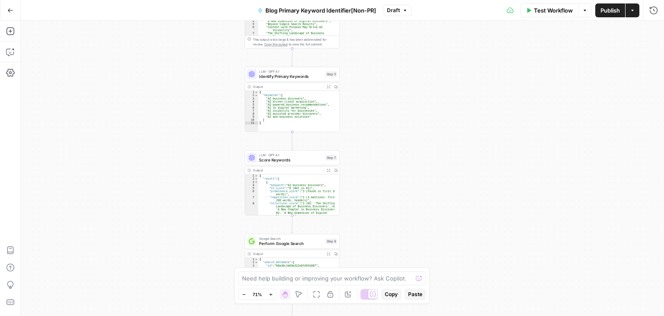
drag, startPoint x: 448, startPoint y: 91, endPoint x: 427, endPoint y: 172, distance: 84.4
click at [441, 179] on div "true true false false Workflow Set Inputs Inputs Workflow Retrieve Brand Kit Da…" at bounding box center [342, 168] width 643 height 295
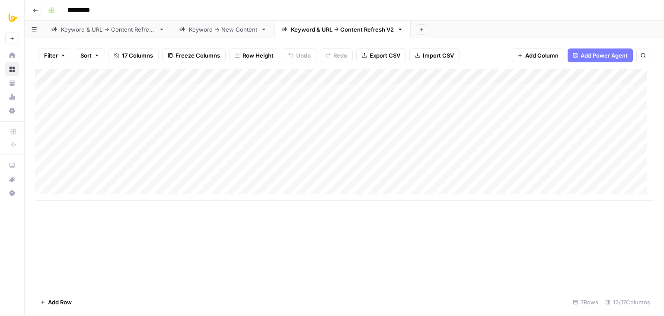
click at [197, 104] on div "Add Column" at bounding box center [344, 134] width 619 height 131
click at [428, 121] on div "Add Column" at bounding box center [344, 134] width 619 height 131
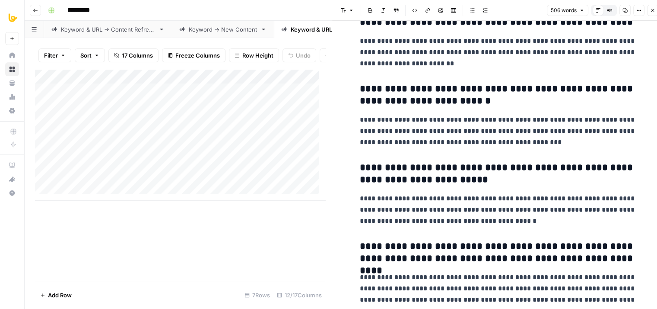
drag, startPoint x: 611, startPoint y: 57, endPoint x: 607, endPoint y: 182, distance: 125.0
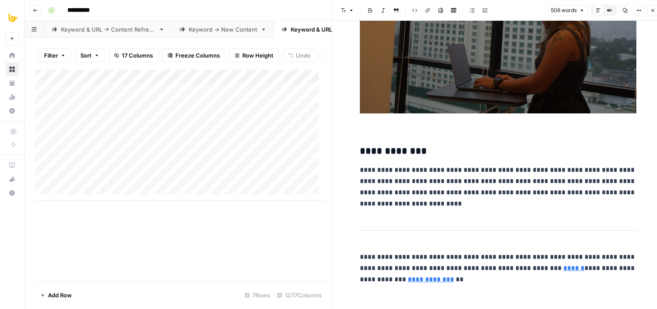
drag, startPoint x: 575, startPoint y: 92, endPoint x: 587, endPoint y: 252, distance: 160.0
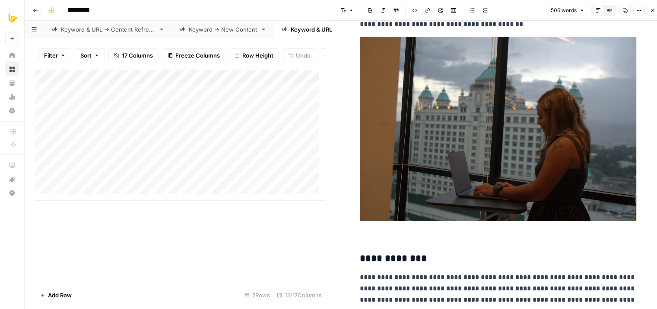
drag, startPoint x: 531, startPoint y: 199, endPoint x: 530, endPoint y: 123, distance: 75.6
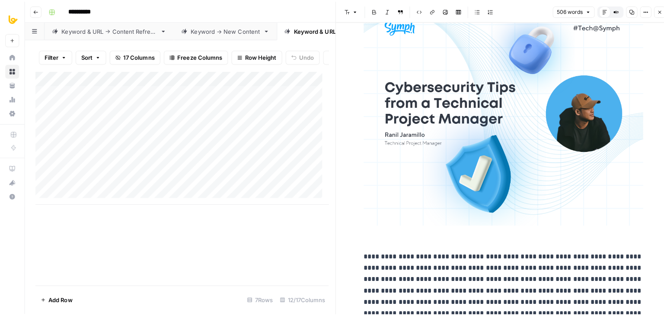
scroll to position [0, 0]
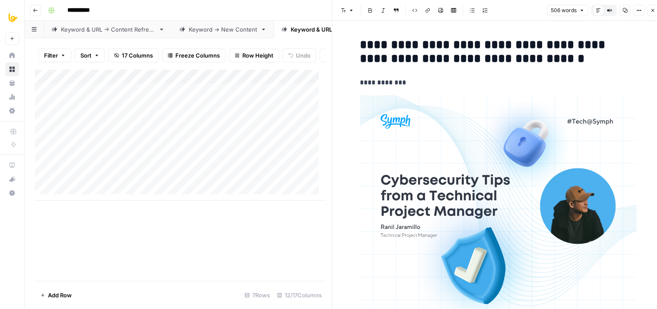
drag, startPoint x: 560, startPoint y: 179, endPoint x: 549, endPoint y: 27, distance: 151.7
click at [648, 11] on button "Close" at bounding box center [652, 10] width 11 height 11
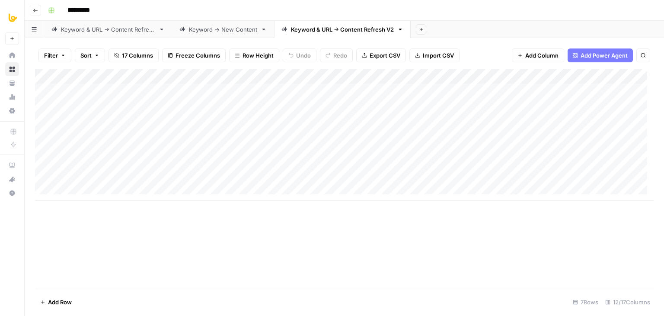
click at [482, 118] on div "Add Column" at bounding box center [344, 134] width 619 height 131
click at [99, 29] on div "Keyword & URL -> Content Refresh" at bounding box center [108, 29] width 94 height 9
click at [335, 29] on div "Keyword & URL -> Content Refresh V2" at bounding box center [342, 29] width 103 height 9
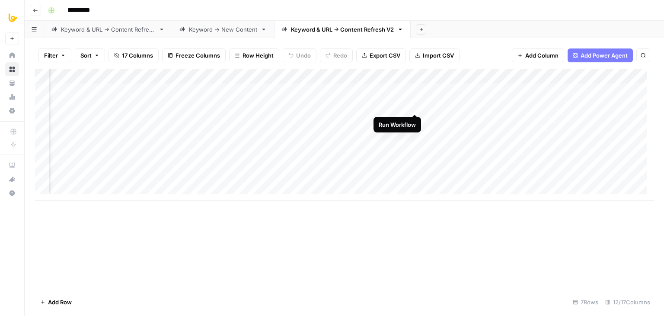
click at [415, 104] on div "Add Column" at bounding box center [344, 134] width 619 height 131
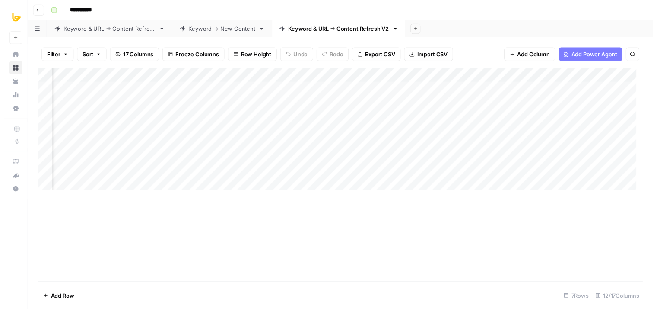
scroll to position [0, 283]
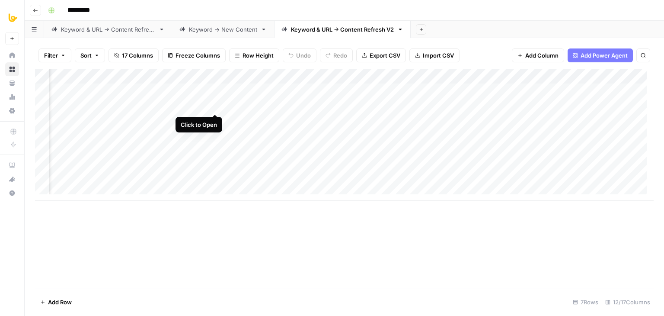
click at [213, 102] on div "Add Column" at bounding box center [344, 134] width 619 height 131
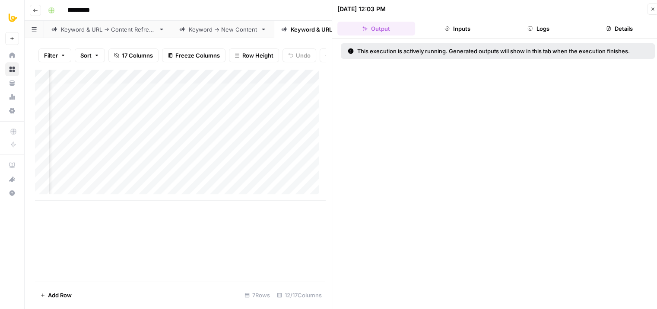
click at [539, 30] on button "Logs" at bounding box center [539, 29] width 78 height 14
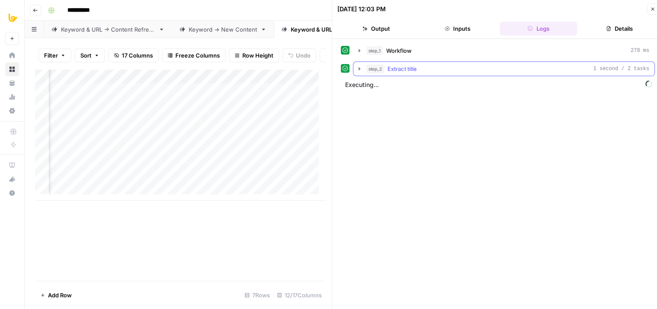
click at [420, 68] on div "step_2 Extract title 1 second / 2 tasks" at bounding box center [508, 68] width 283 height 9
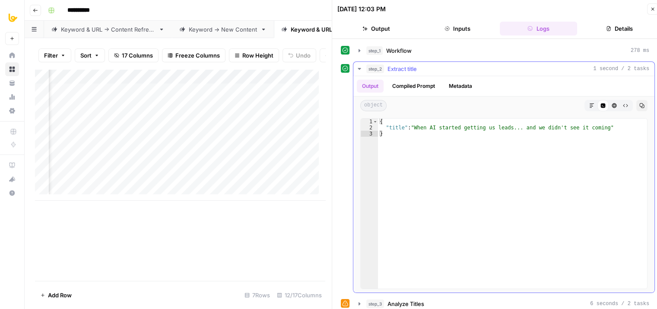
click at [420, 68] on div "step_2 Extract title 1 second / 2 tasks" at bounding box center [508, 68] width 283 height 9
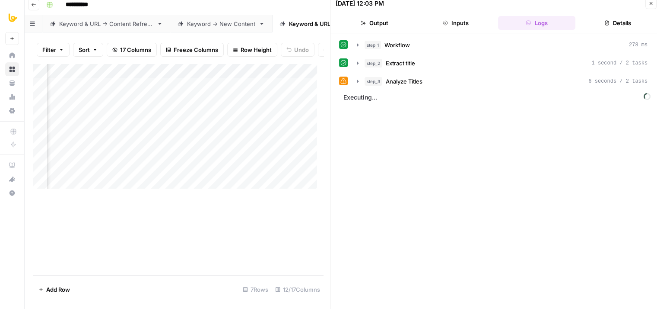
drag, startPoint x: 380, startPoint y: 113, endPoint x: 395, endPoint y: 142, distance: 33.3
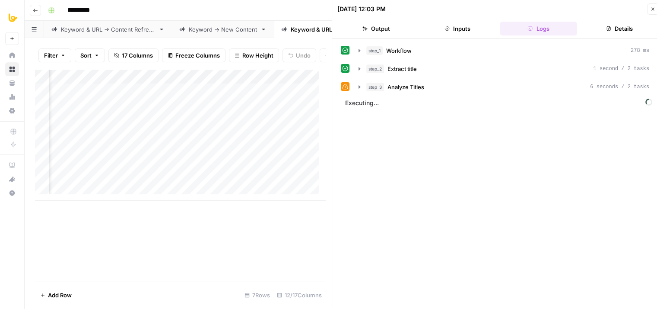
drag, startPoint x: 414, startPoint y: 135, endPoint x: 364, endPoint y: 72, distance: 80.6
click at [391, 78] on div "step_1 Workflow 278 ms step_2 Extract title 1 second / 2 tasks step_3 Analyze T…" at bounding box center [498, 68] width 314 height 51
click at [392, 92] on button "step_3 Analyze Titles 6 seconds / 2 tasks" at bounding box center [504, 87] width 301 height 14
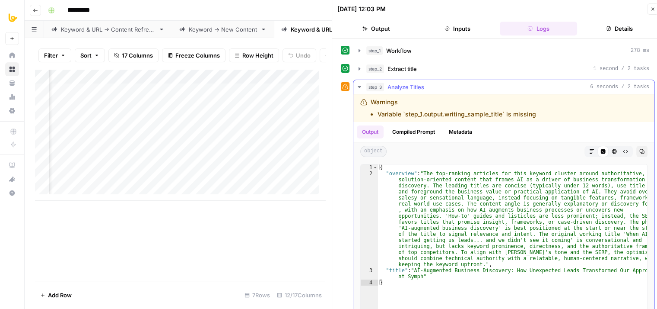
click at [392, 92] on button "step_3 Analyze Titles 6 seconds / 2 tasks" at bounding box center [504, 87] width 301 height 14
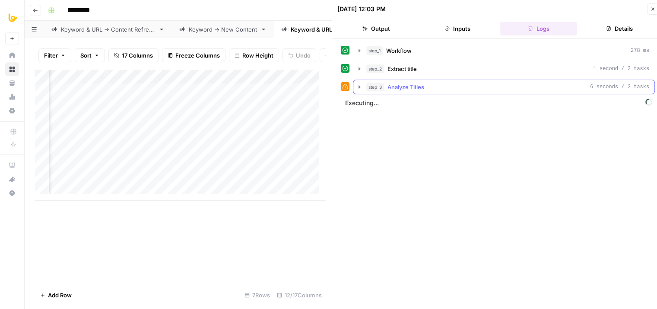
click at [392, 92] on button "step_3 Analyze Titles 6 seconds / 2 tasks" at bounding box center [504, 87] width 301 height 14
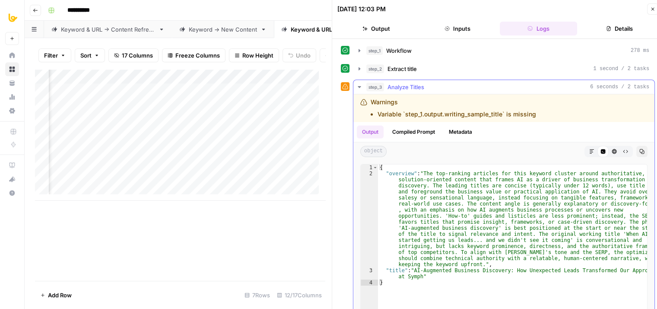
click at [425, 90] on div "step_3 Analyze Titles 6 seconds / 2 tasks" at bounding box center [508, 87] width 283 height 9
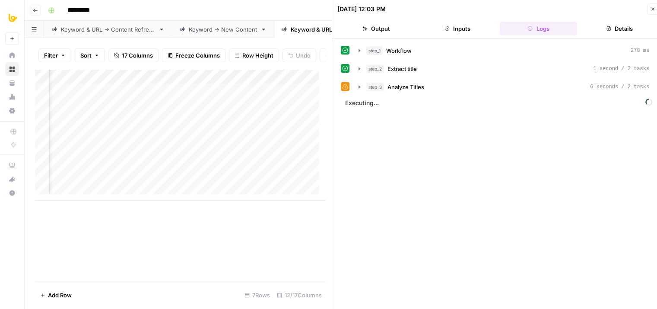
click at [386, 104] on span "Executing..." at bounding box center [499, 103] width 313 height 14
drag, startPoint x: 395, startPoint y: 108, endPoint x: 403, endPoint y: 111, distance: 8.6
click at [403, 111] on div "step_1 Workflow 278 ms step_2 Extract title 1 second / 2 tasks step_3 Analyze T…" at bounding box center [498, 177] width 314 height 268
click at [412, 135] on div "step_1 Workflow 278 ms step_2 Extract title 1 second / 2 tasks step_3 Analyze T…" at bounding box center [498, 177] width 314 height 268
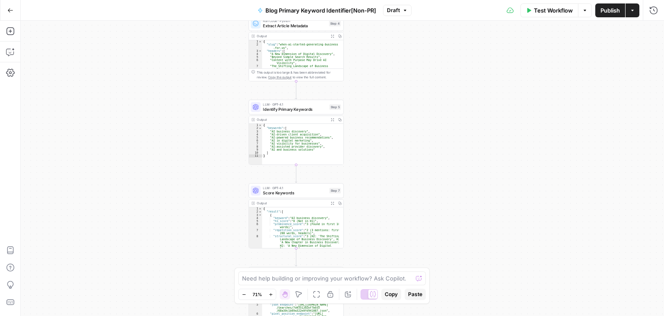
drag, startPoint x: 152, startPoint y: 130, endPoint x: 168, endPoint y: 147, distance: 23.3
click at [168, 147] on div "true true false false Workflow Set Inputs Inputs Workflow Retrieve Brand Kit Da…" at bounding box center [342, 168] width 643 height 295
